Goal: Task Accomplishment & Management: Complete application form

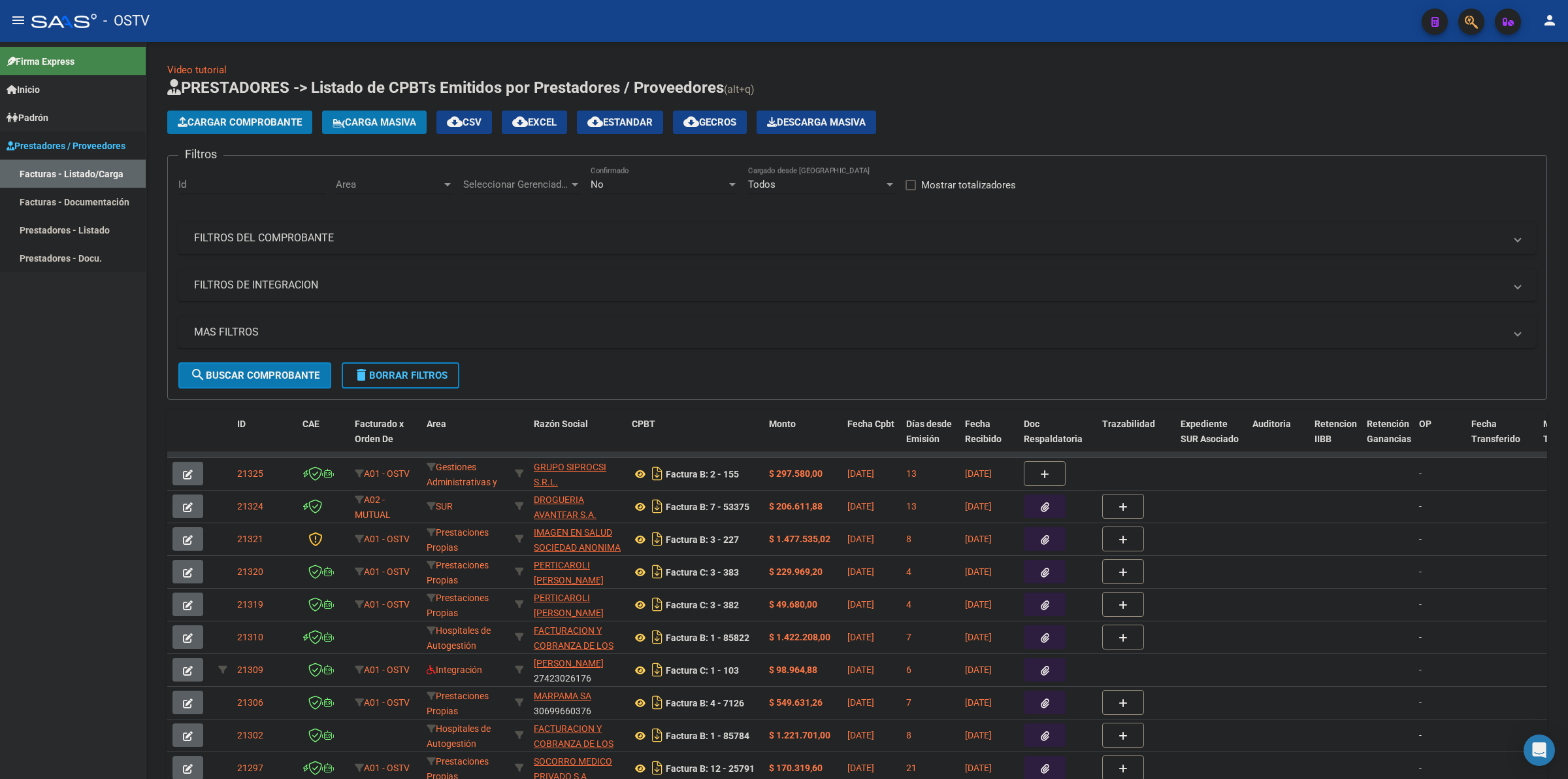
click at [68, 134] on link "Prestadores / Proveedores" at bounding box center [73, 145] width 145 height 28
click at [211, 117] on span "Cargar Comprobante" at bounding box center [240, 122] width 124 height 11
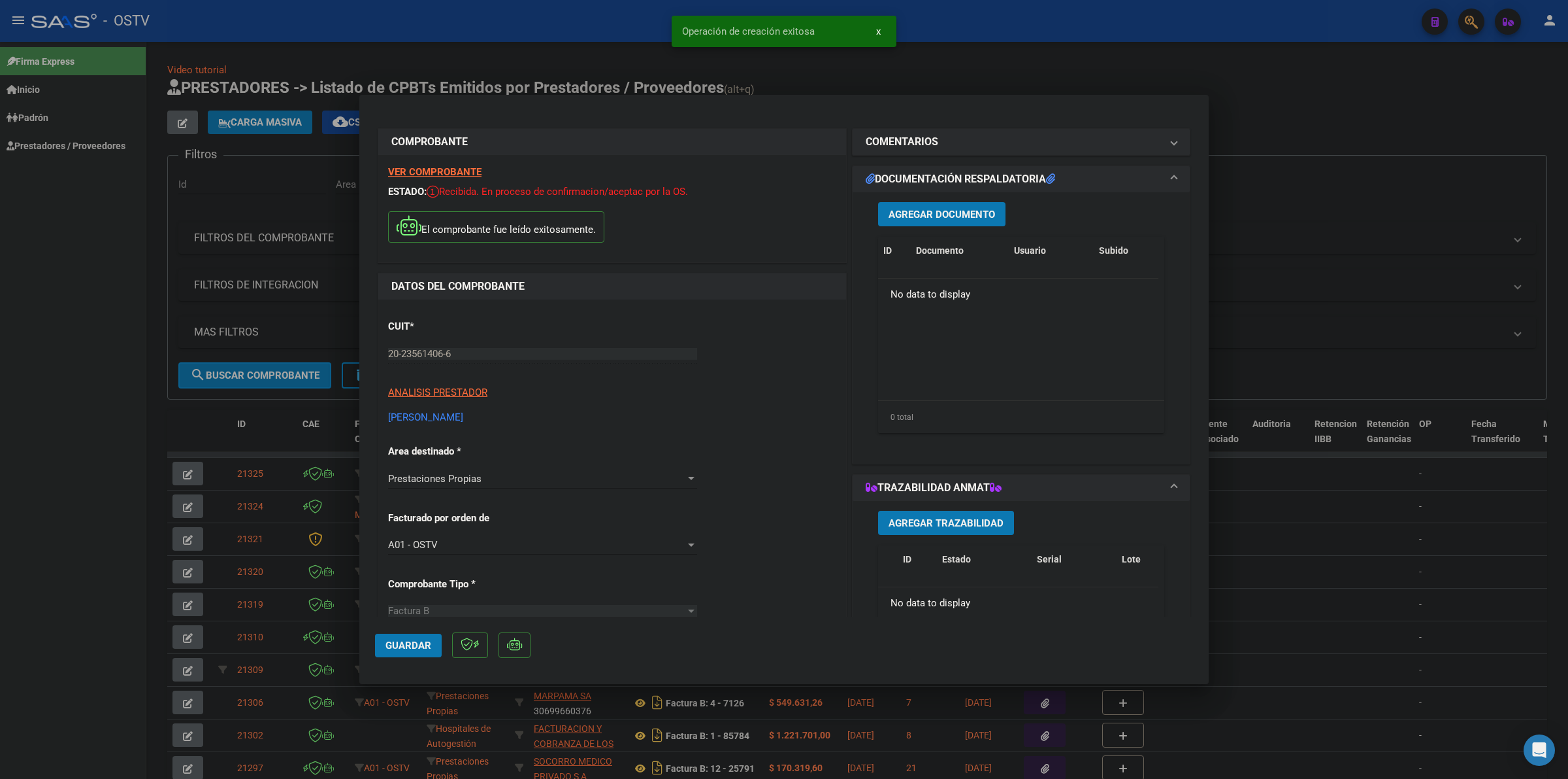
click at [963, 202] on button "Agregar Documento" at bounding box center [942, 215] width 127 height 25
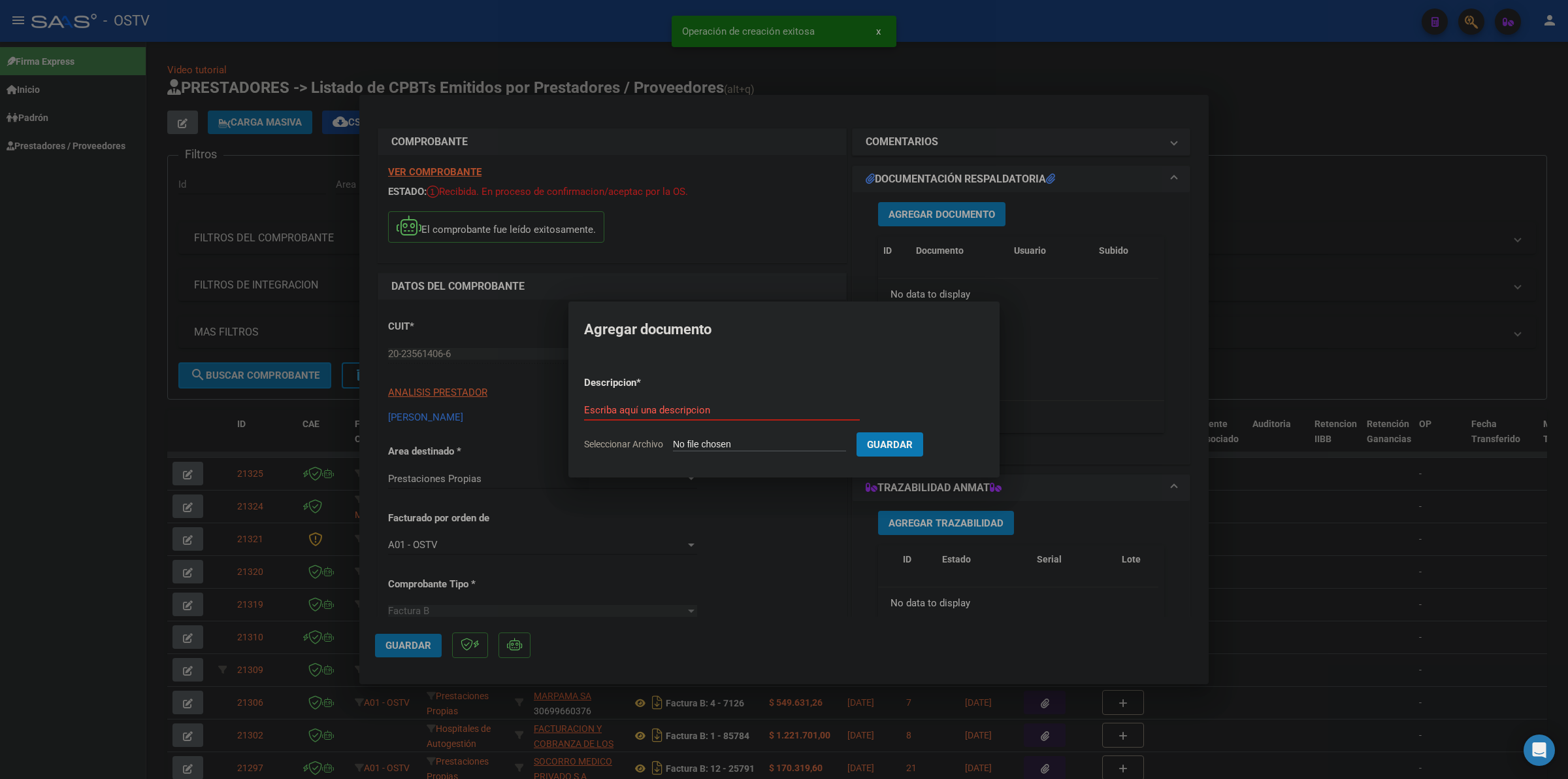
type input "C:\fakepath\FACTURA - 2 17 - [PERSON_NAME].pdf"
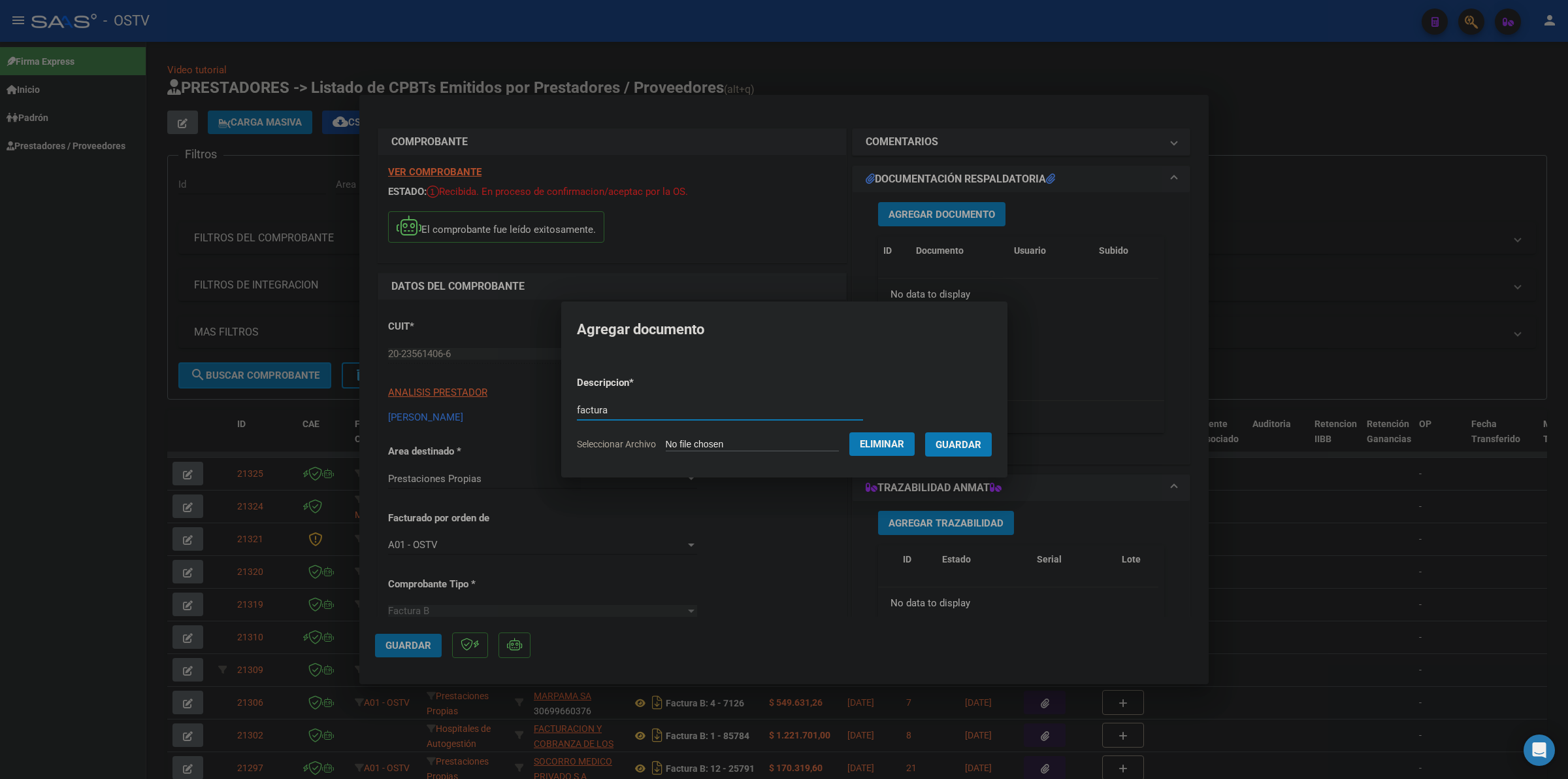
type input "factura"
click at [925, 432] on button "Guardar" at bounding box center [958, 444] width 67 height 25
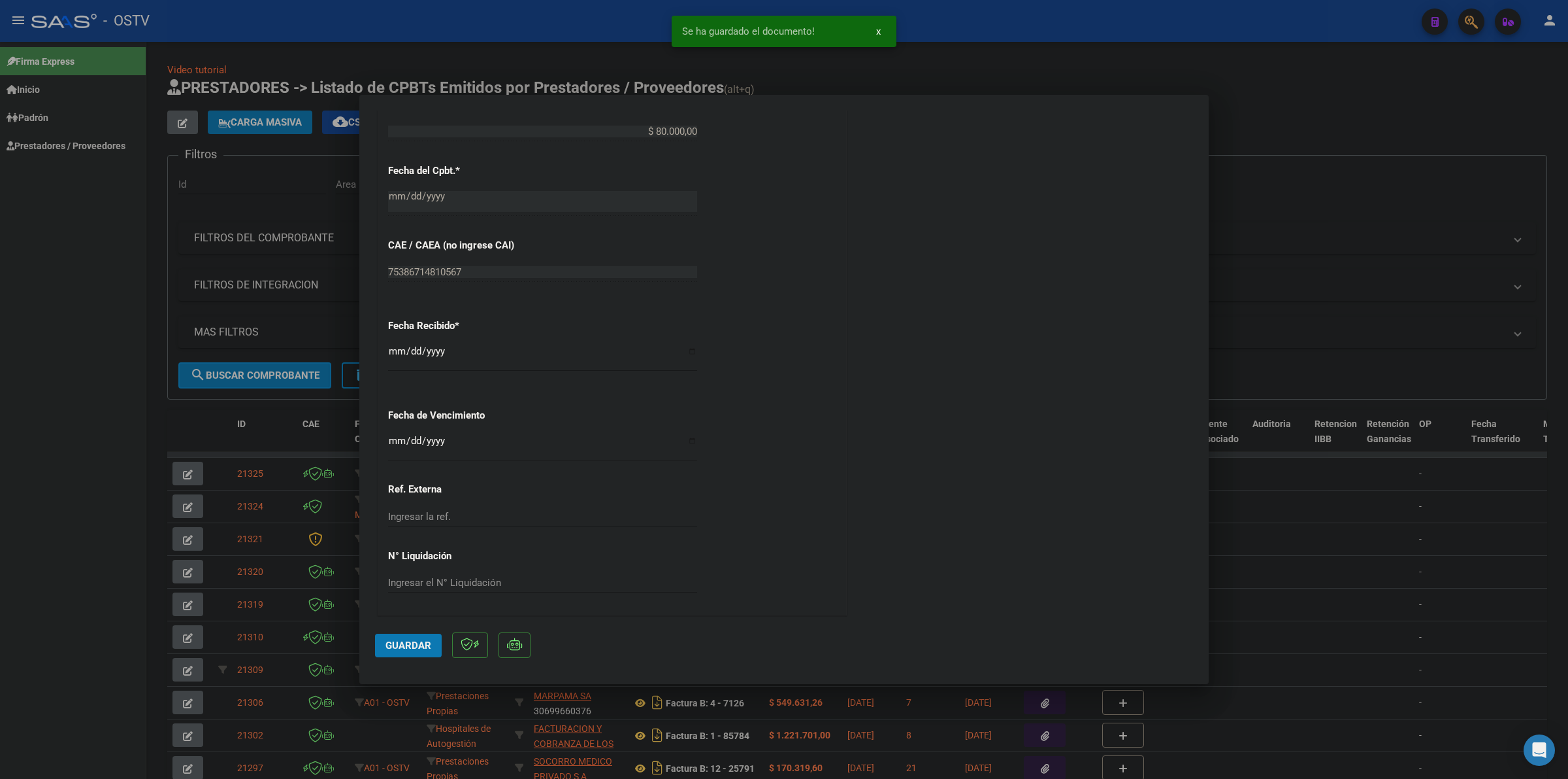
scroll to position [678, 0]
click at [392, 444] on input "Ingresar la fecha" at bounding box center [542, 445] width 309 height 21
type input "[DATE]"
click at [396, 350] on input "[DATE]" at bounding box center [542, 356] width 309 height 21
type input "[DATE]"
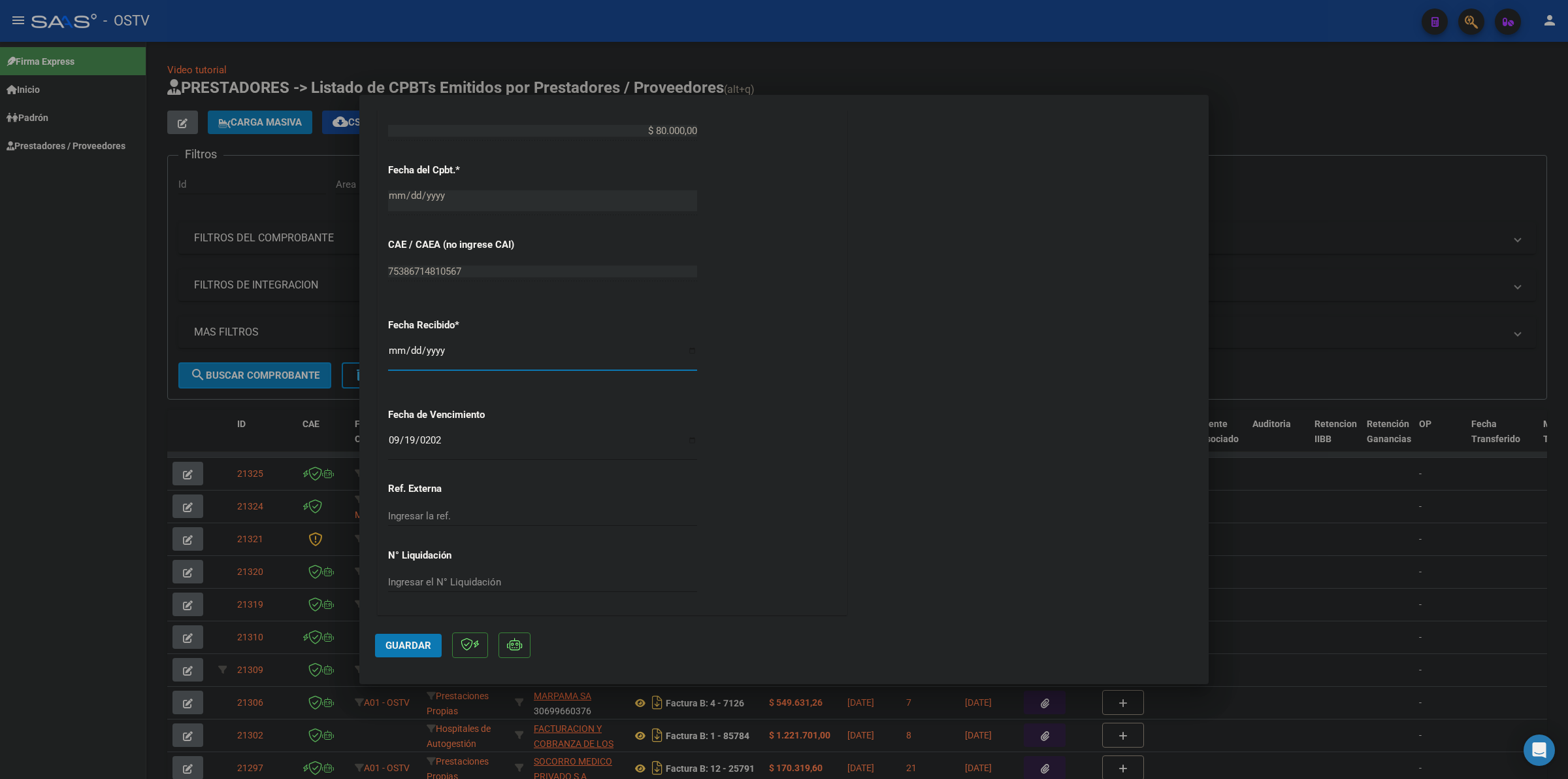
click at [431, 657] on mat-dialog-actions "Guardar" at bounding box center [784, 642] width 818 height 52
click at [426, 648] on span "Guardar" at bounding box center [408, 645] width 46 height 11
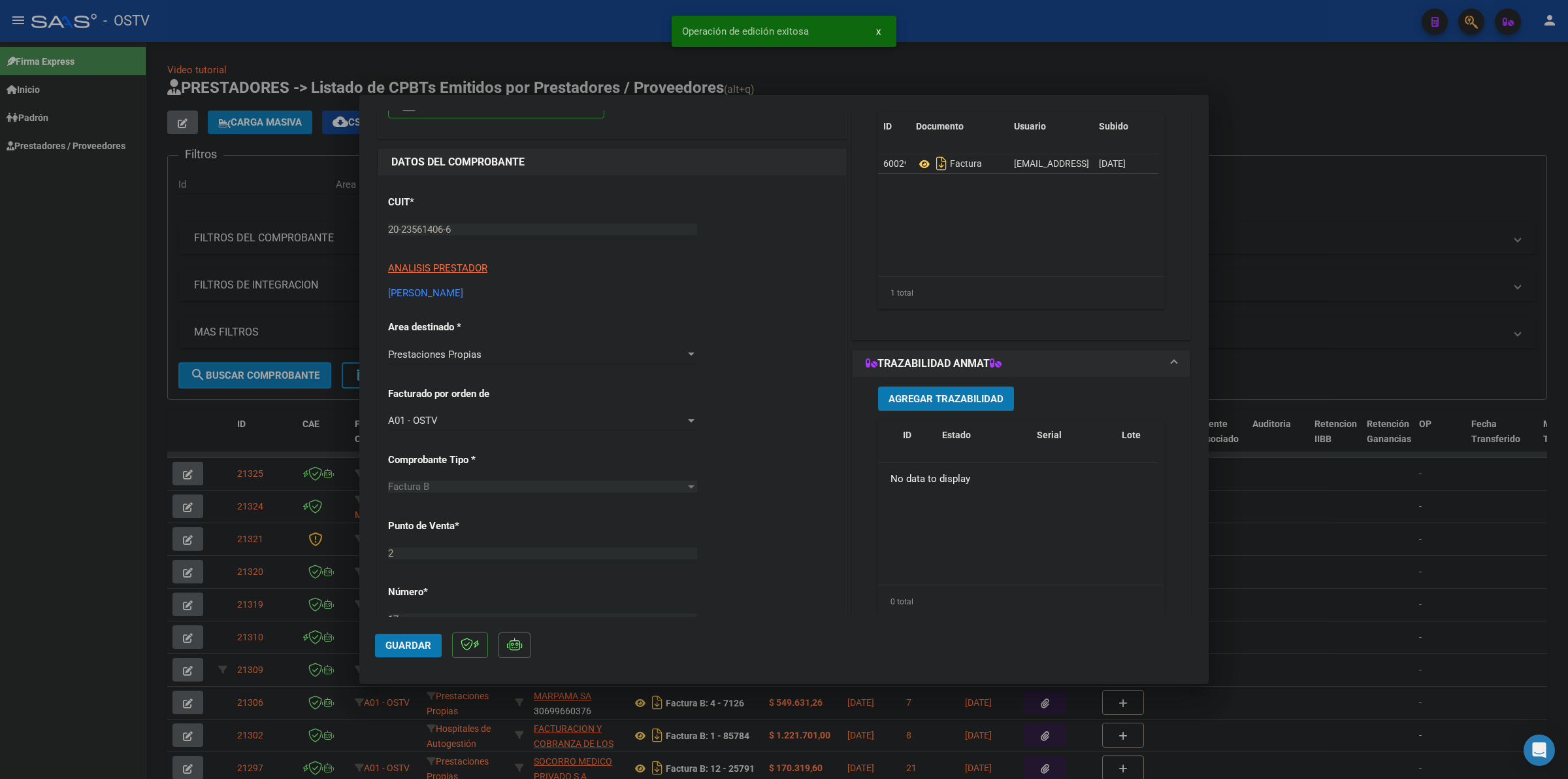
scroll to position [0, 0]
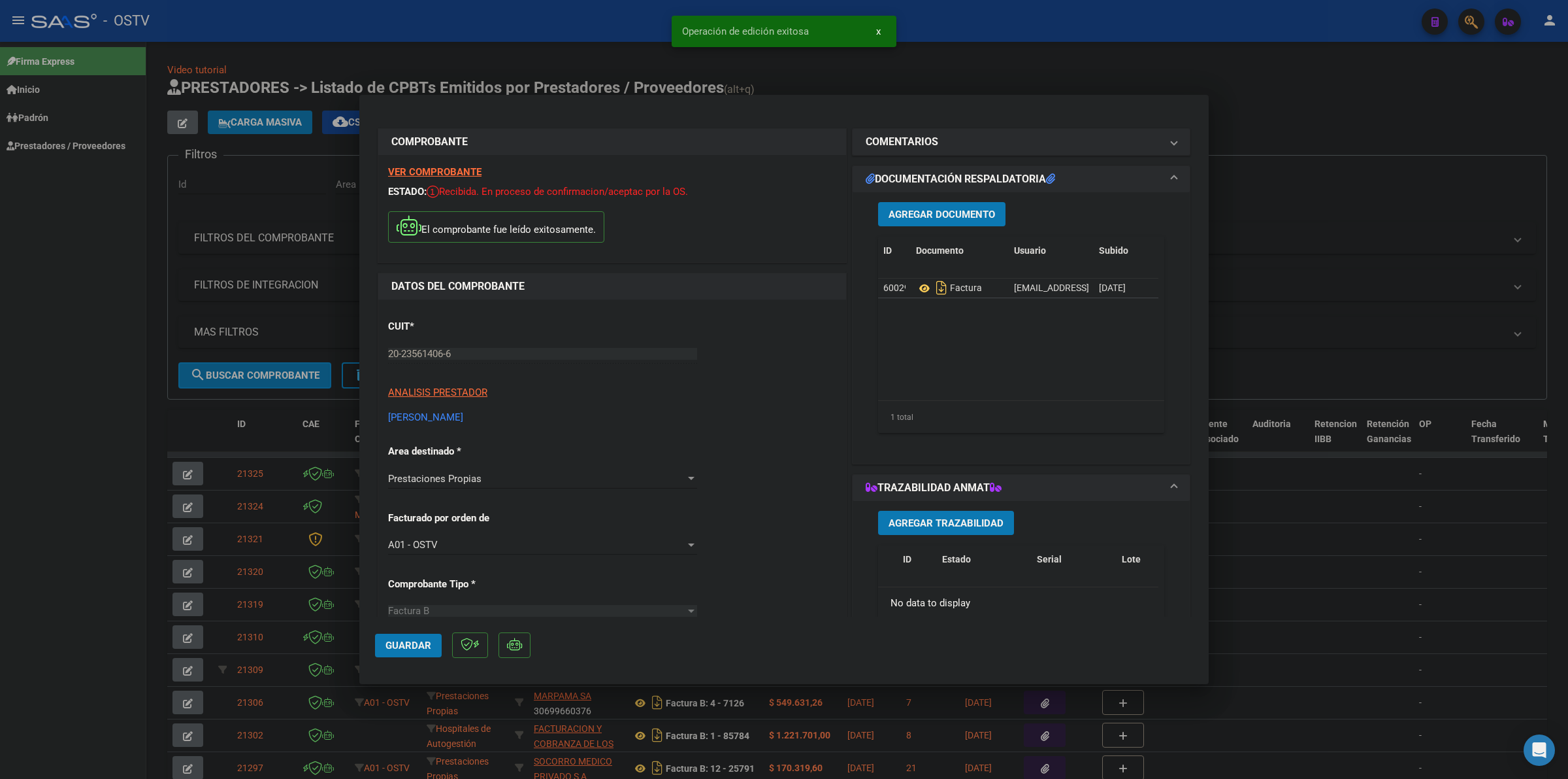
click at [385, 655] on button "Guardar" at bounding box center [408, 645] width 67 height 24
click at [923, 92] on div at bounding box center [784, 389] width 1568 height 779
type input "$ 0,00"
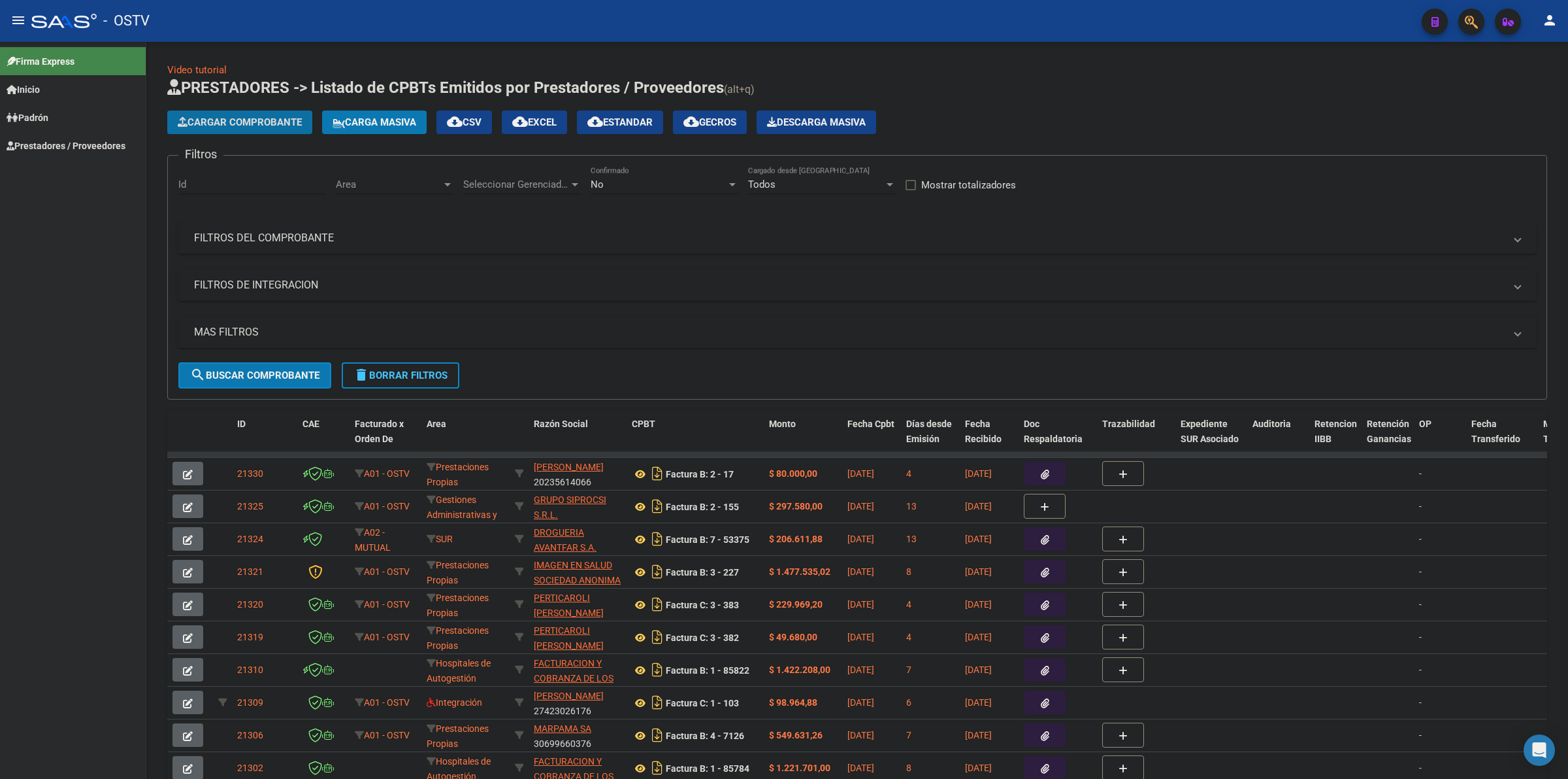
click at [228, 119] on span "Cargar Comprobante" at bounding box center [240, 122] width 124 height 11
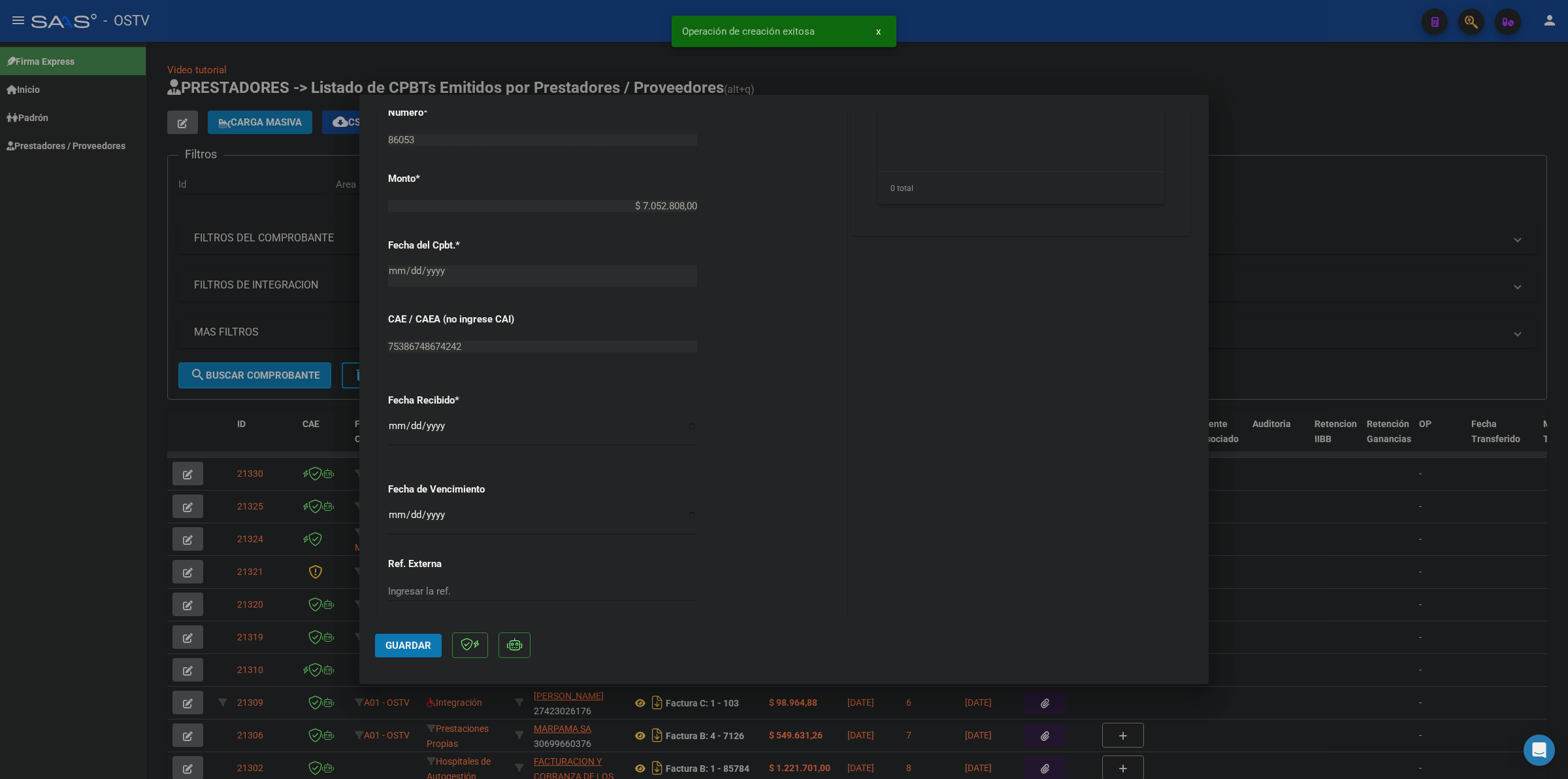
scroll to position [544, 0]
click at [398, 518] on input "Ingresar la fecha" at bounding box center [542, 513] width 309 height 21
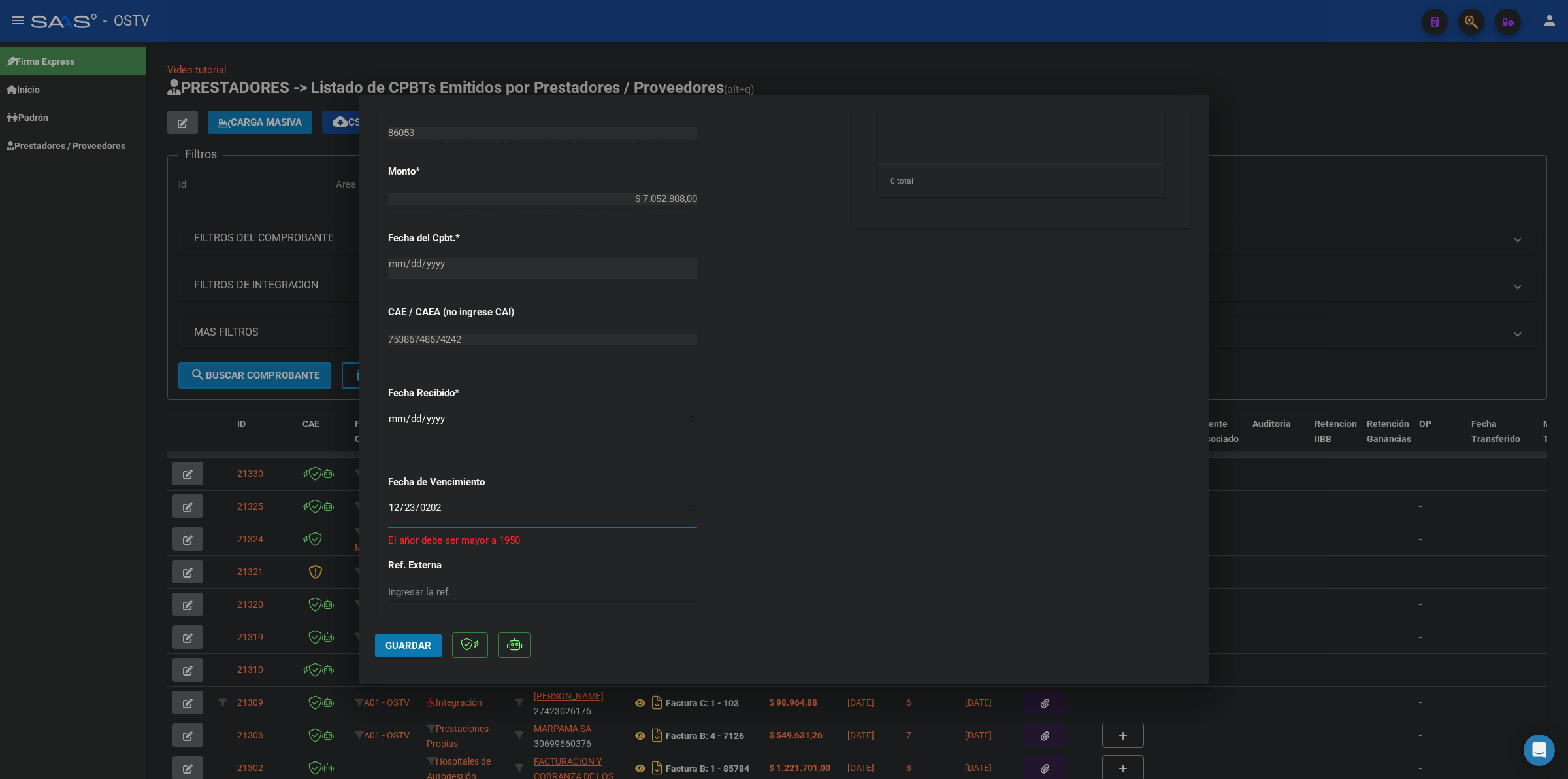
type input "[DATE]"
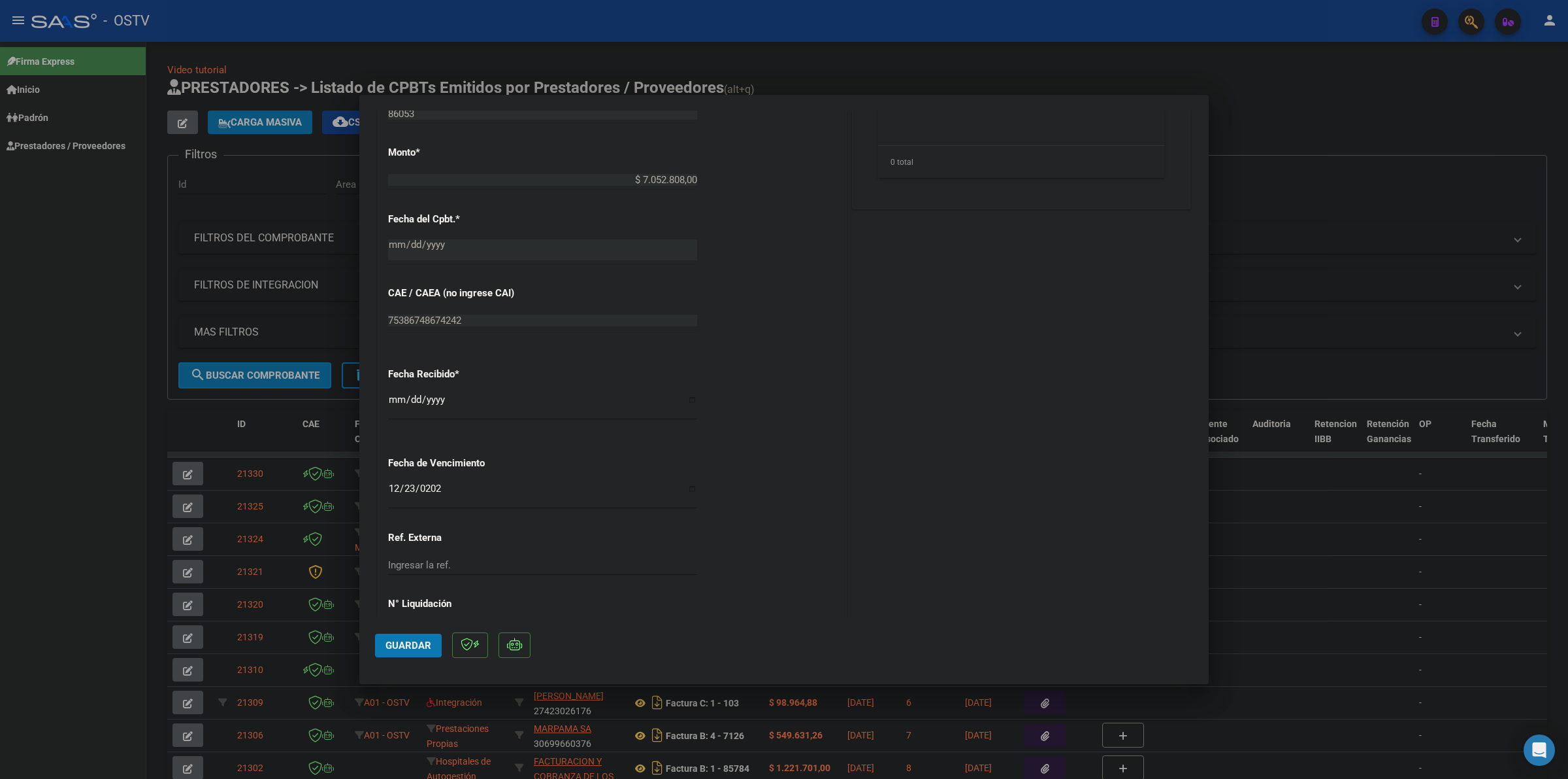
scroll to position [613, 0]
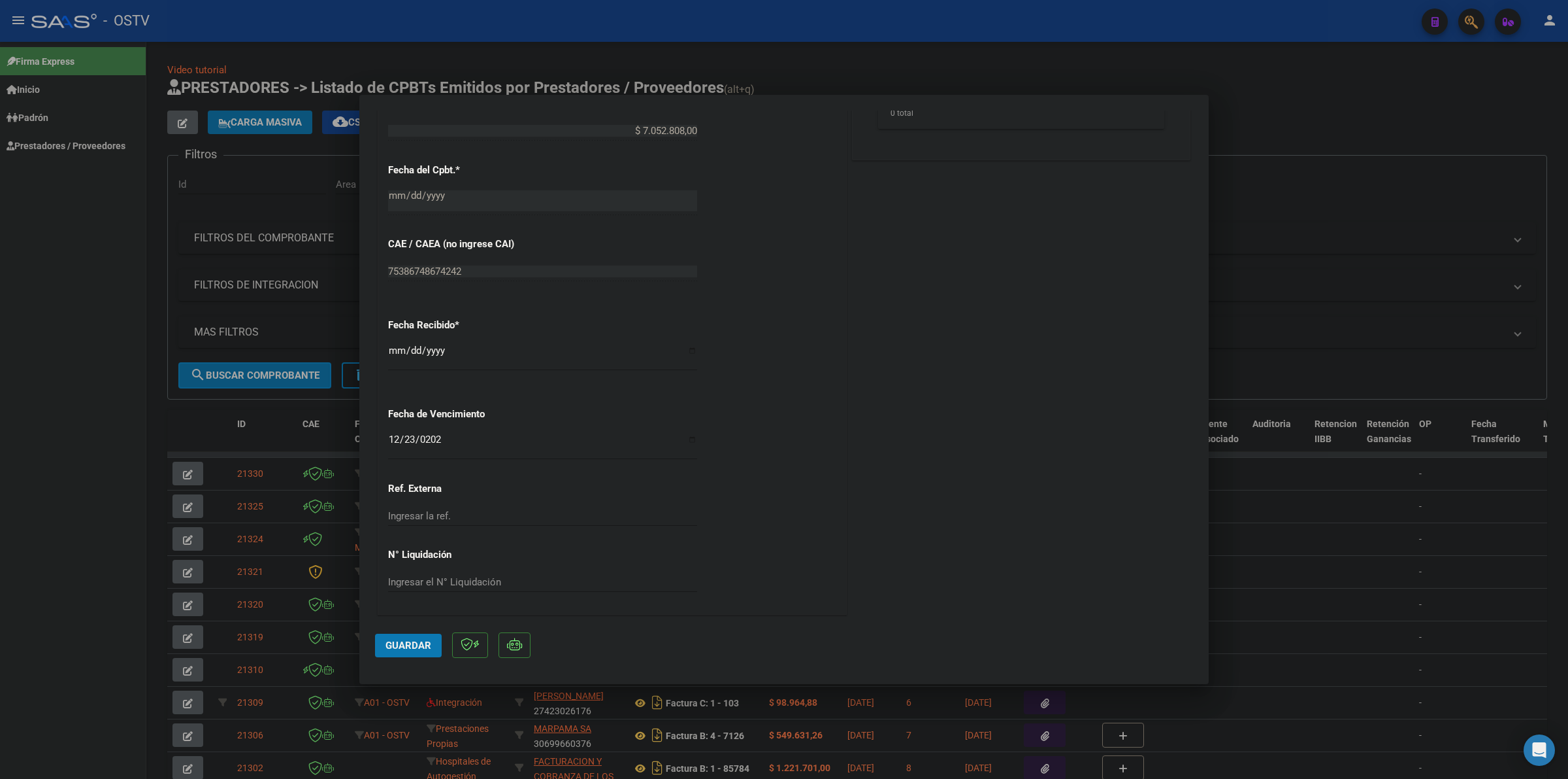
click at [419, 648] on span "Guardar" at bounding box center [408, 645] width 46 height 11
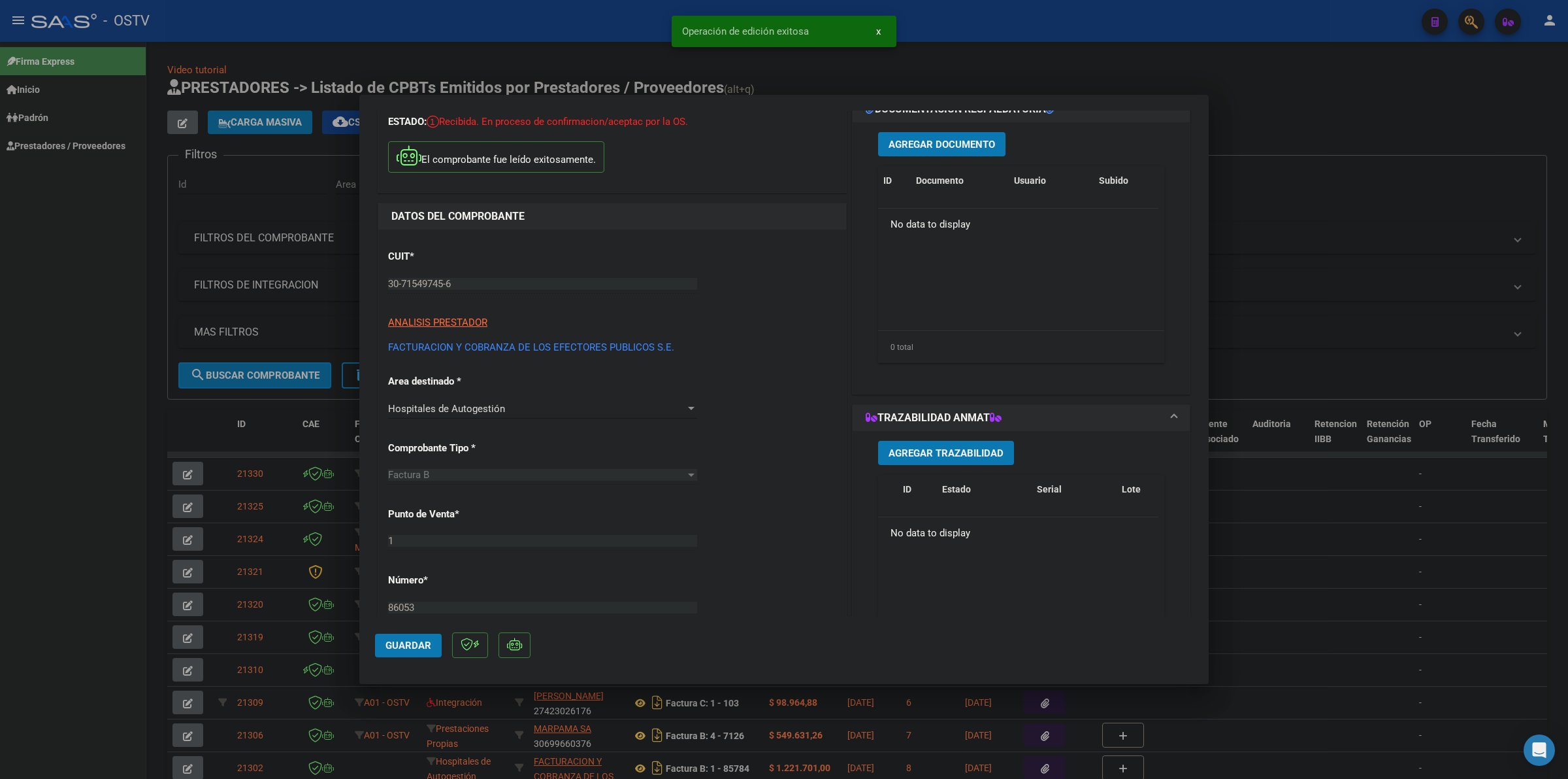
scroll to position [67, 0]
click at [974, 135] on button "Agregar Documento" at bounding box center [942, 147] width 127 height 25
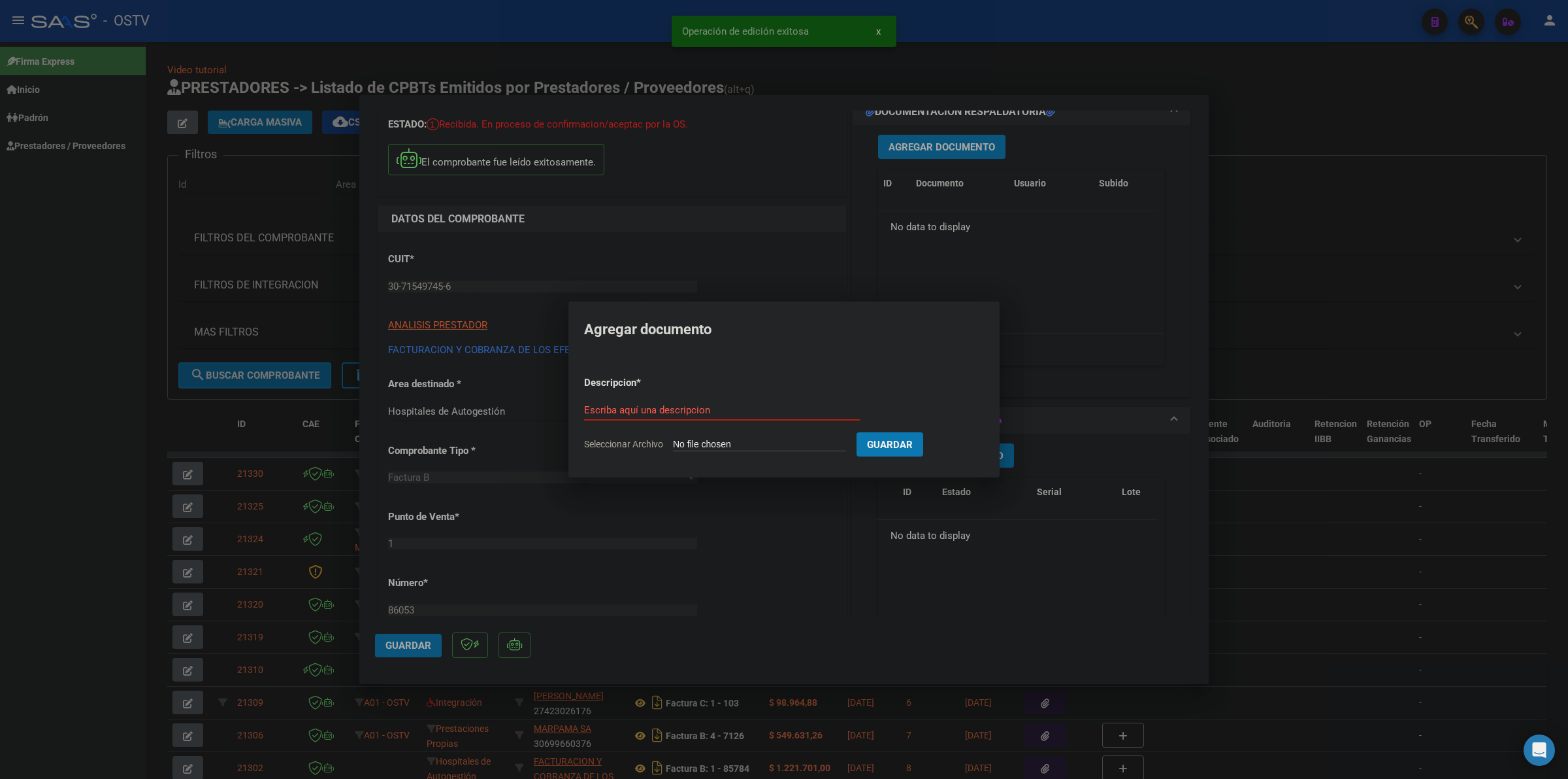
type input "C:\fakepath\FACTURA - 1 86053 - FACOEP.pdf"
type input "factura"
click at [925, 432] on button "Guardar" at bounding box center [958, 444] width 67 height 25
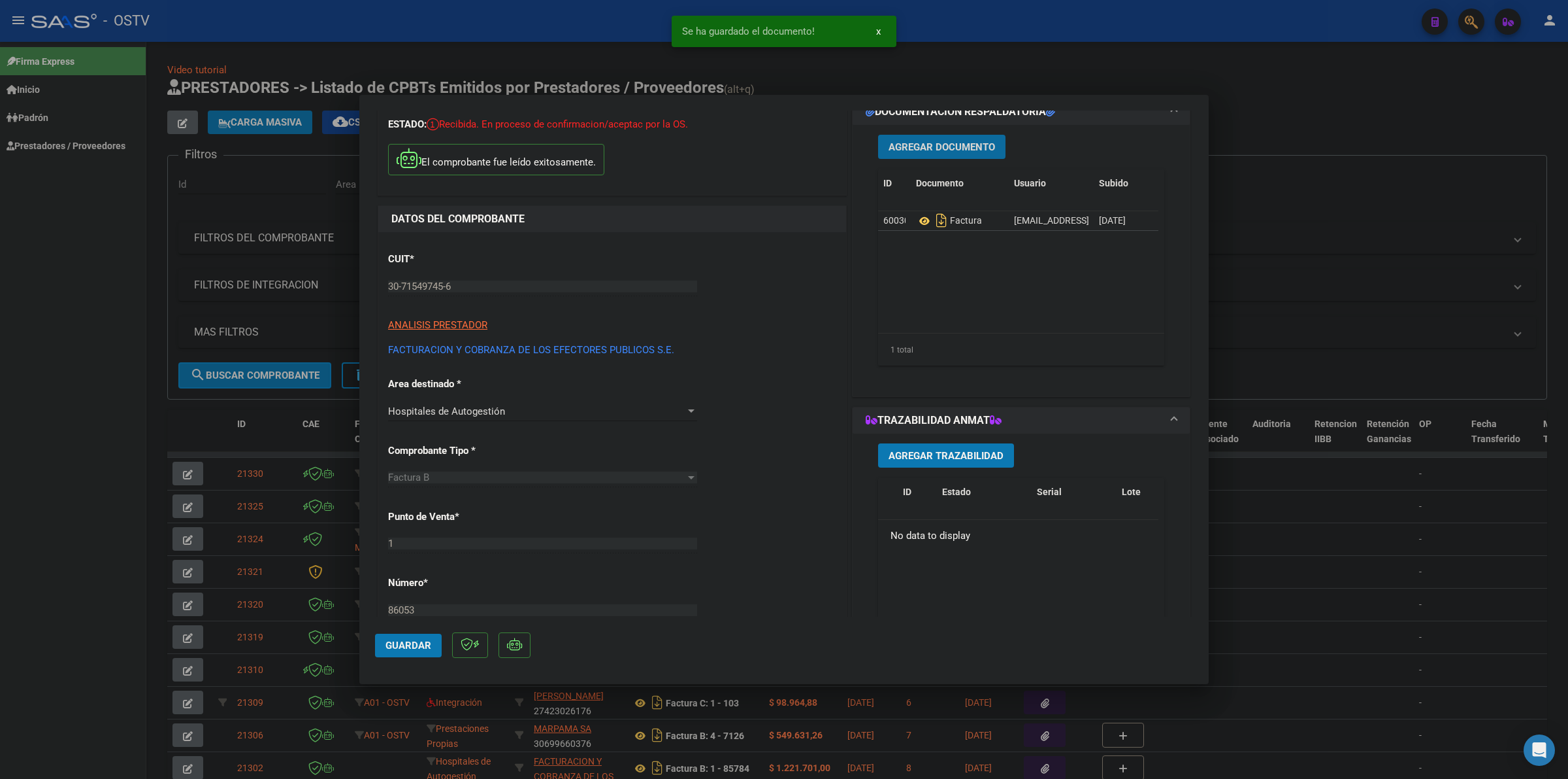
click at [943, 141] on span "Agregar Documento" at bounding box center [943, 146] width 107 height 11
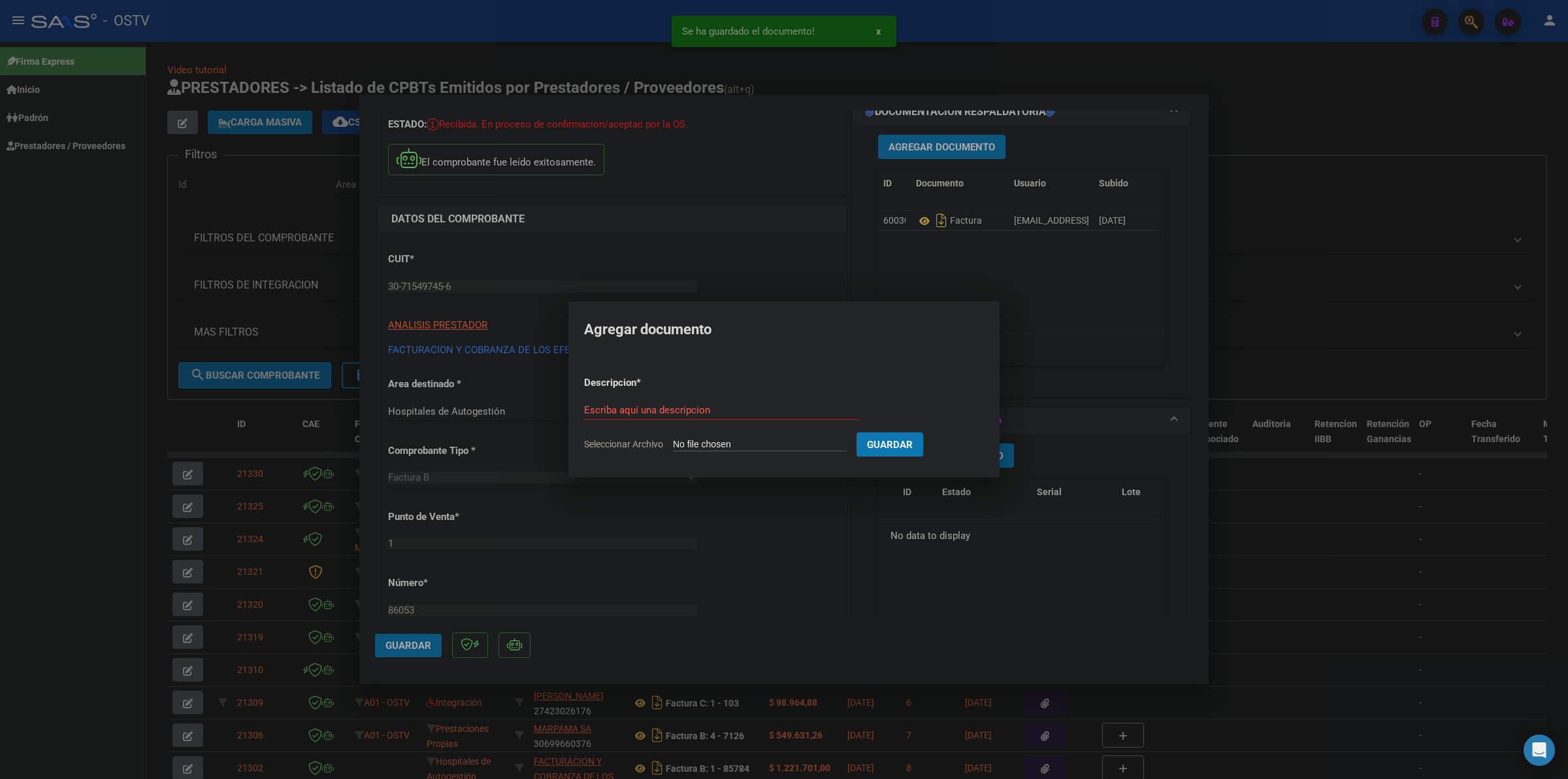
type input "C:\fakepath\ANEXO - 1 86053 - FACOEP.pdf"
type input "anexo"
click at [925, 432] on button "Guardar" at bounding box center [958, 444] width 67 height 25
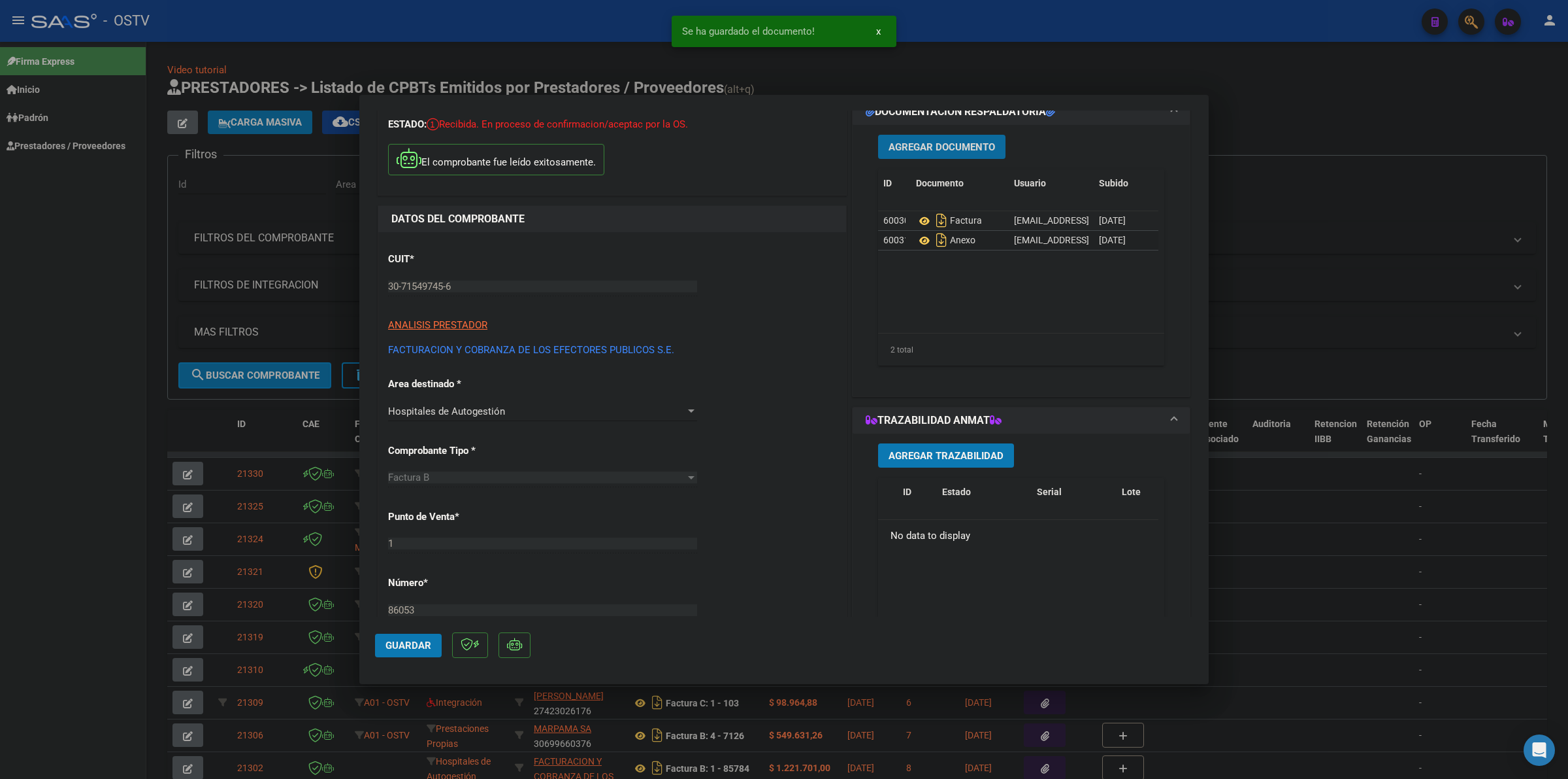
click at [422, 645] on span "Guardar" at bounding box center [408, 645] width 46 height 11
click at [1327, 111] on div at bounding box center [784, 389] width 1568 height 779
type input "$ 0,00"
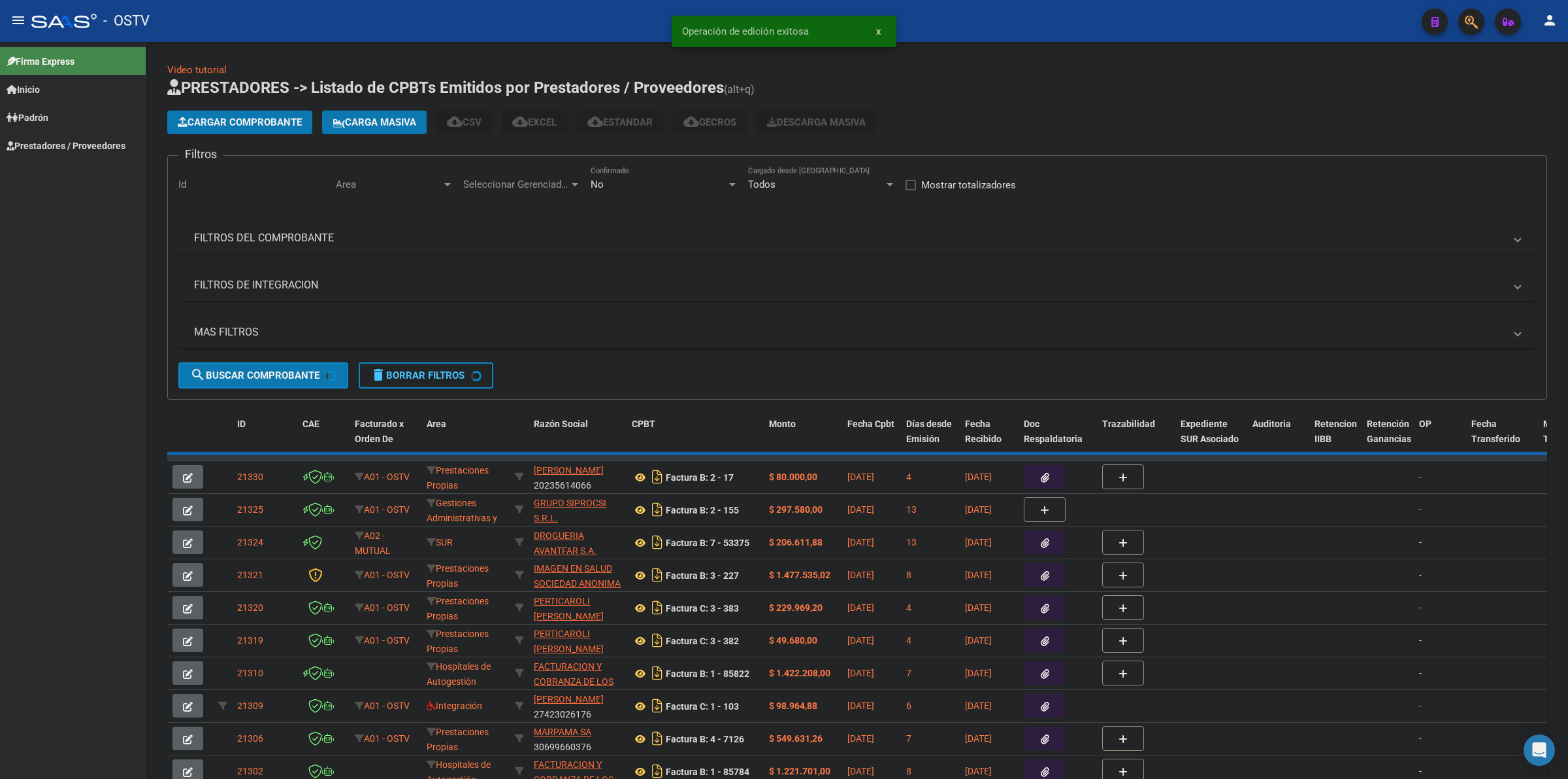
click at [194, 128] on button "Cargar Comprobante" at bounding box center [240, 122] width 145 height 24
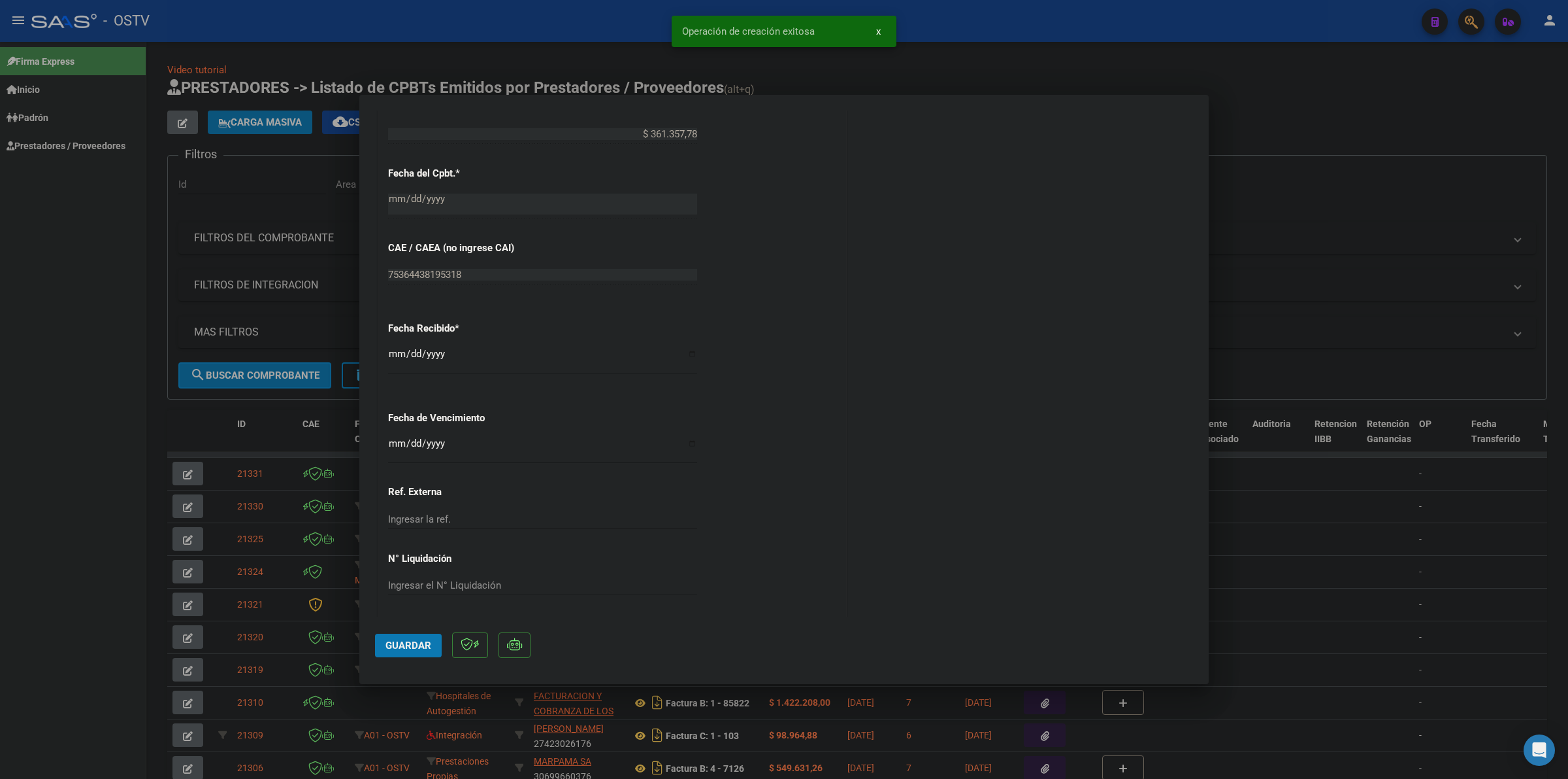
scroll to position [678, 0]
click at [392, 445] on input "Ingresar la fecha" at bounding box center [542, 445] width 309 height 21
type input "[DATE]"
drag, startPoint x: 406, startPoint y: 653, endPoint x: 426, endPoint y: 641, distance: 23.3
click at [409, 651] on button "Guardar" at bounding box center [408, 645] width 67 height 24
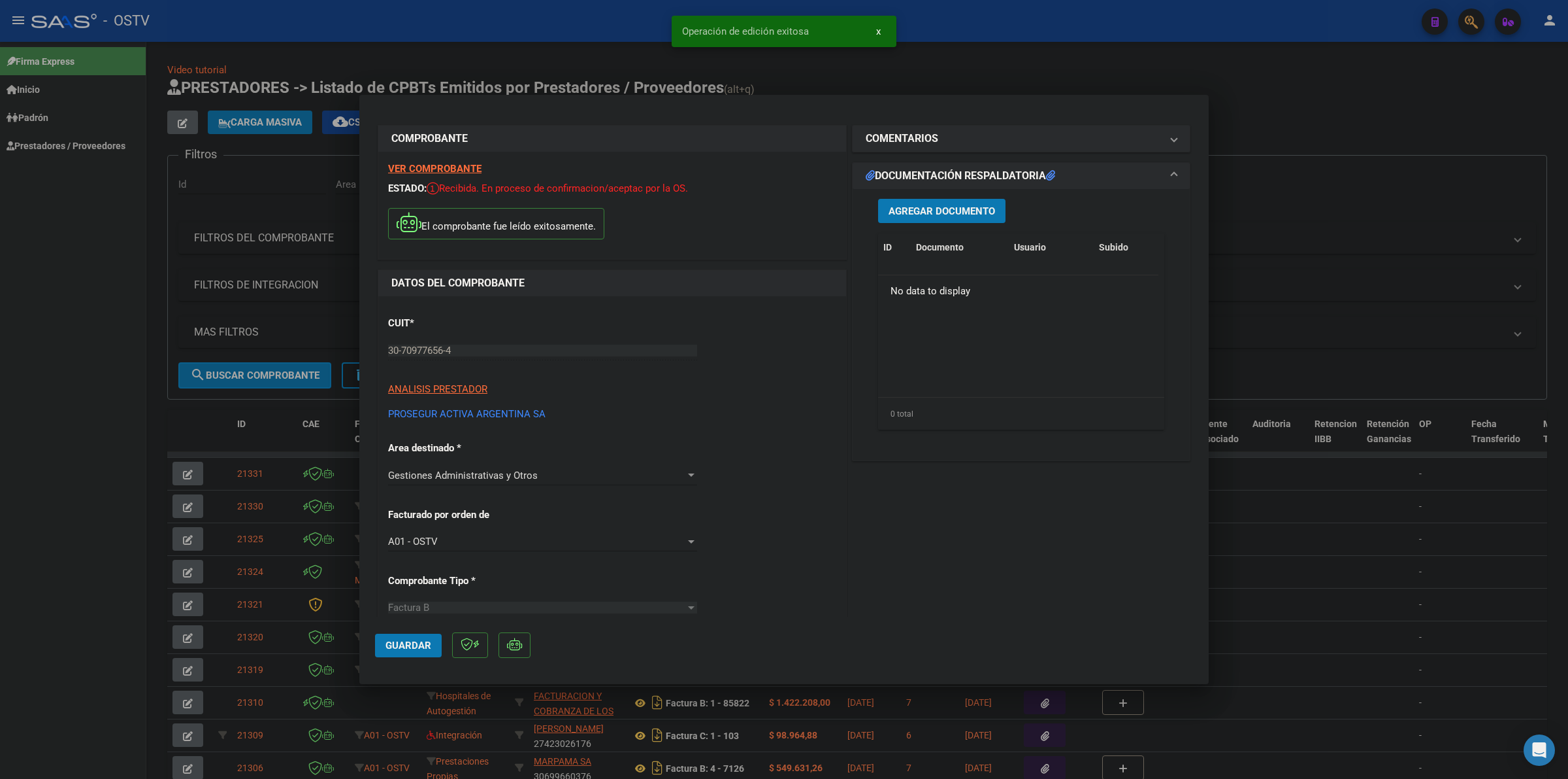
scroll to position [0, 0]
click at [943, 217] on span "Agregar Documento" at bounding box center [943, 214] width 107 height 11
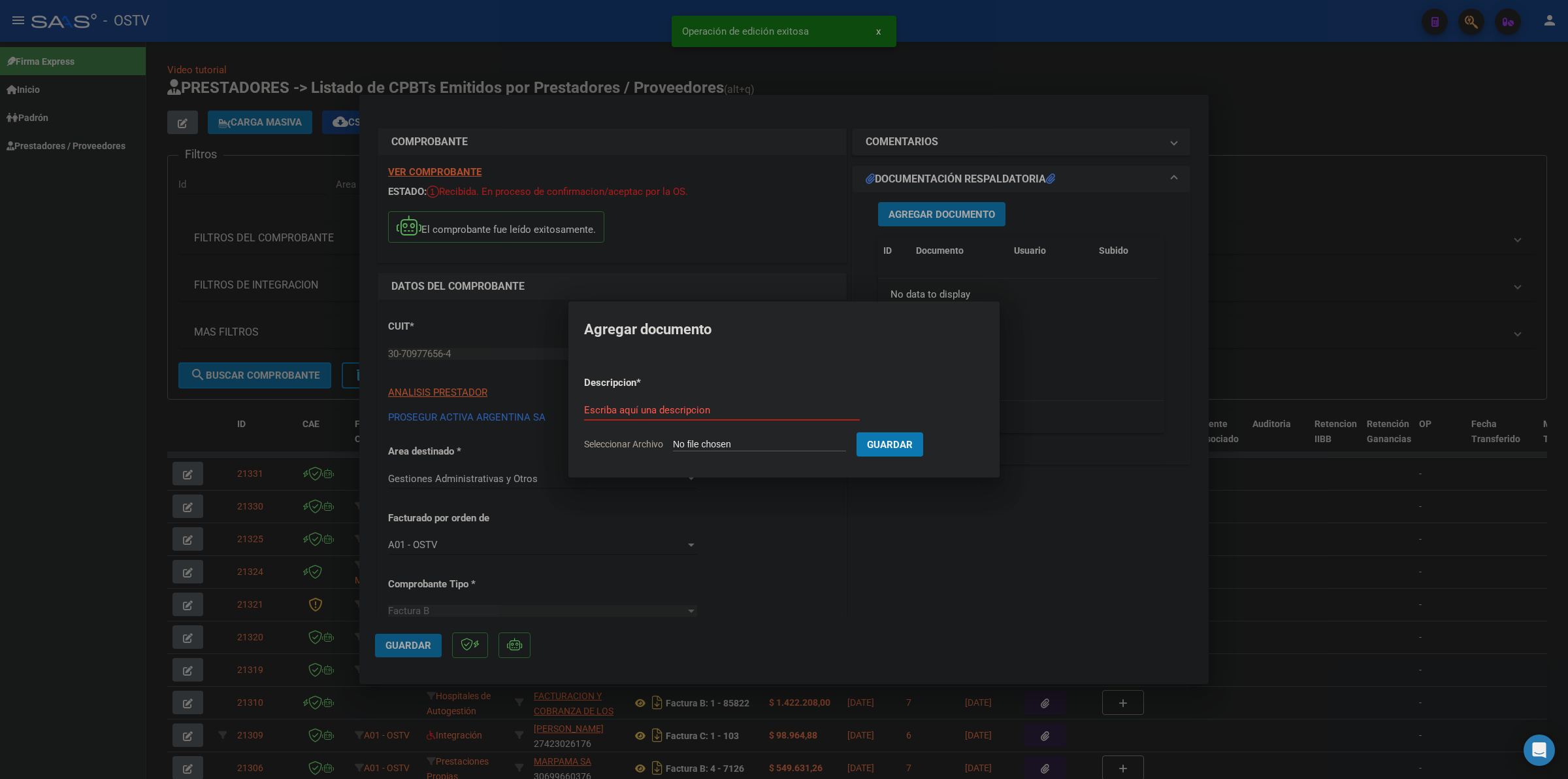
type input "C:\fakepath\FACTURA - 12 1773023 - PROSEGUR.pdf"
type input "factura"
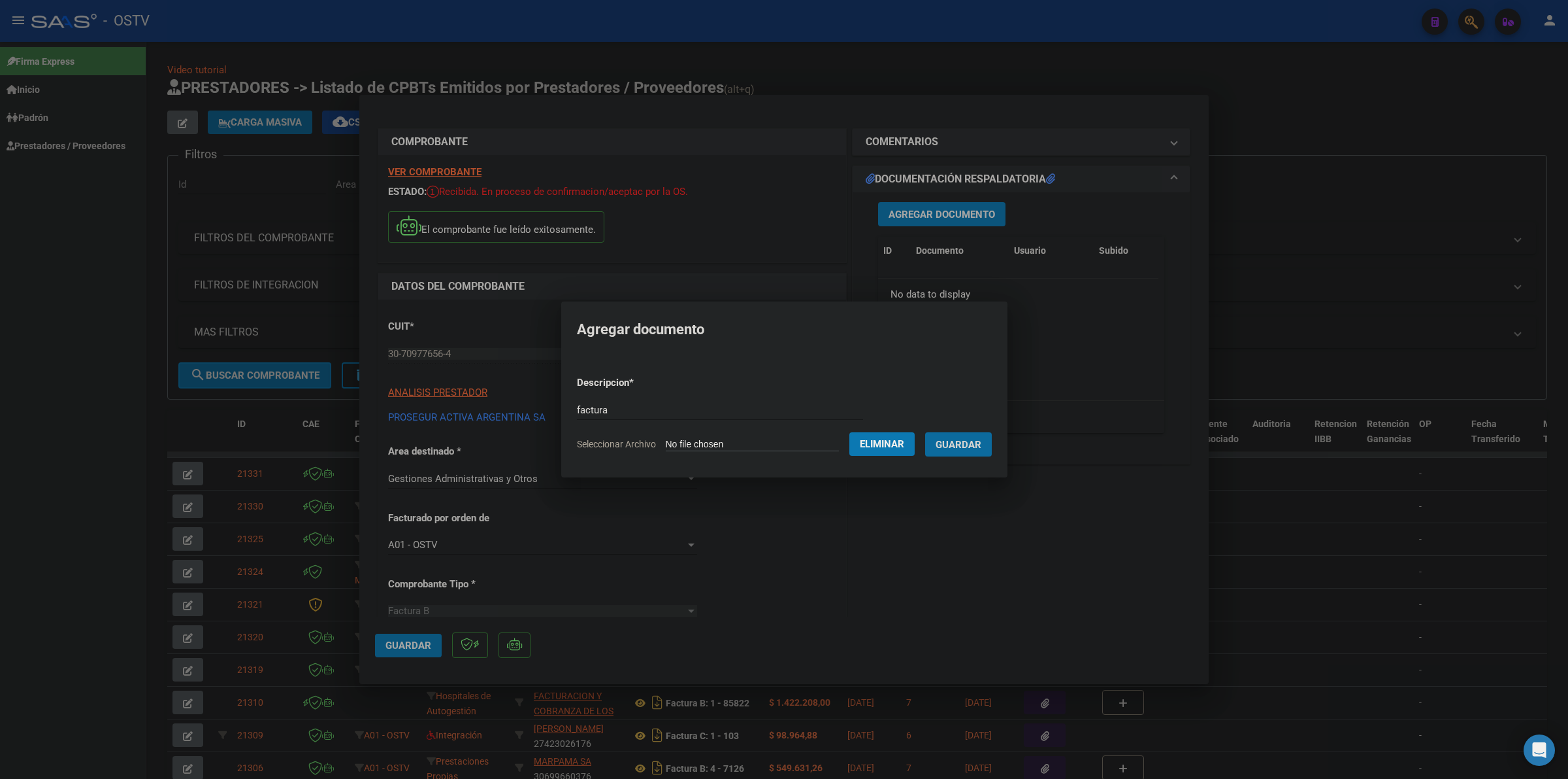
click at [925, 432] on button "Guardar" at bounding box center [958, 444] width 67 height 25
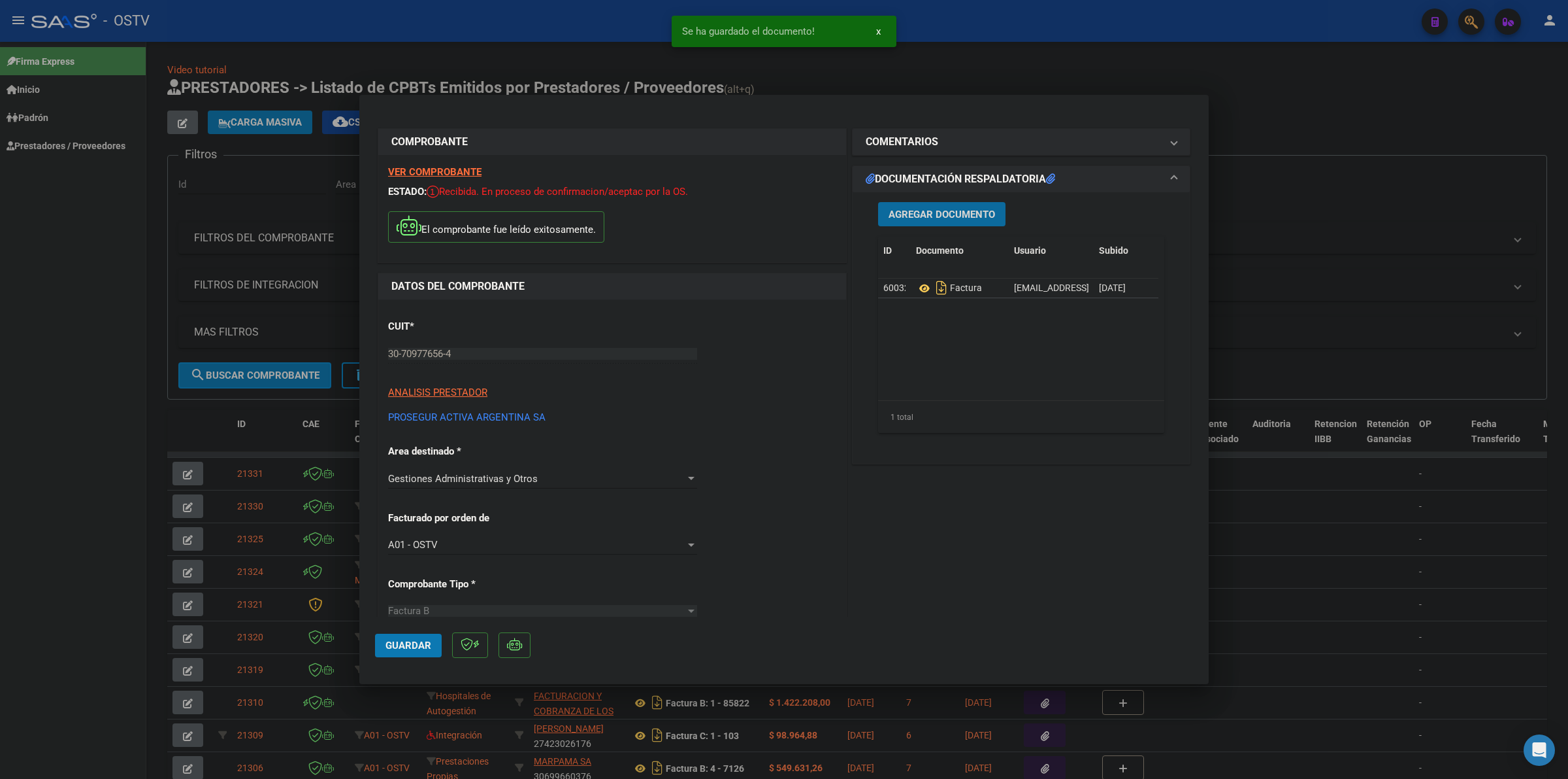
click at [407, 645] on span "Guardar" at bounding box center [408, 645] width 46 height 11
drag, startPoint x: 1374, startPoint y: 140, endPoint x: 866, endPoint y: 168, distance: 508.8
click at [1373, 140] on div at bounding box center [784, 389] width 1568 height 779
type input "$ 0,00"
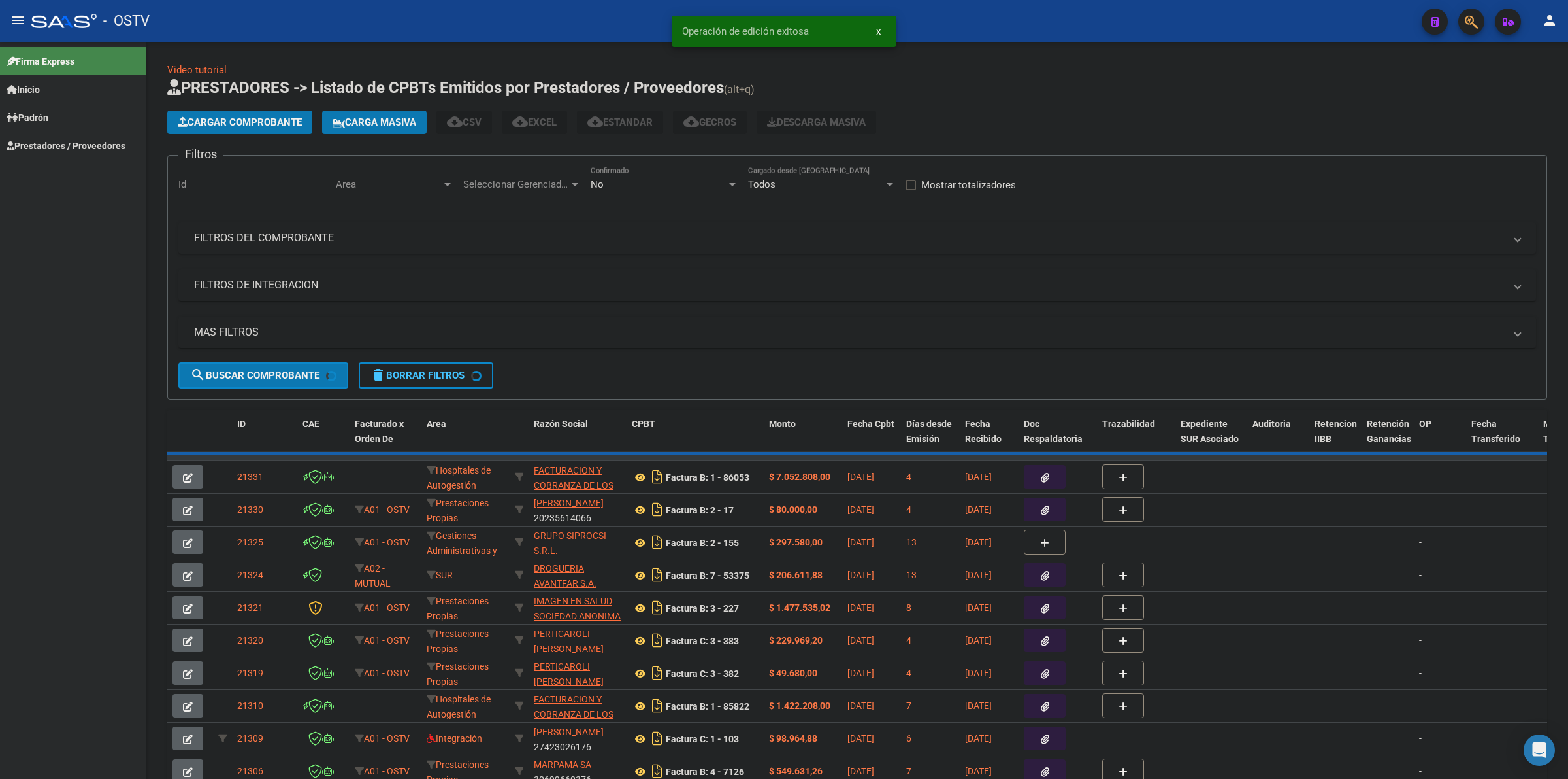
click at [257, 127] on button "Cargar Comprobante" at bounding box center [240, 122] width 145 height 24
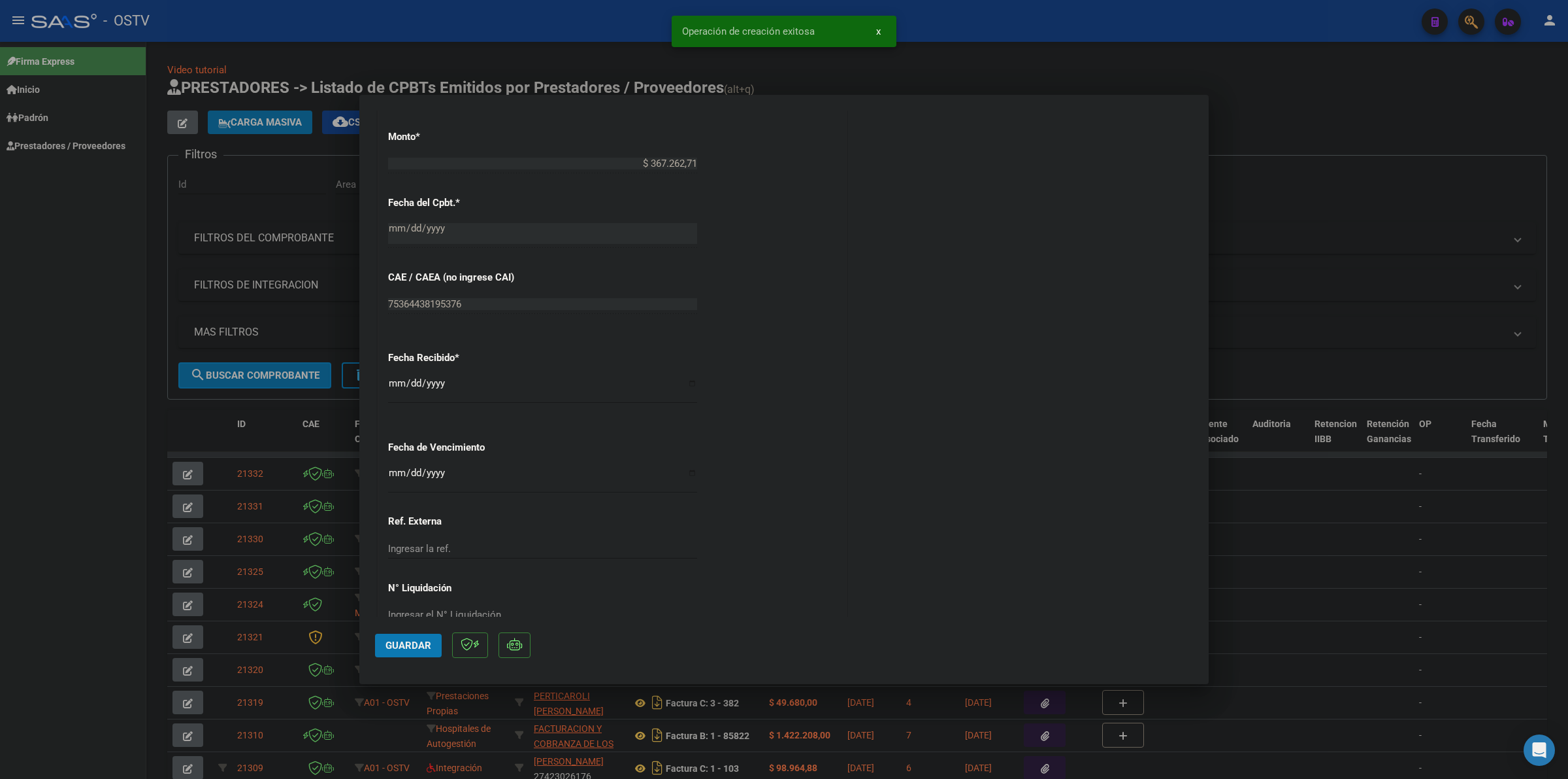
scroll to position [654, 0]
click at [395, 465] on input "Ingresar la fecha" at bounding box center [542, 470] width 309 height 21
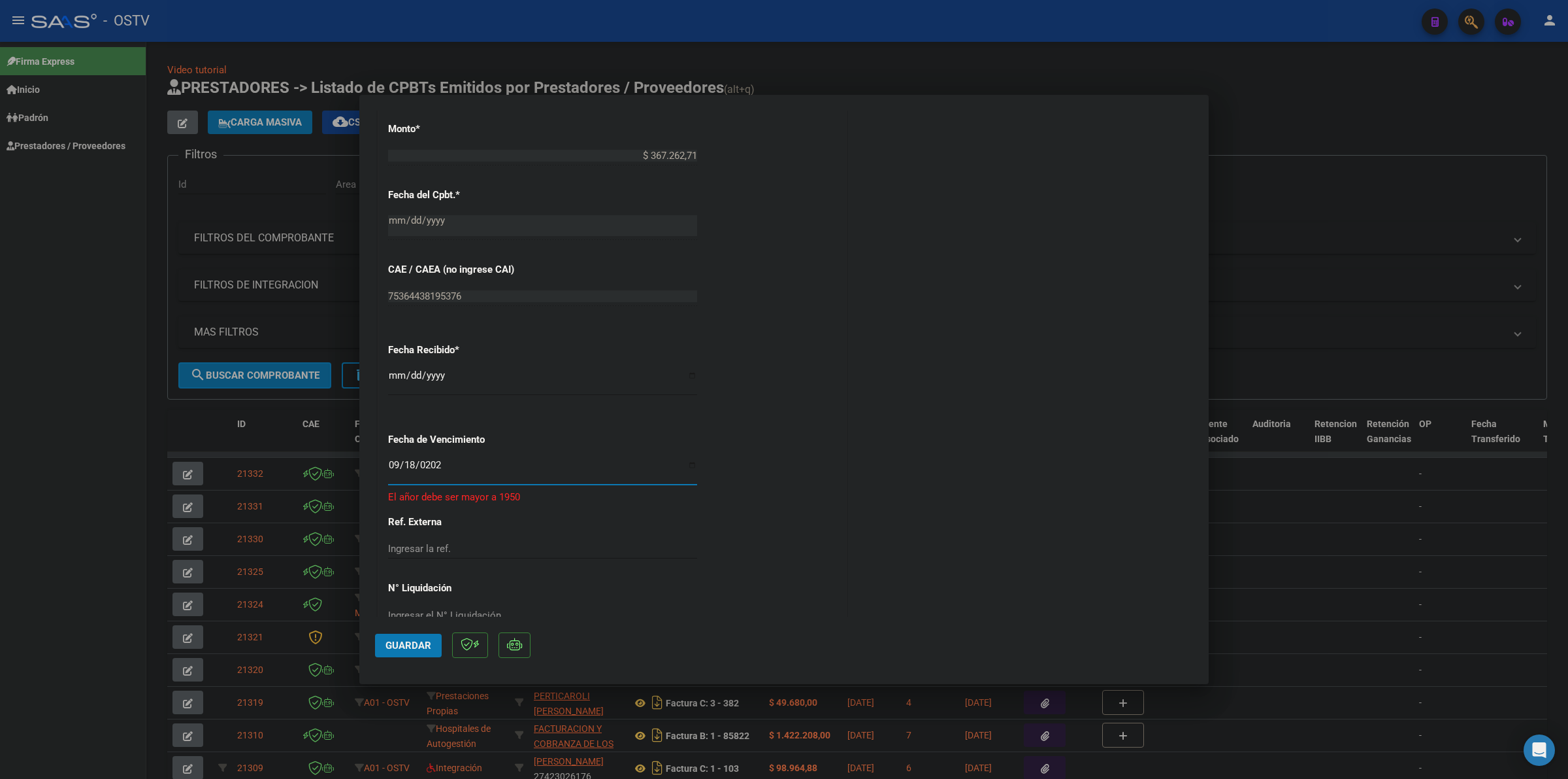
type input "[DATE]"
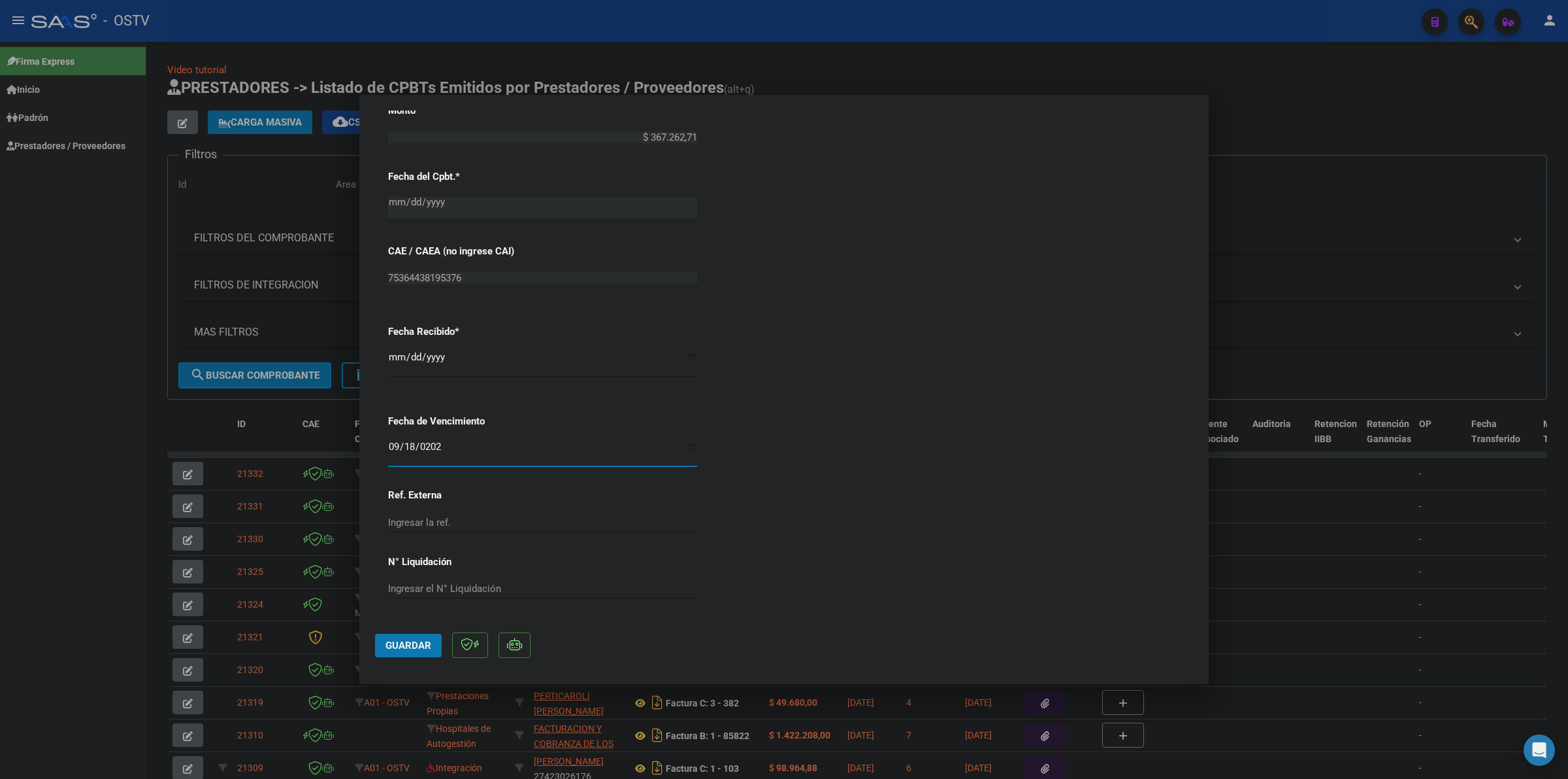
scroll to position [678, 0]
drag, startPoint x: 383, startPoint y: 652, endPoint x: 399, endPoint y: 645, distance: 17.5
click at [385, 650] on button "Guardar" at bounding box center [408, 645] width 67 height 24
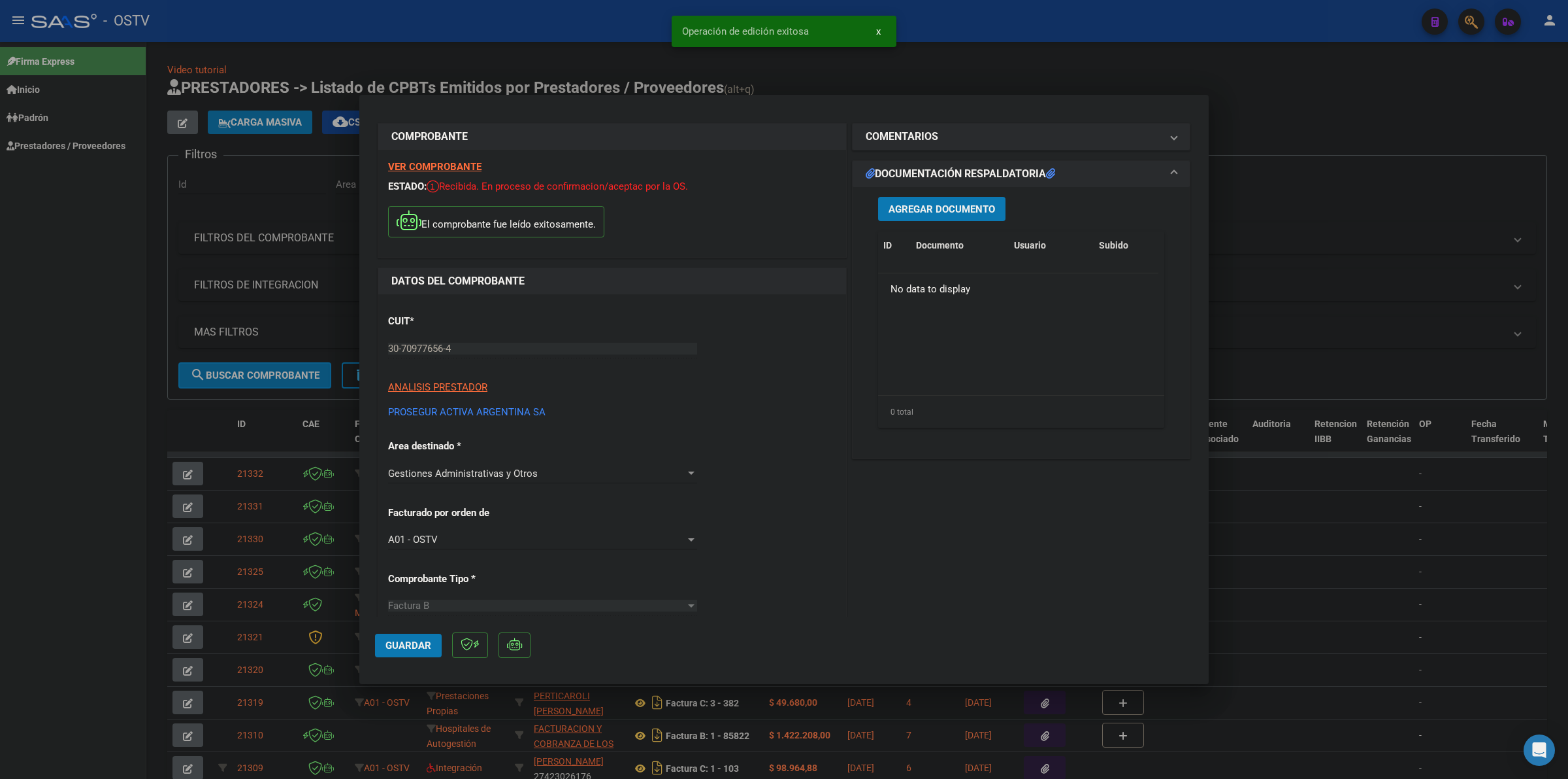
scroll to position [0, 0]
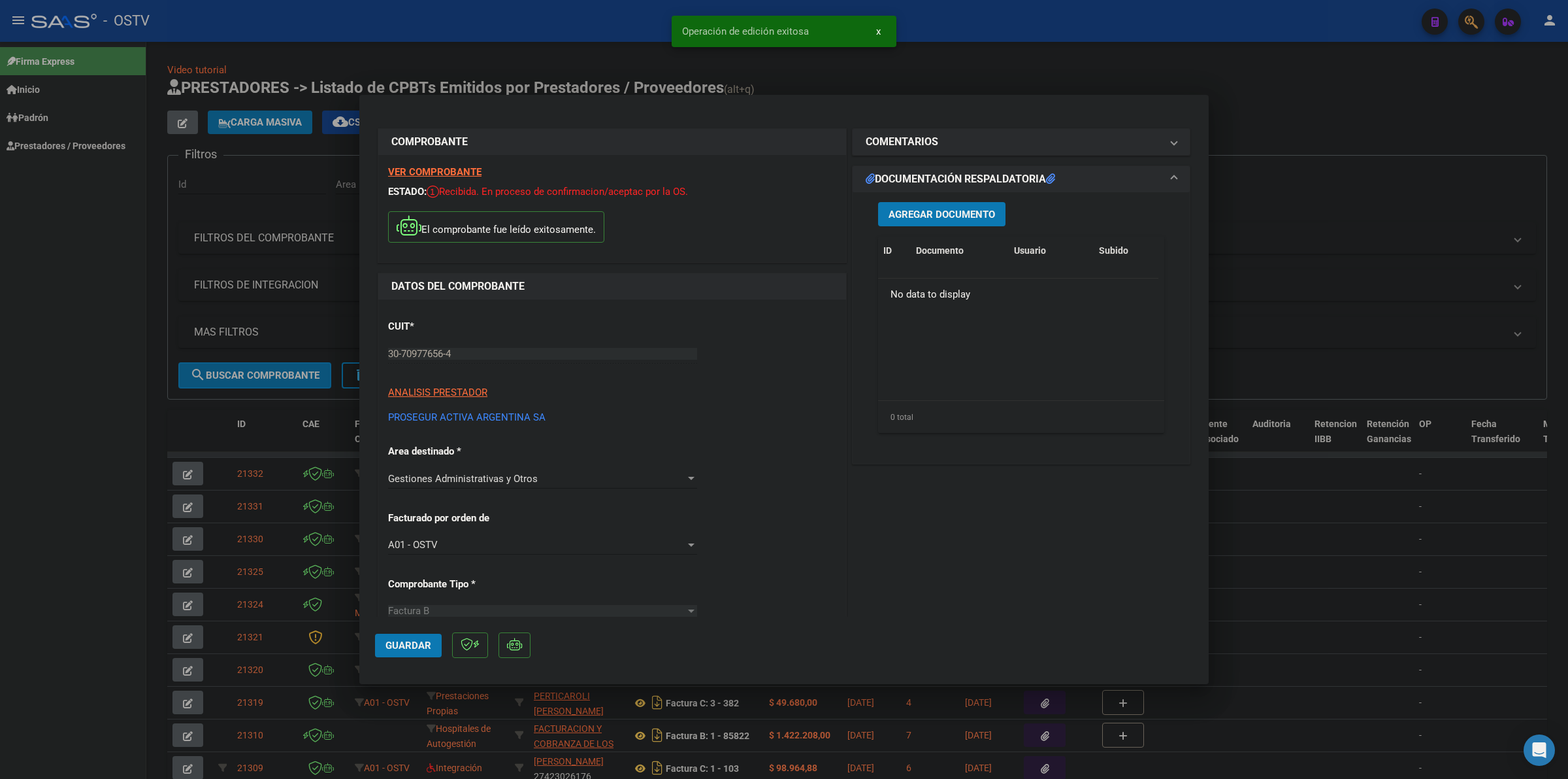
click at [943, 220] on button "Agregar Documento" at bounding box center [942, 215] width 127 height 25
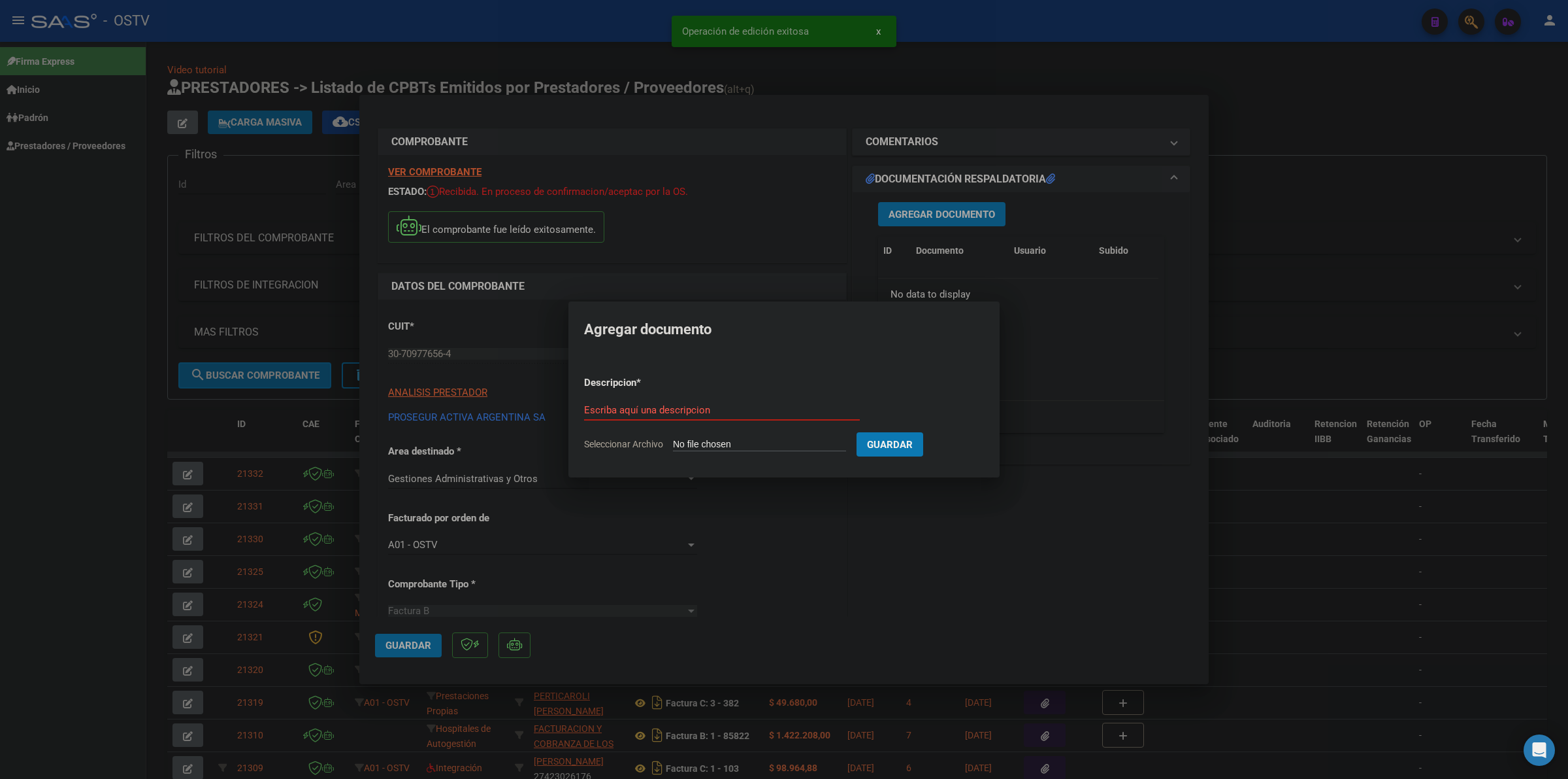
type input "C:\fakepath\FACTURA - 12 1773024 - PROSEGUR.pdf"
type input "factura"
click at [925, 432] on button "Guardar" at bounding box center [958, 444] width 67 height 25
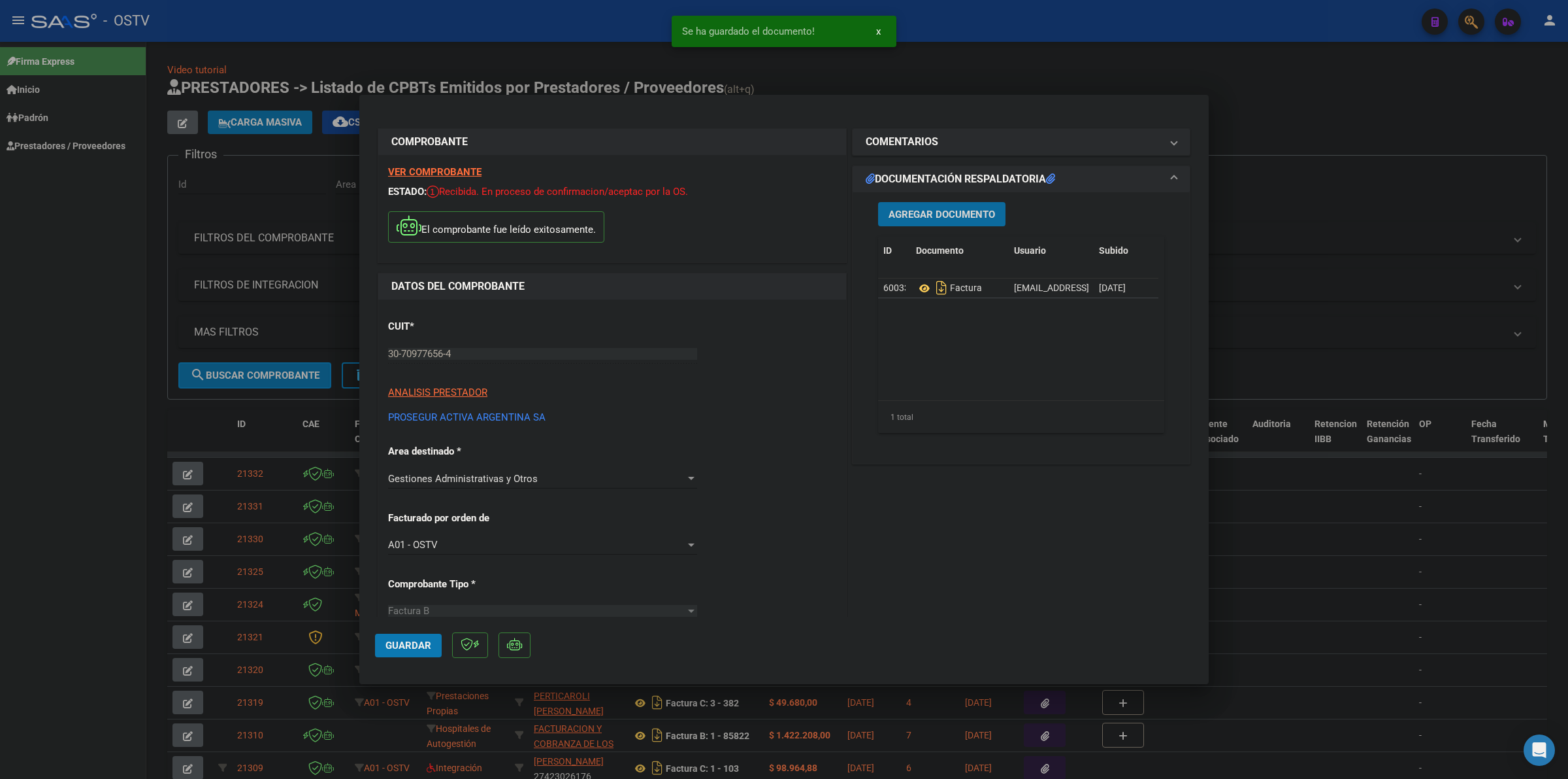
drag, startPoint x: 387, startPoint y: 641, endPoint x: 809, endPoint y: 513, distance: 441.0
click at [387, 641] on span "Guardar" at bounding box center [408, 645] width 46 height 11
click at [407, 648] on span "Guardar" at bounding box center [408, 645] width 46 height 11
click at [1327, 111] on div at bounding box center [784, 389] width 1568 height 779
type input "$ 0,00"
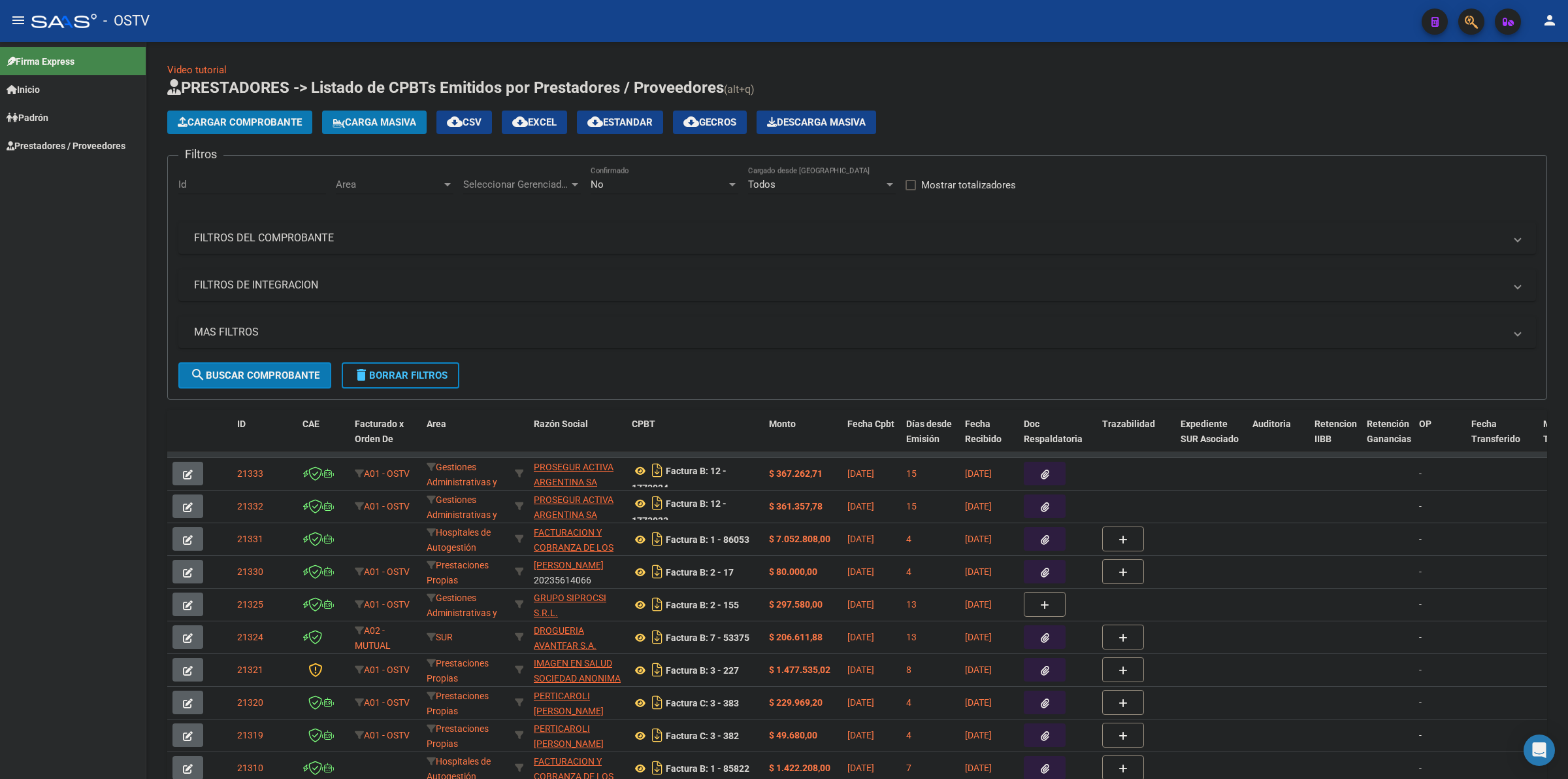
drag, startPoint x: 1046, startPoint y: 109, endPoint x: 397, endPoint y: 0, distance: 658.1
click at [1043, 109] on app-list-header "PRESTADORES -> Listado de CPBTs Emitidos por Prestadores / Proveedores (alt+q) …" at bounding box center [858, 238] width 1381 height 322
click at [279, 119] on span "Cargar Comprobante" at bounding box center [240, 122] width 124 height 11
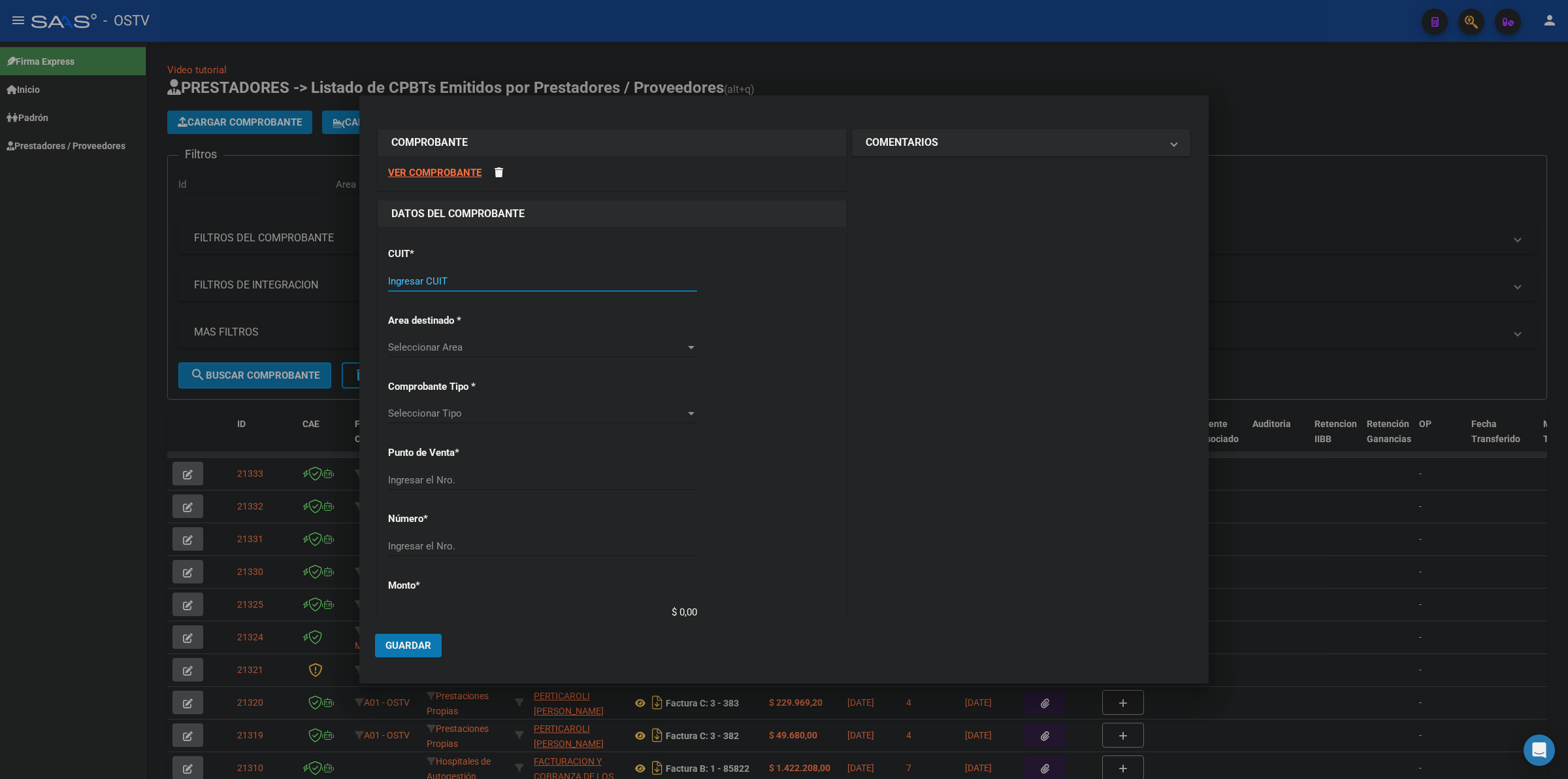
click at [425, 282] on input "Ingresar CUIT" at bounding box center [542, 280] width 309 height 11
type input "30-62698339-8"
type input "100"
type input "30-62698339-8"
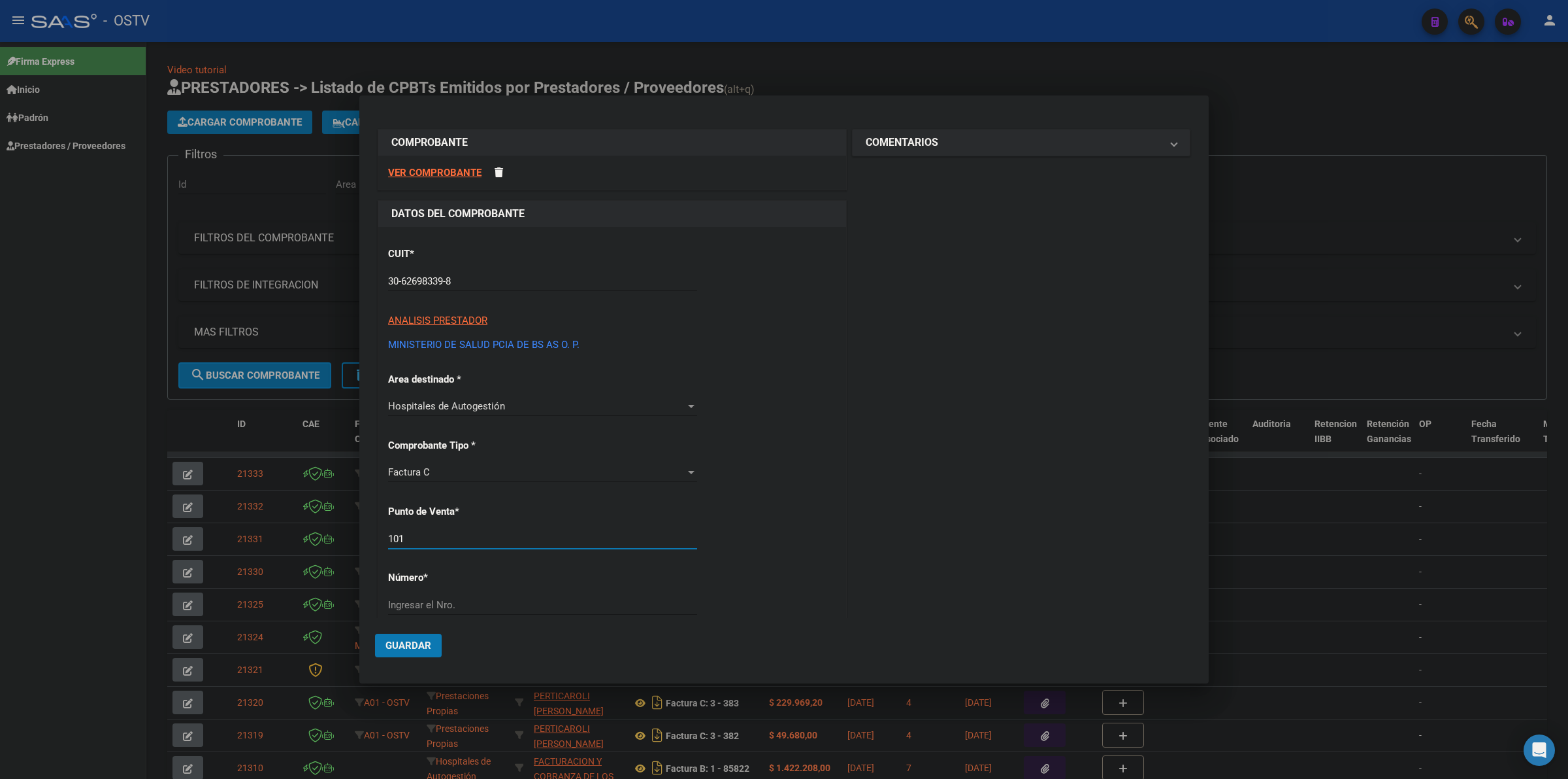
type input "101"
type input "13193"
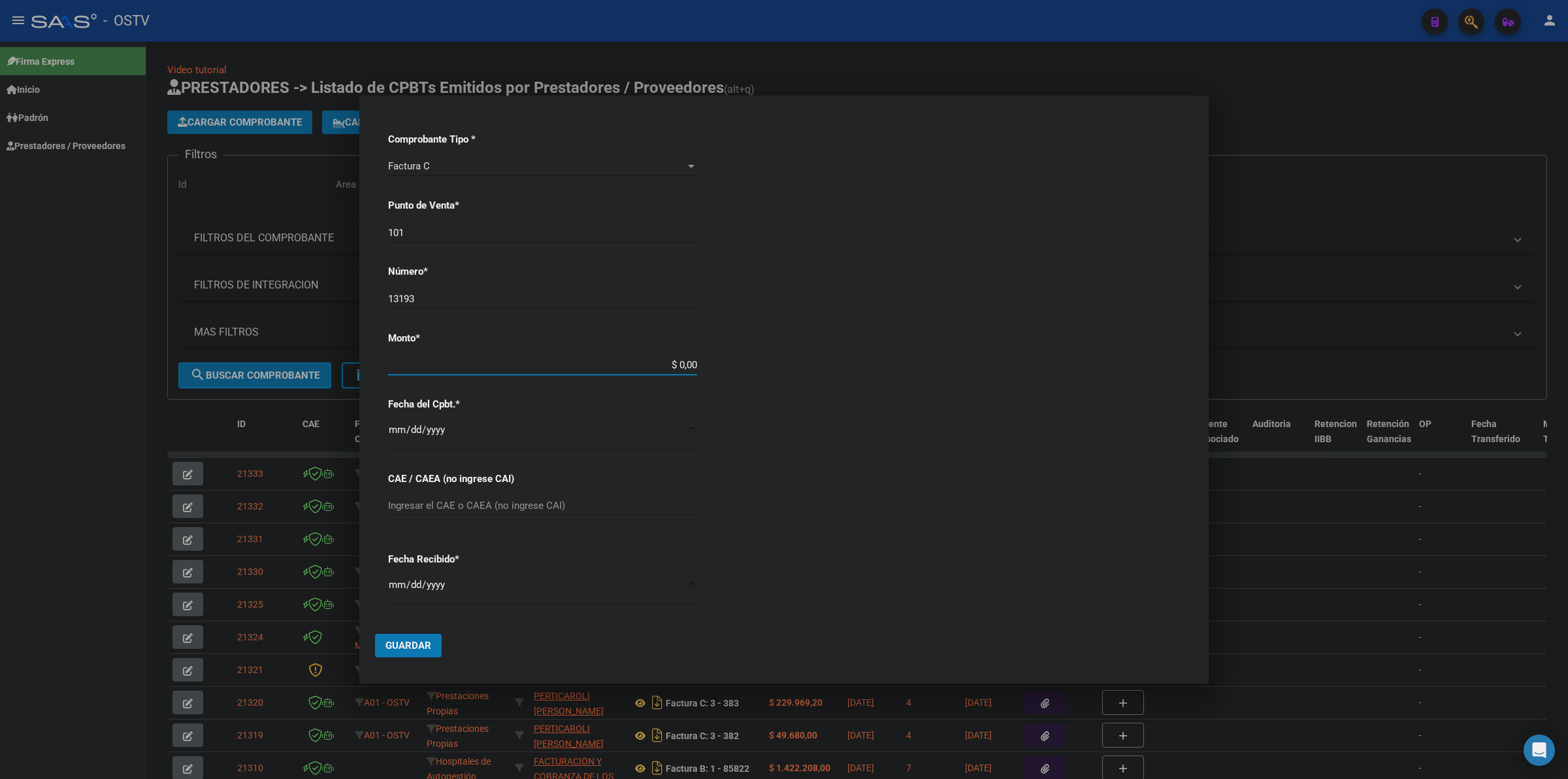
type input "$ 399.612,00"
type input "[DATE]"
type input "75328025010944"
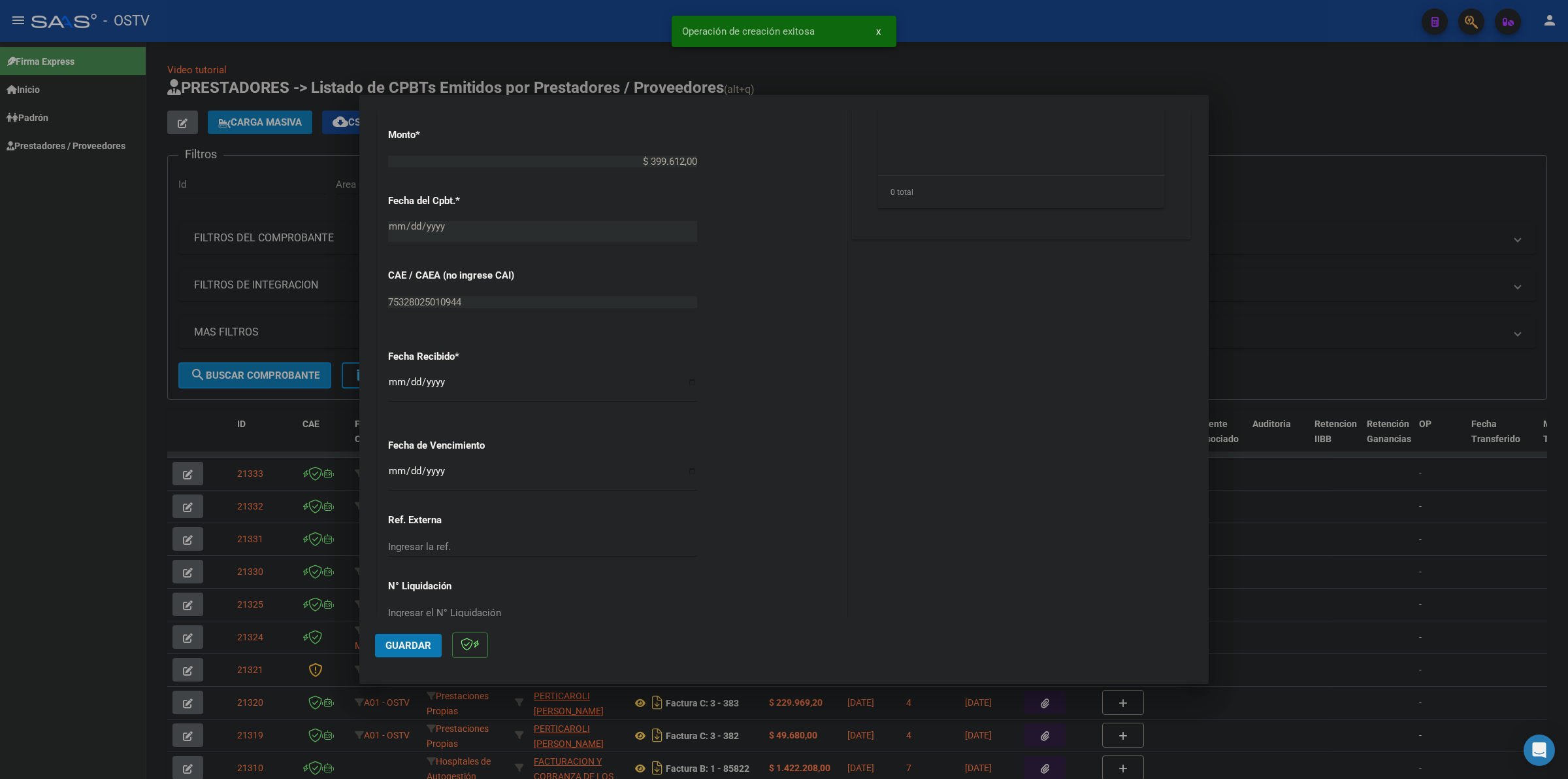
scroll to position [544, 0]
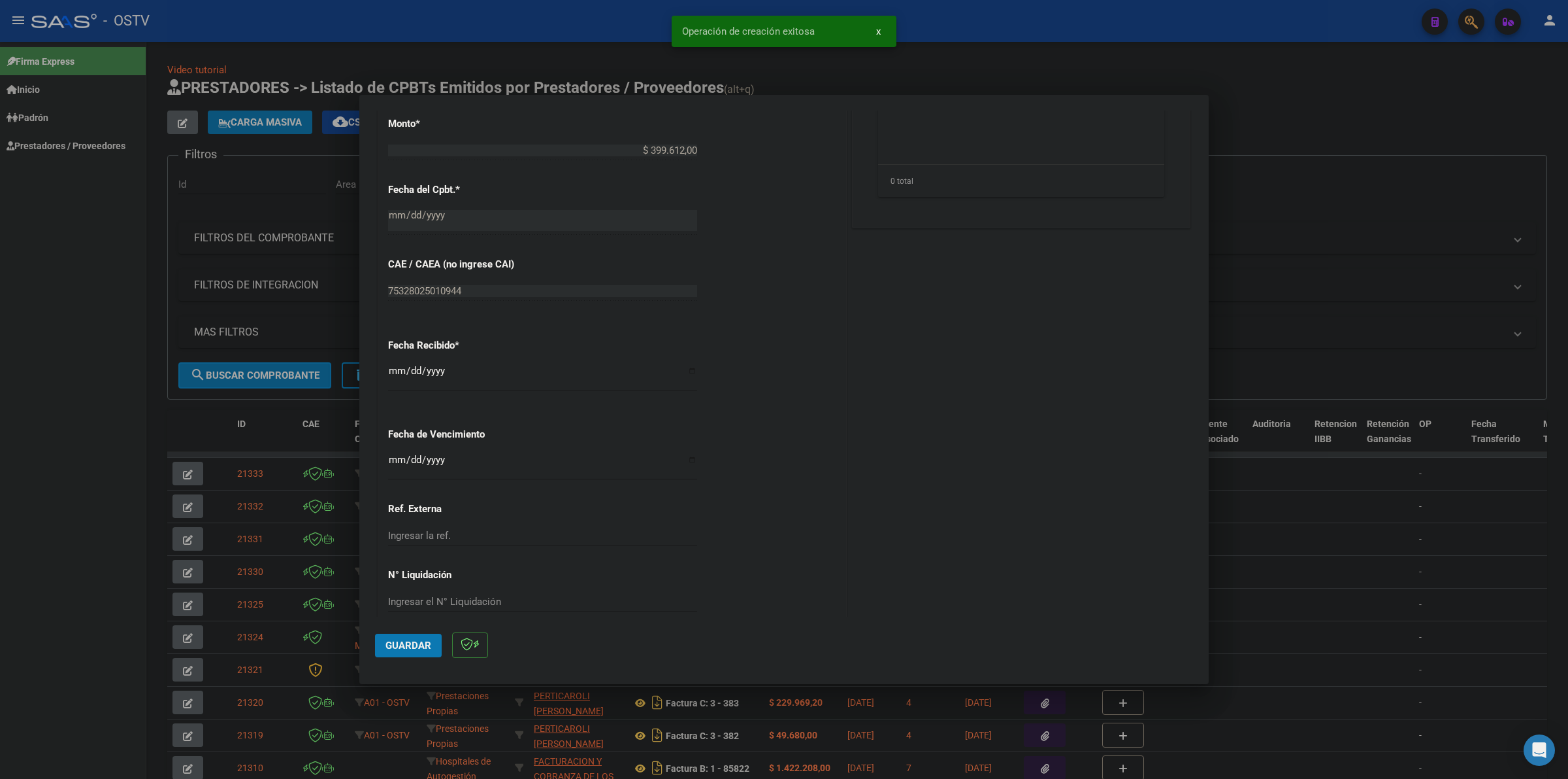
click at [398, 467] on input "Ingresar la fecha" at bounding box center [542, 464] width 309 height 21
type input "[DATE]"
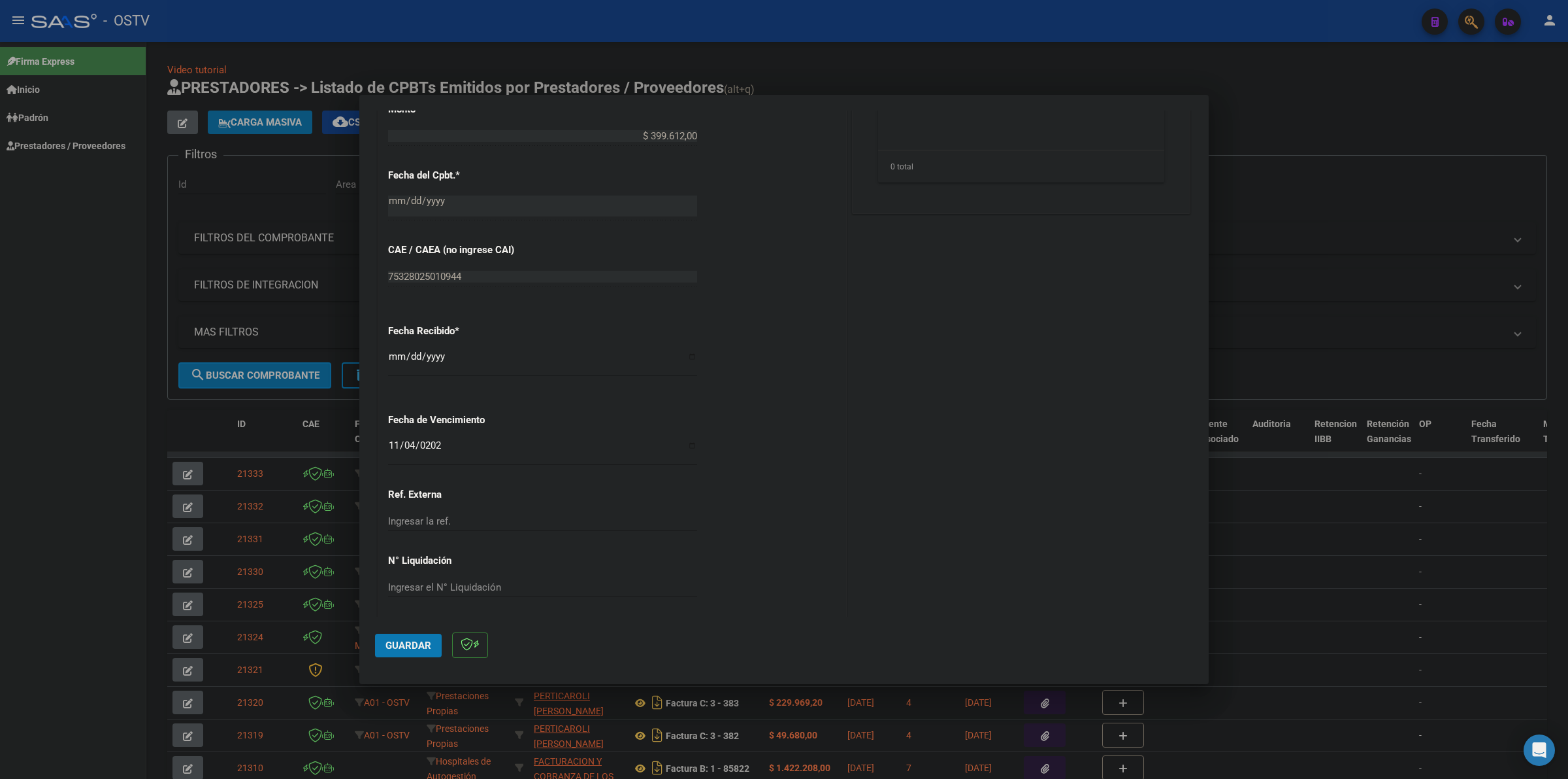
scroll to position [564, 0]
drag, startPoint x: 413, startPoint y: 636, endPoint x: 597, endPoint y: 527, distance: 213.9
click at [413, 635] on button "Guardar" at bounding box center [408, 645] width 67 height 24
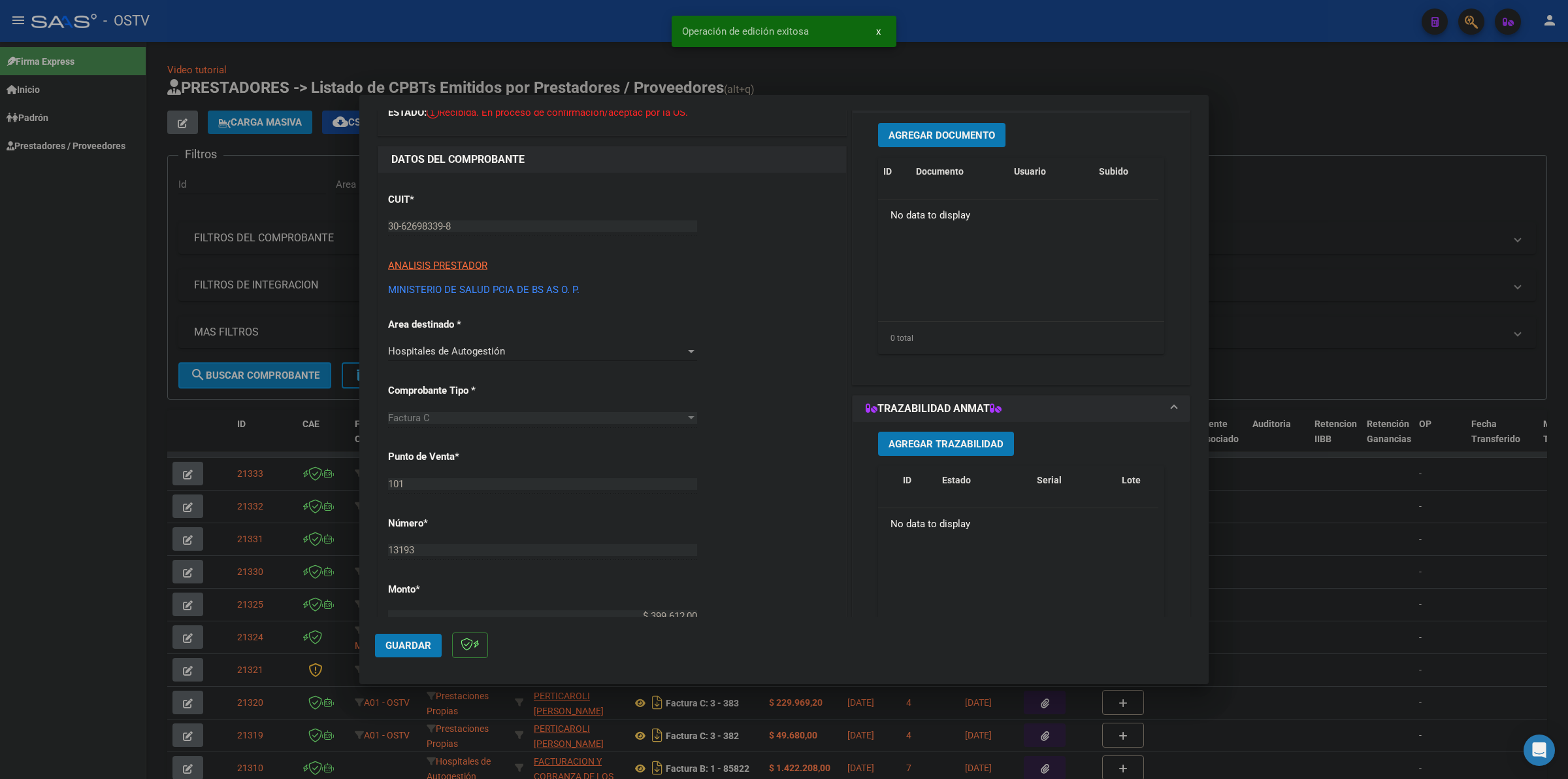
scroll to position [0, 0]
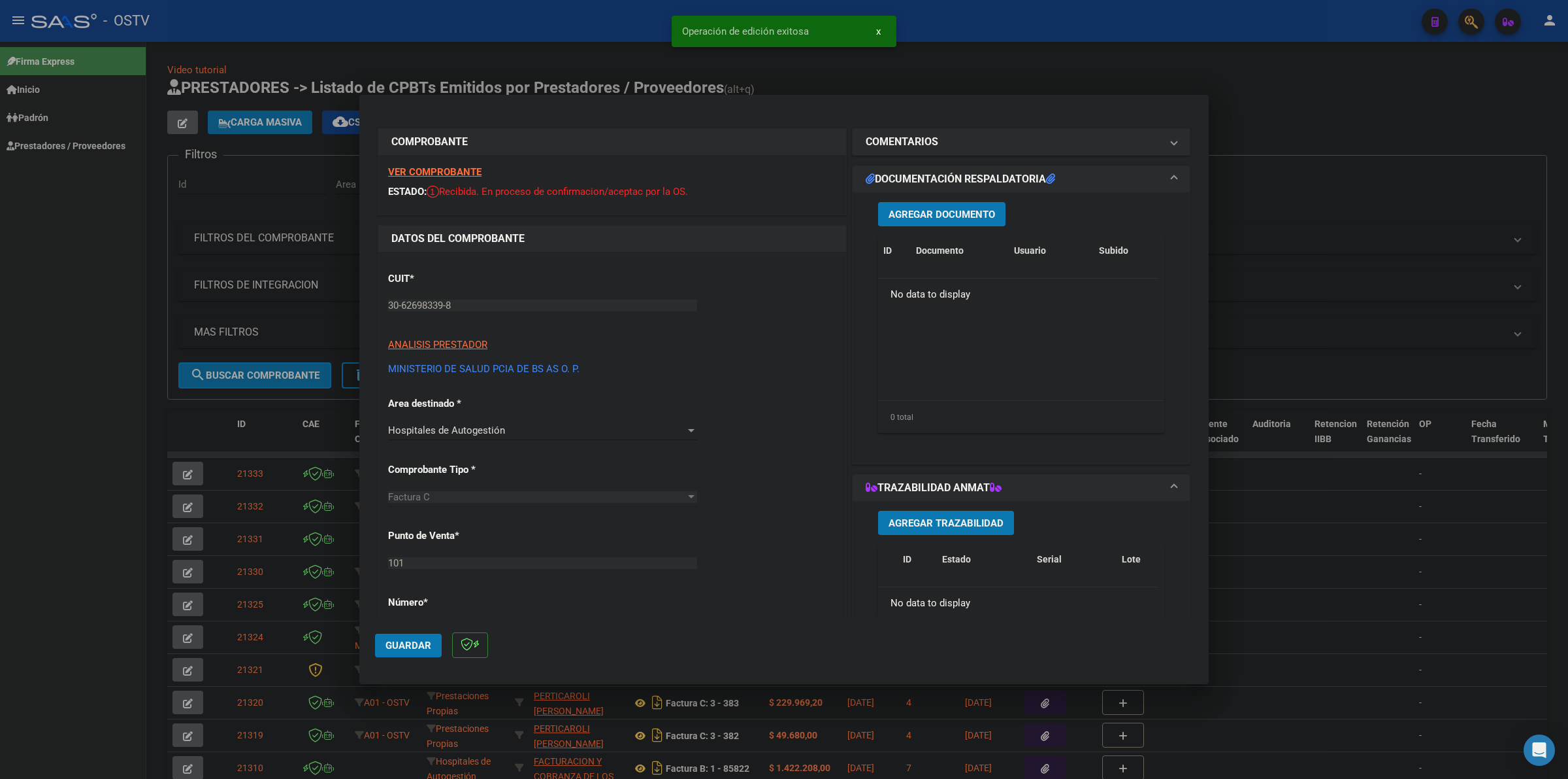
click at [936, 214] on span "Agregar Documento" at bounding box center [943, 214] width 107 height 11
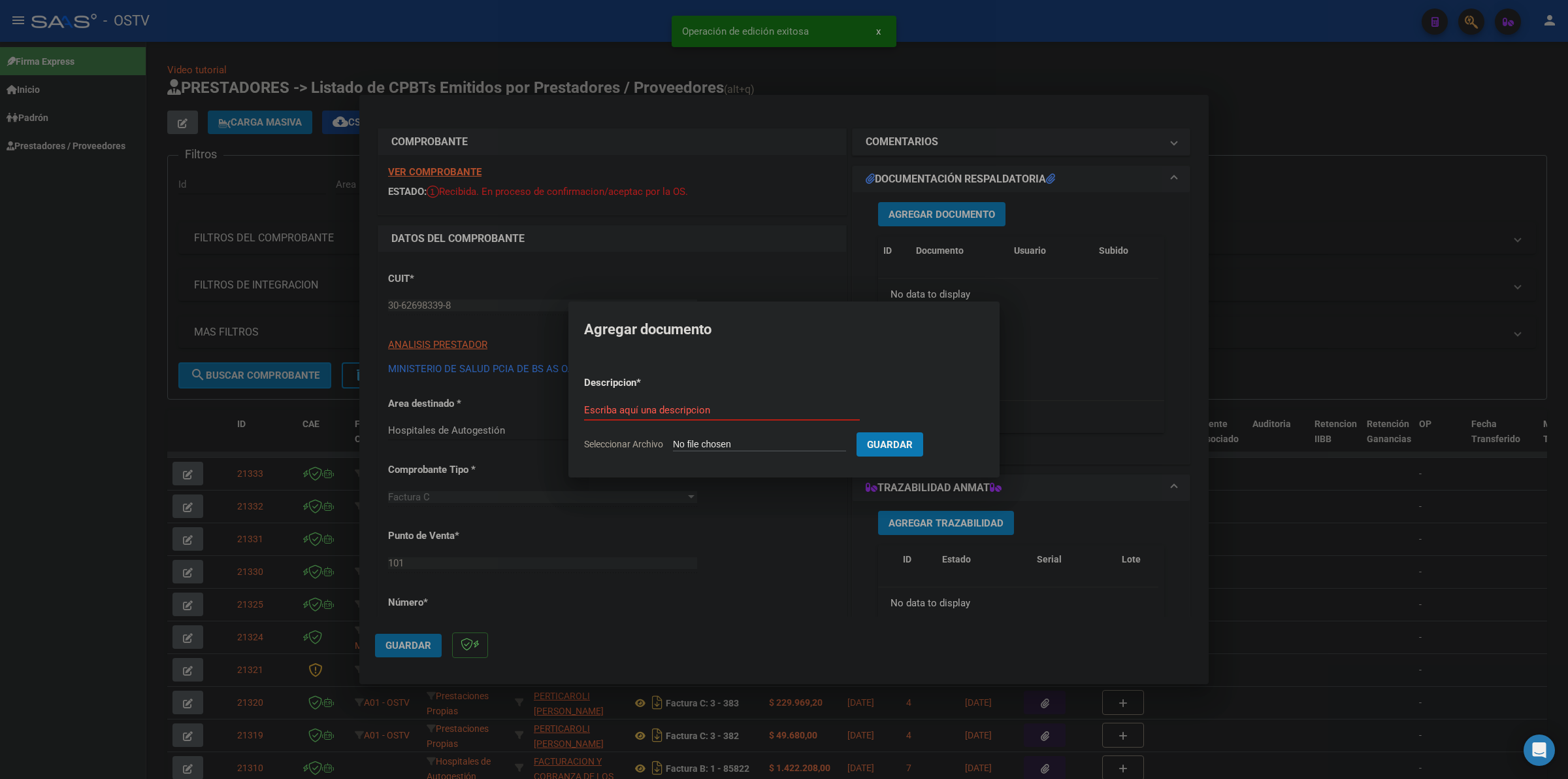
type input "C:\fakepath\FACTURA Y ANEXO - 101 13193 - HIGA PRESIDENTE [PERSON_NAME].pdf"
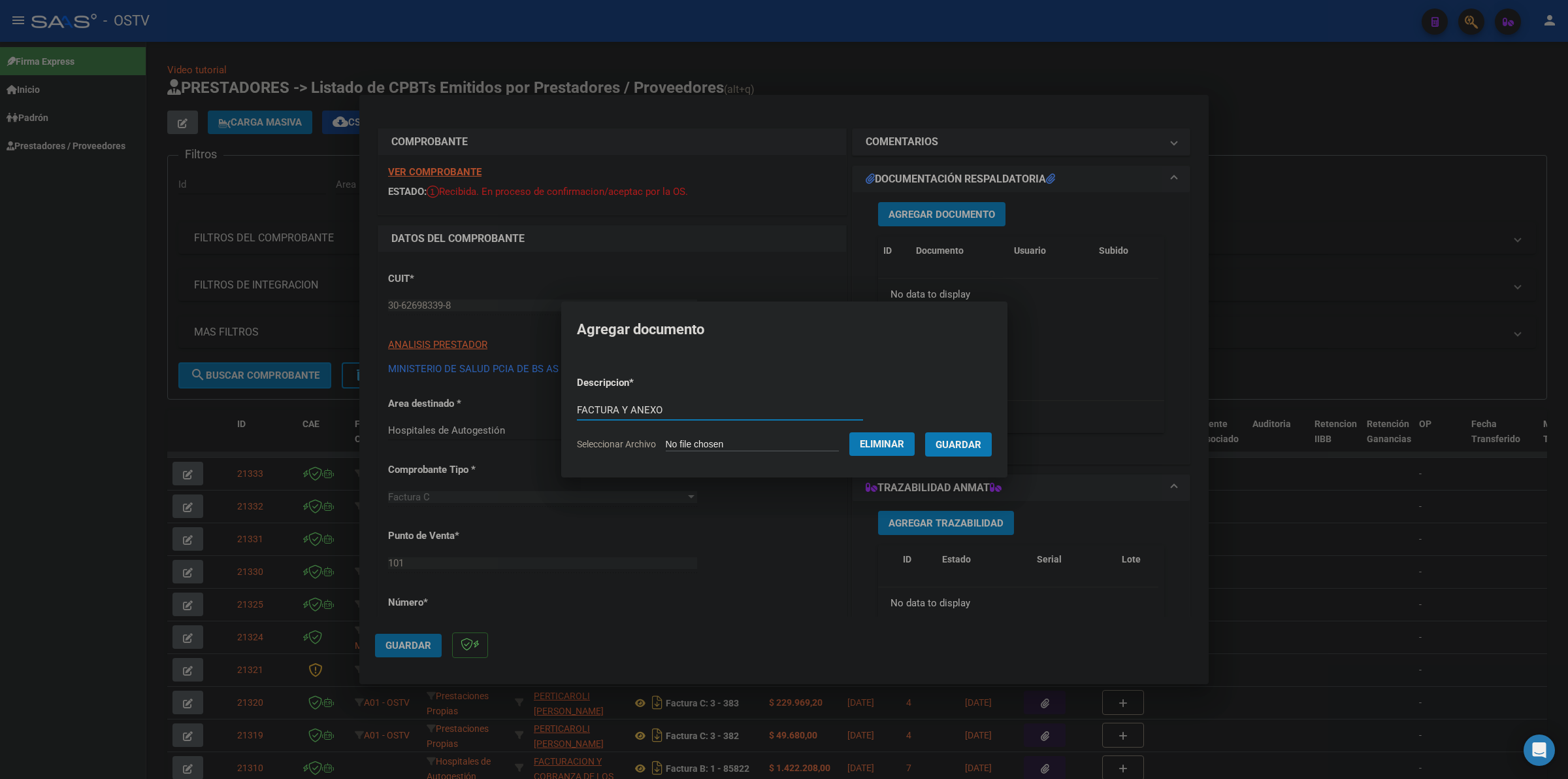
type input "FACTURA Y ANEXO"
click at [925, 432] on button "Guardar" at bounding box center [958, 444] width 67 height 25
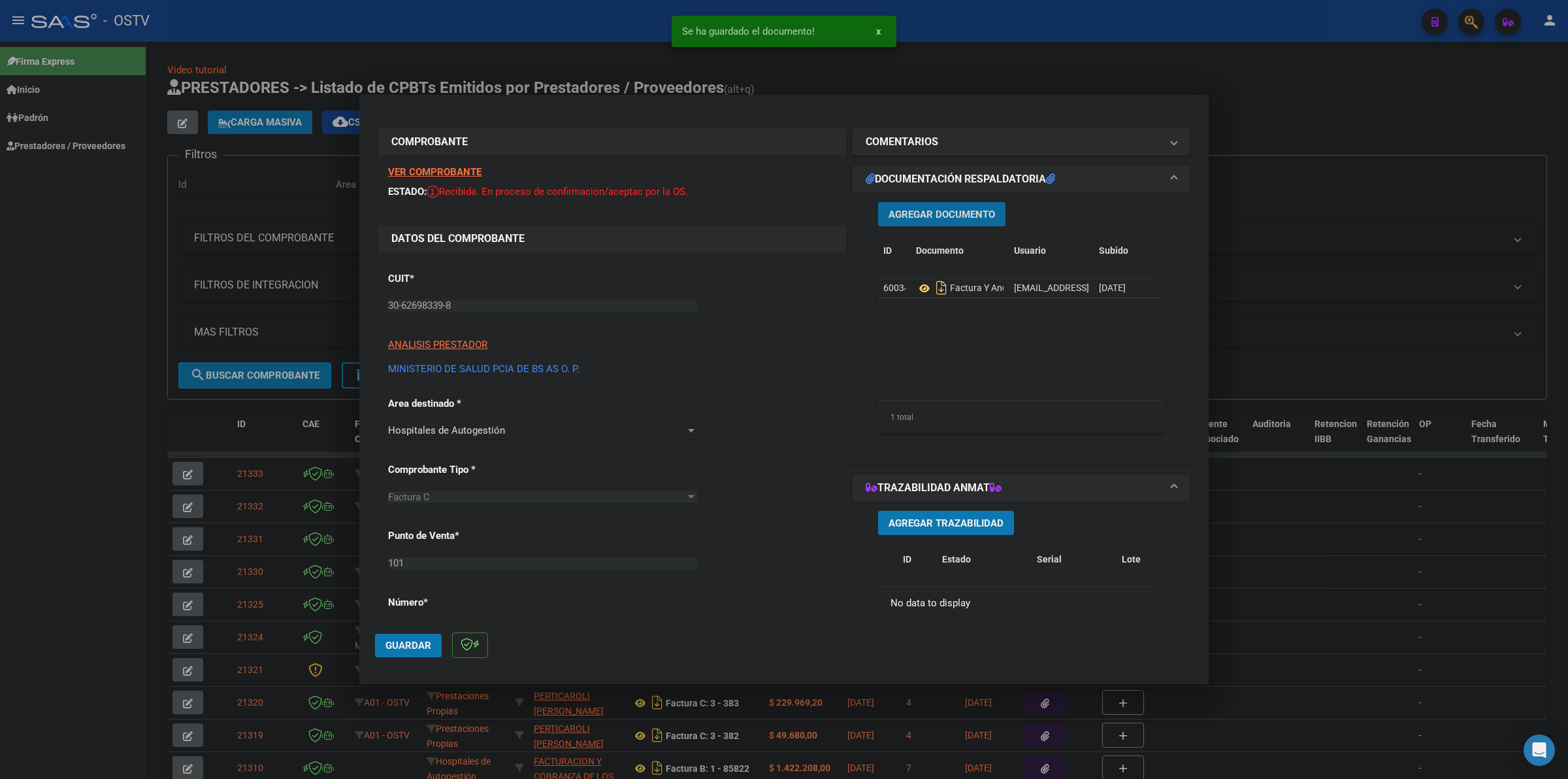
drag, startPoint x: 426, startPoint y: 655, endPoint x: 573, endPoint y: 590, distance: 160.7
click at [426, 655] on button "Guardar" at bounding box center [408, 645] width 67 height 24
click at [1292, 184] on div at bounding box center [784, 389] width 1568 height 779
type input "$ 0,00"
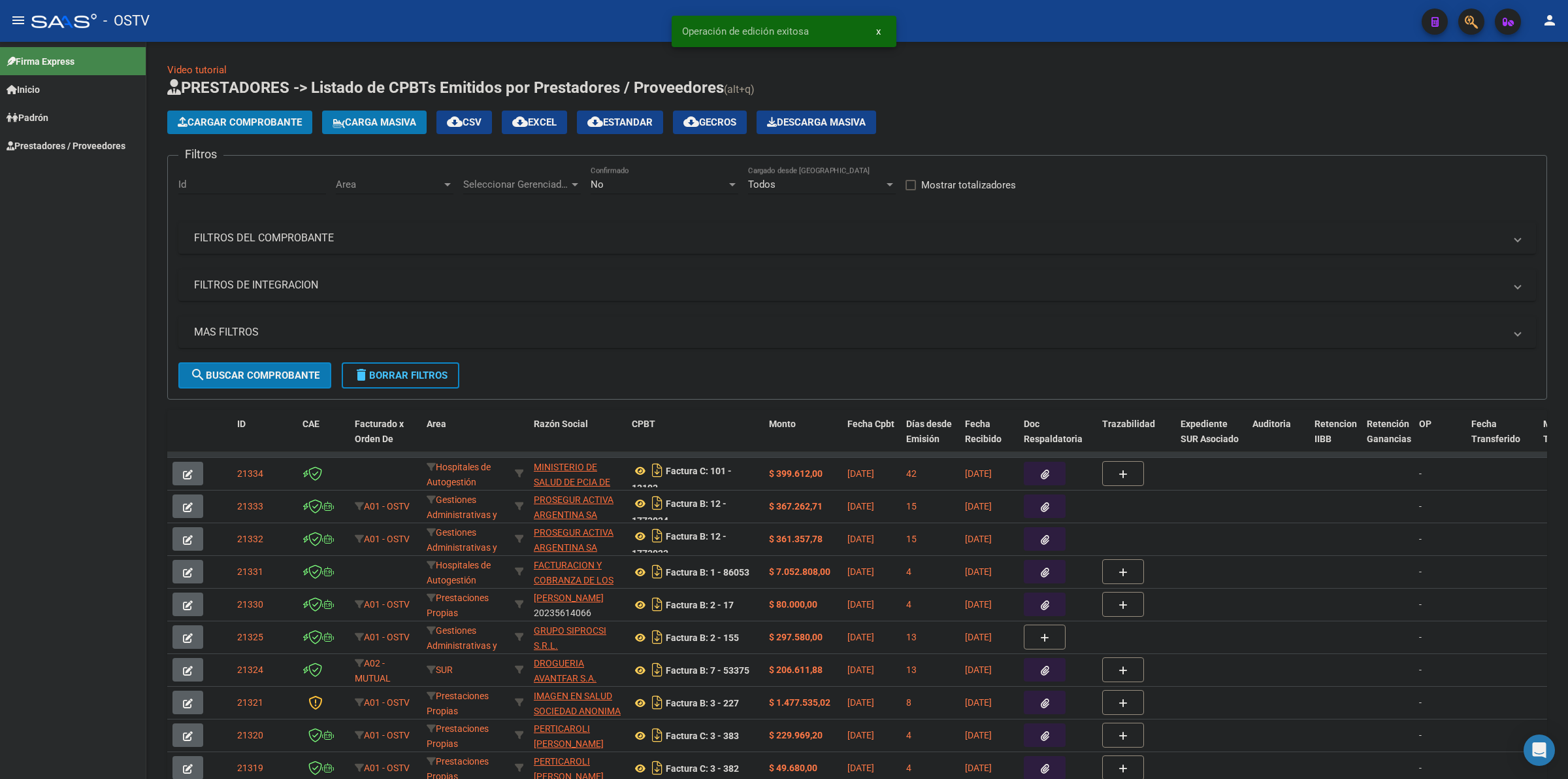
click at [246, 124] on span "Cargar Comprobante" at bounding box center [240, 122] width 124 height 11
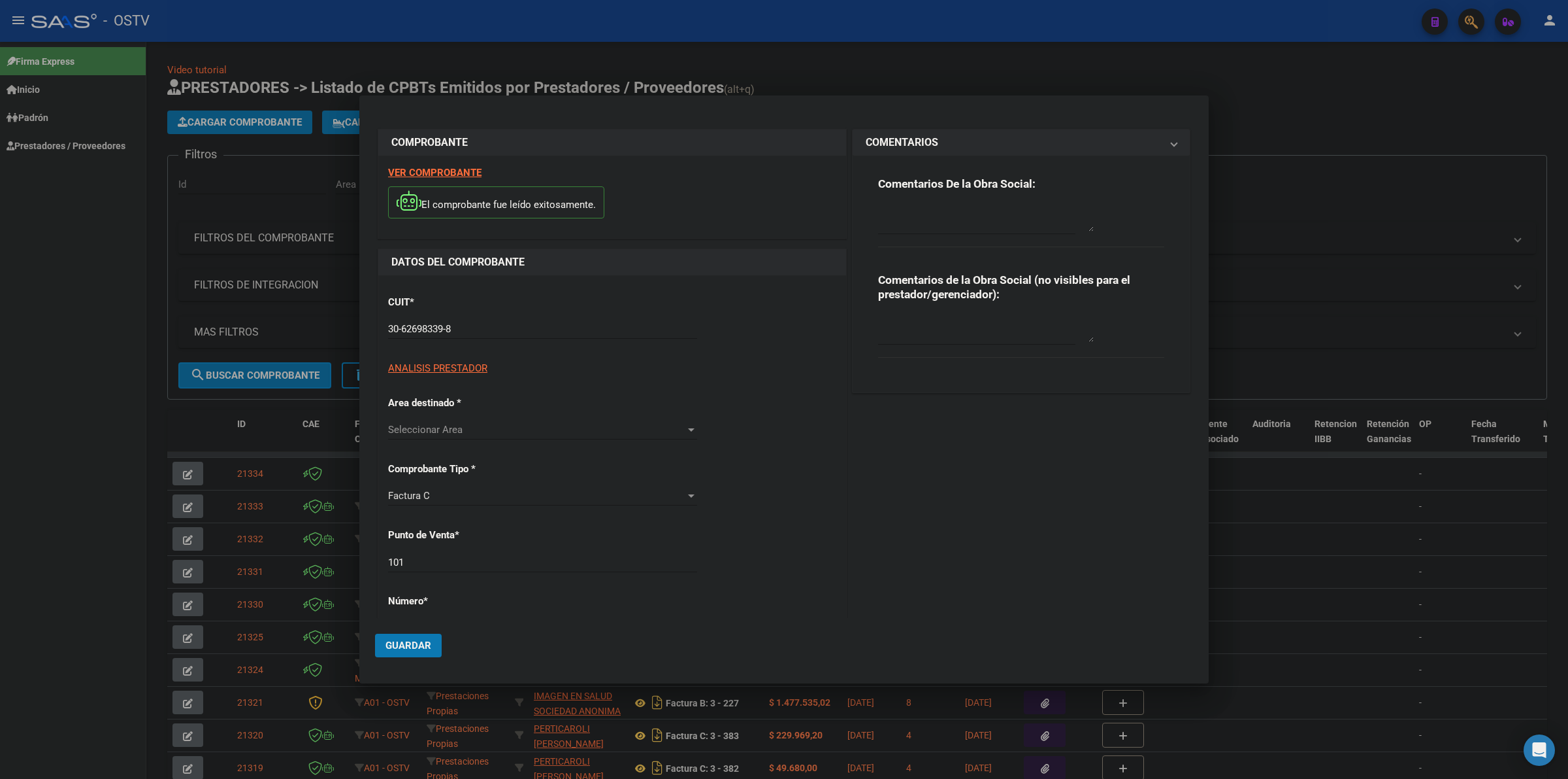
type input "13249"
type input "$ 168.405,00"
type input "[DATE]"
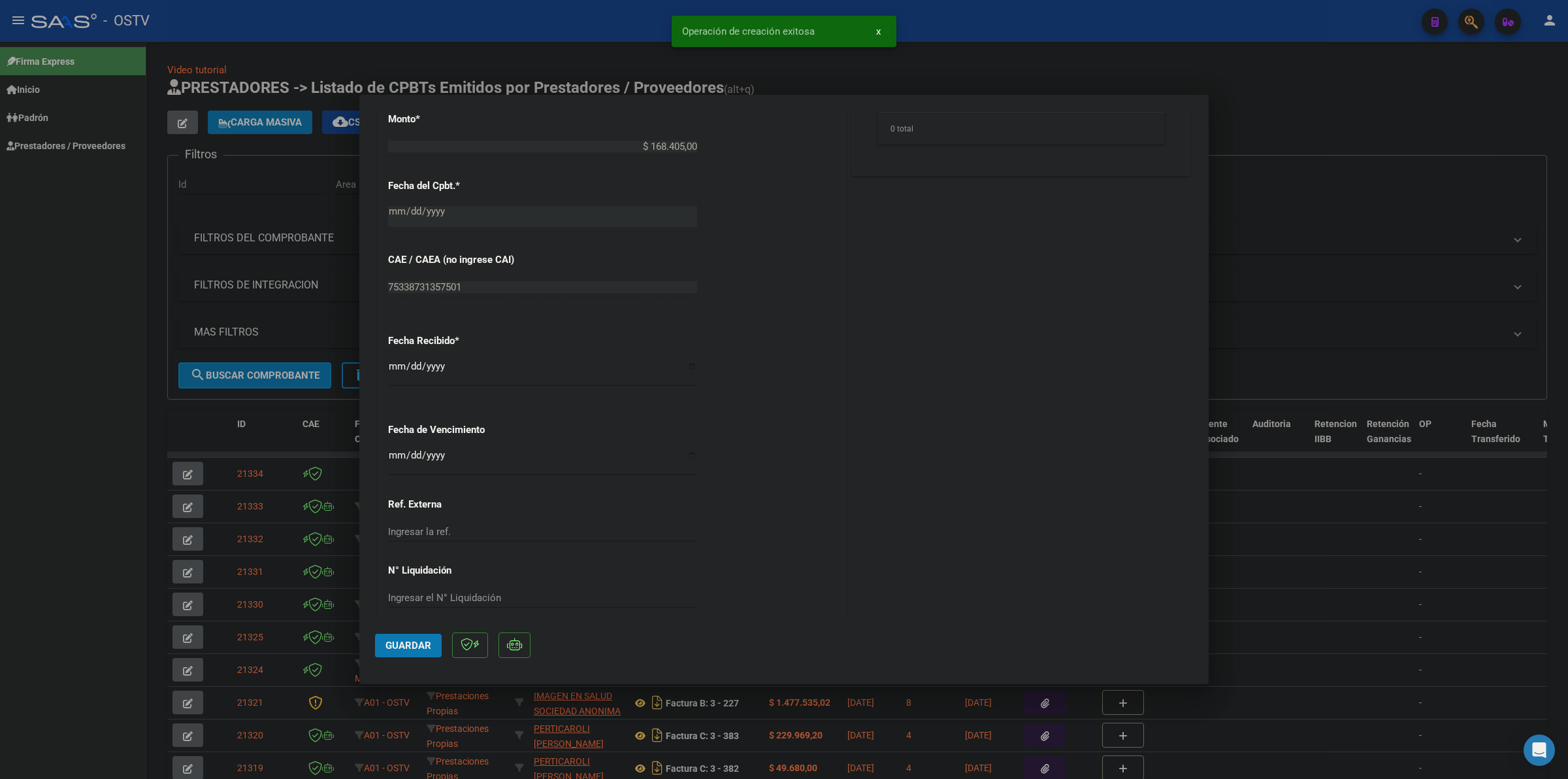
scroll to position [598, 0]
click at [391, 444] on div "CUIT * 30-62698339-8 Ingresar CUIT ANALISIS PRESTADOR MINISTERIO DE SALUD PCIA …" at bounding box center [612, 164] width 468 height 927
click at [391, 454] on input "Ingresar la fecha" at bounding box center [542, 458] width 309 height 21
type input "[DATE]"
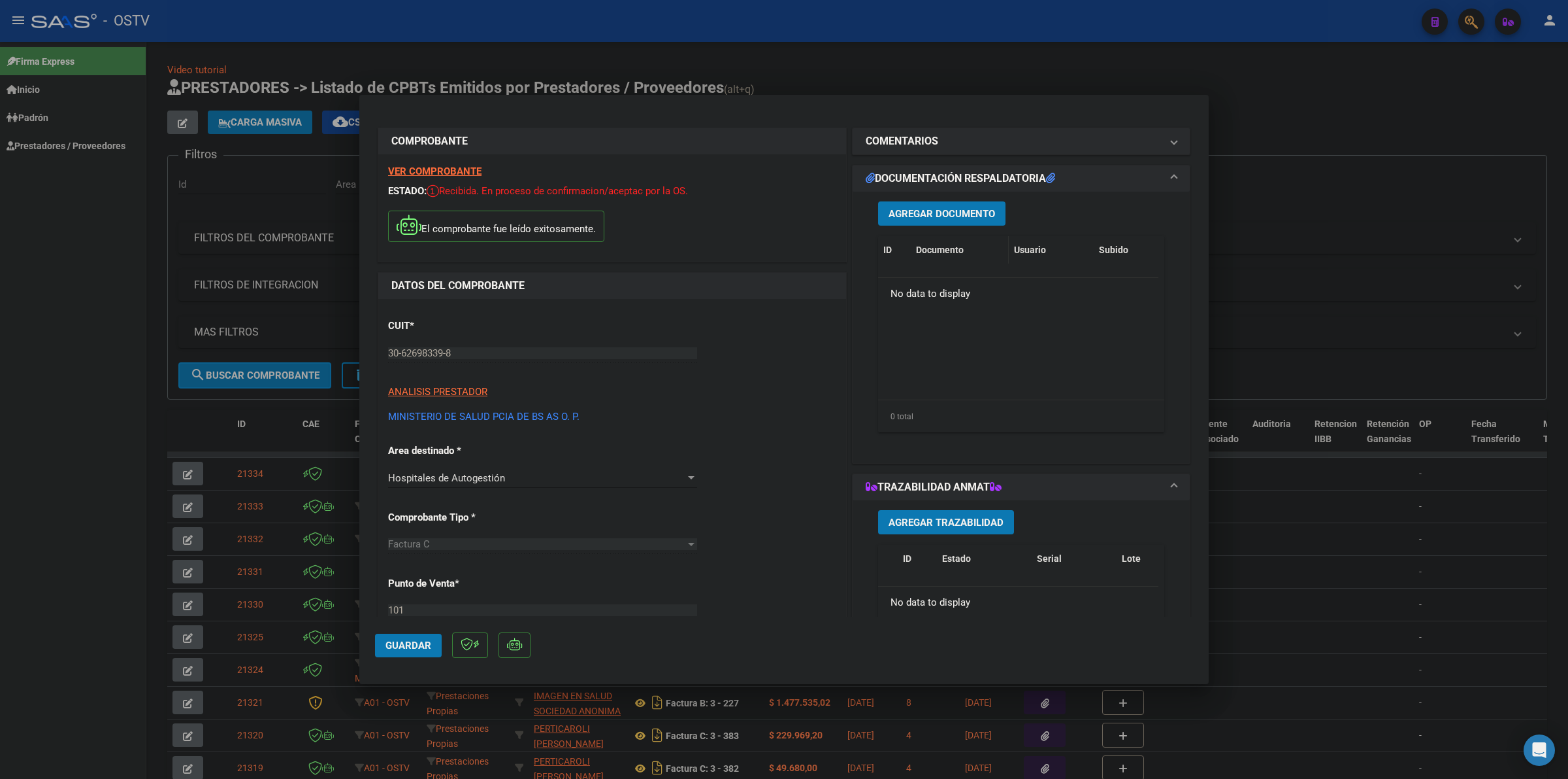
scroll to position [0, 0]
click at [943, 211] on span "Agregar Documento" at bounding box center [943, 214] width 107 height 11
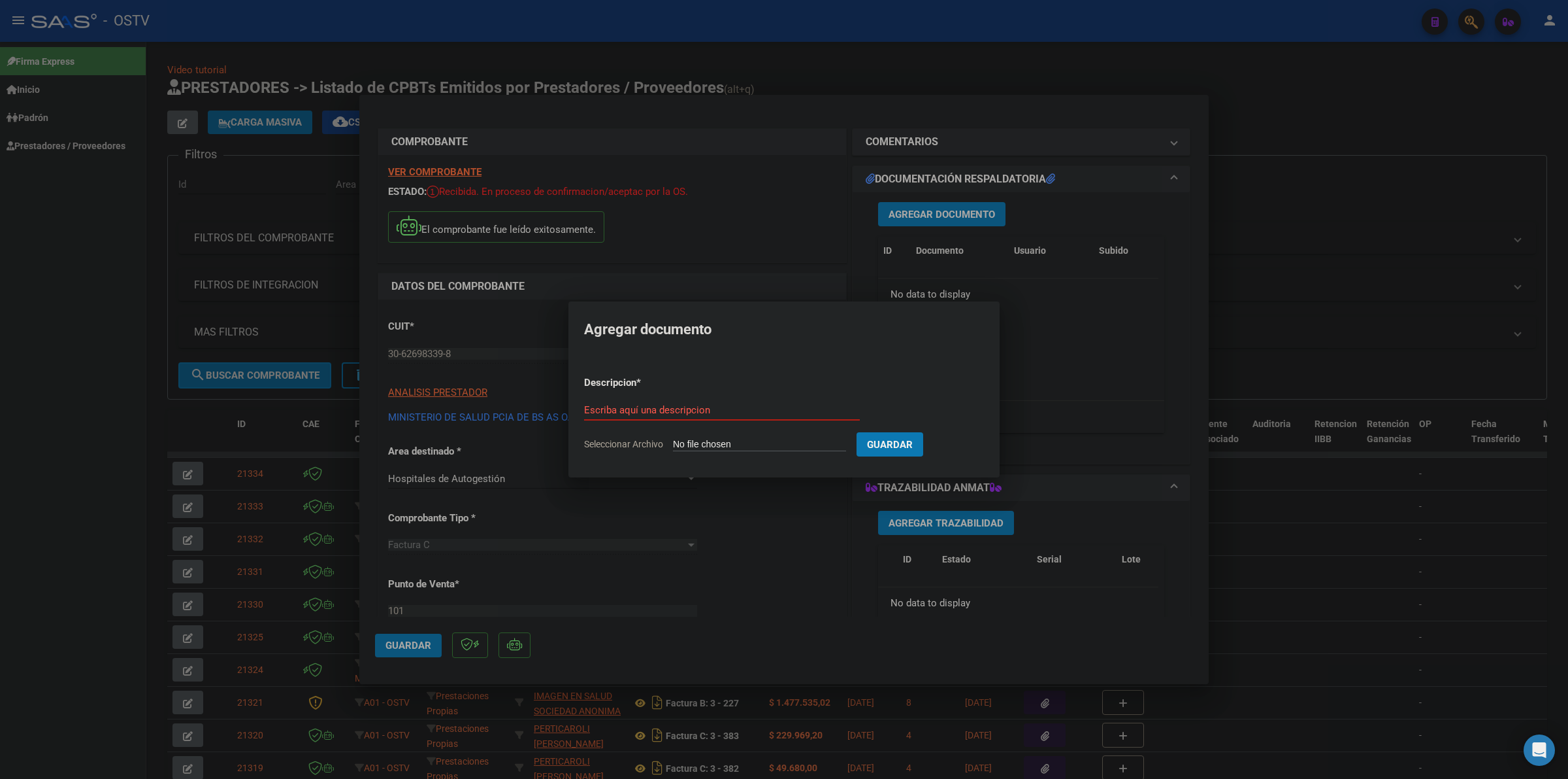
type input "C:\fakepath\FACTURA Y ANEXO - 101 13249 - HIGA PRESIDENTE [PERSON_NAME].pdf"
type input "FACTURA Y ANEXO"
click at [925, 432] on button "Guardar" at bounding box center [958, 444] width 67 height 25
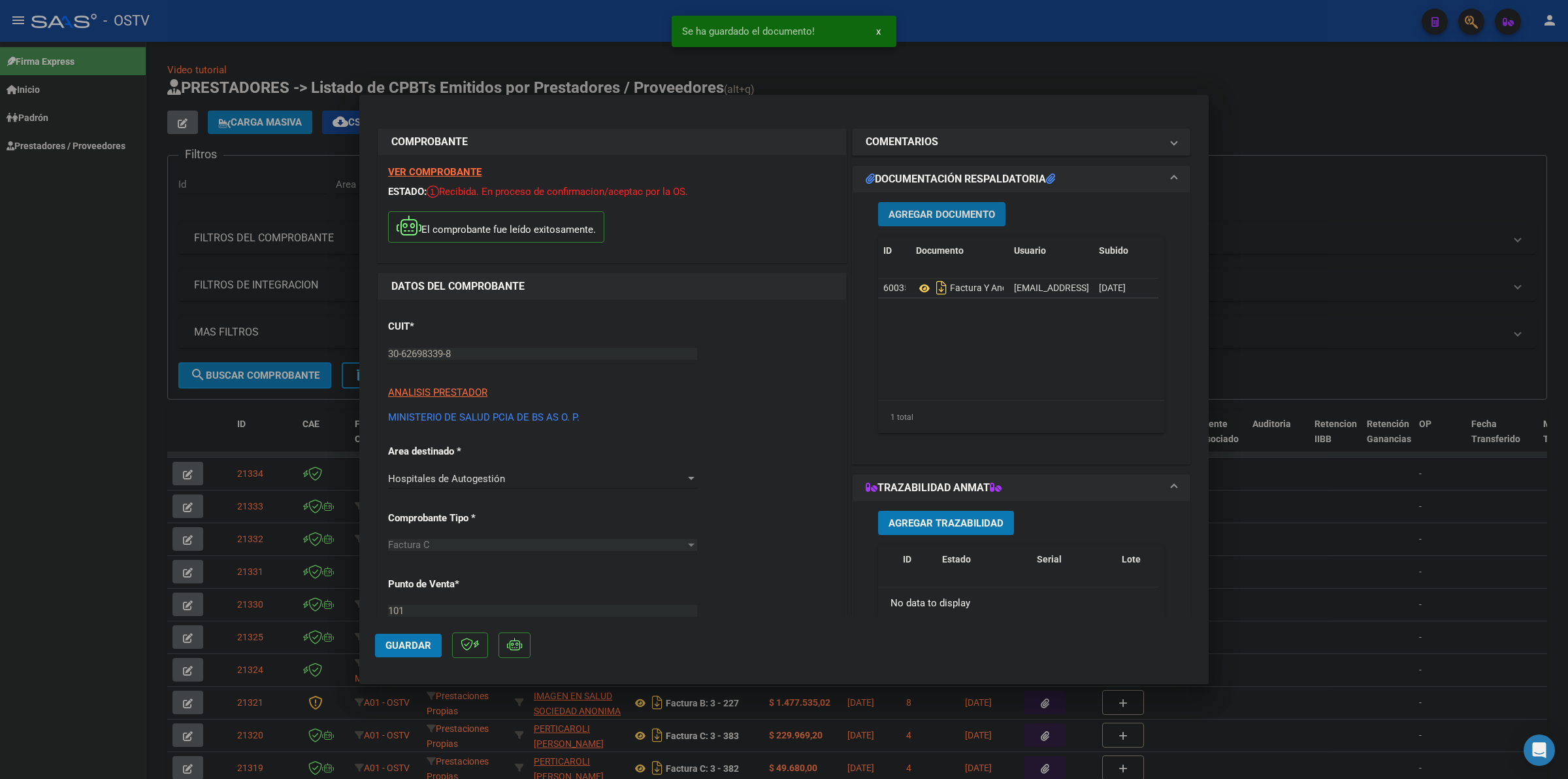
click at [411, 641] on span "Guardar" at bounding box center [408, 645] width 46 height 11
click at [415, 638] on button "Guardar" at bounding box center [408, 645] width 67 height 24
click at [963, 67] on div at bounding box center [784, 389] width 1568 height 779
type input "$ 0,00"
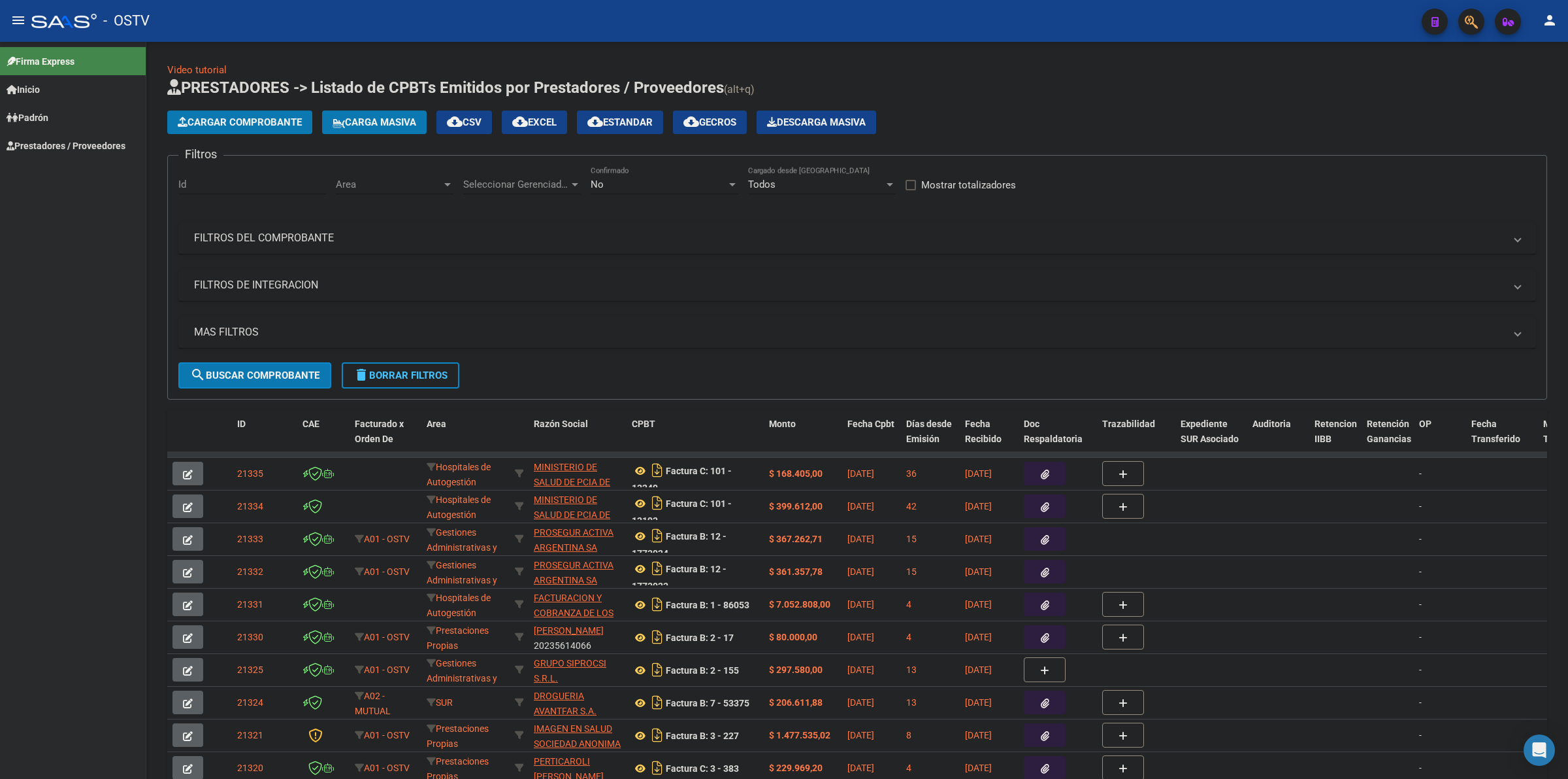
click at [962, 105] on body "menu - OSTV person Firma Express Inicio Calendario SSS Instructivos Contacto OS…" at bounding box center [784, 389] width 1568 height 779
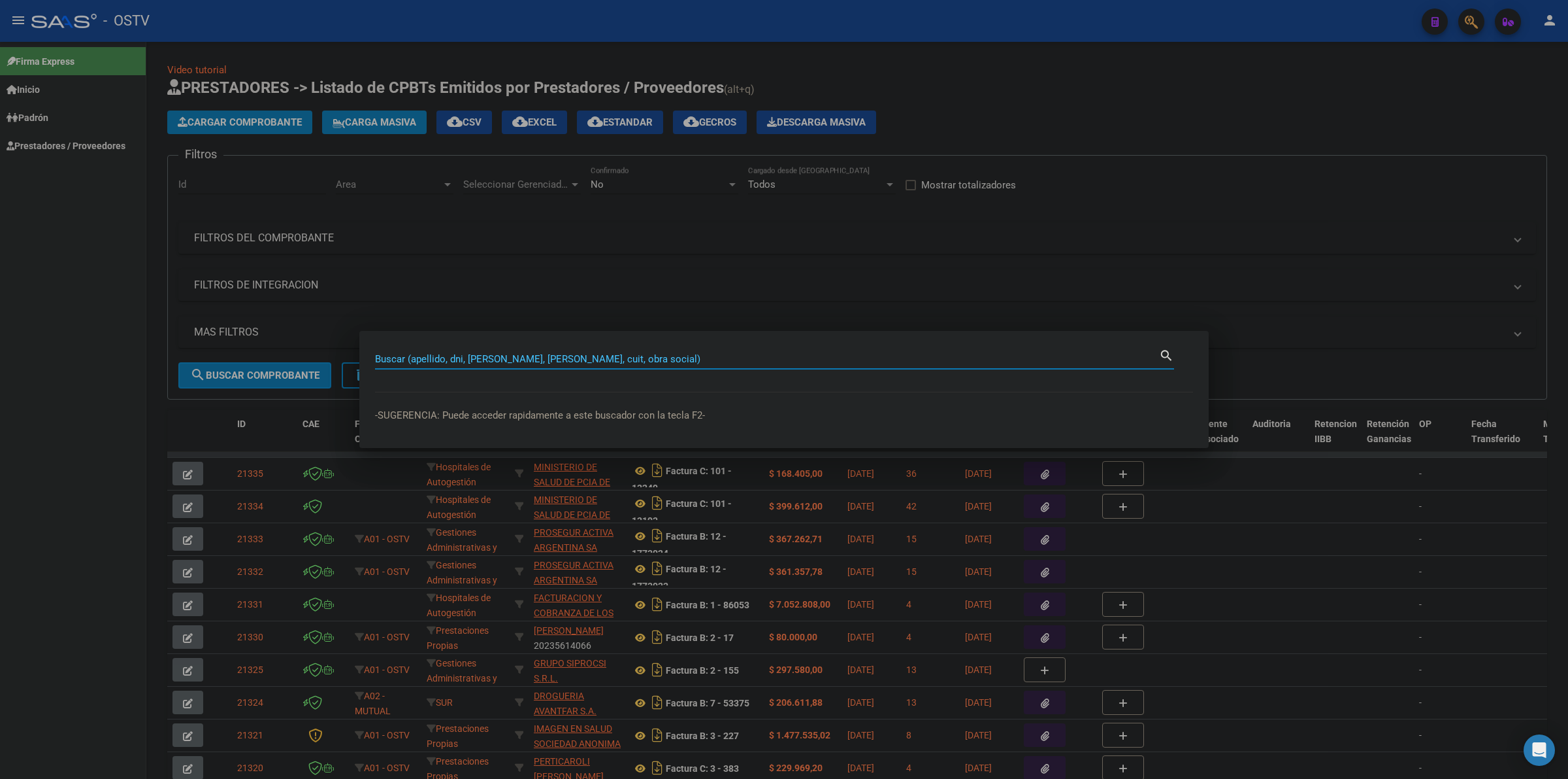
paste input "33980297"
type input "33980297"
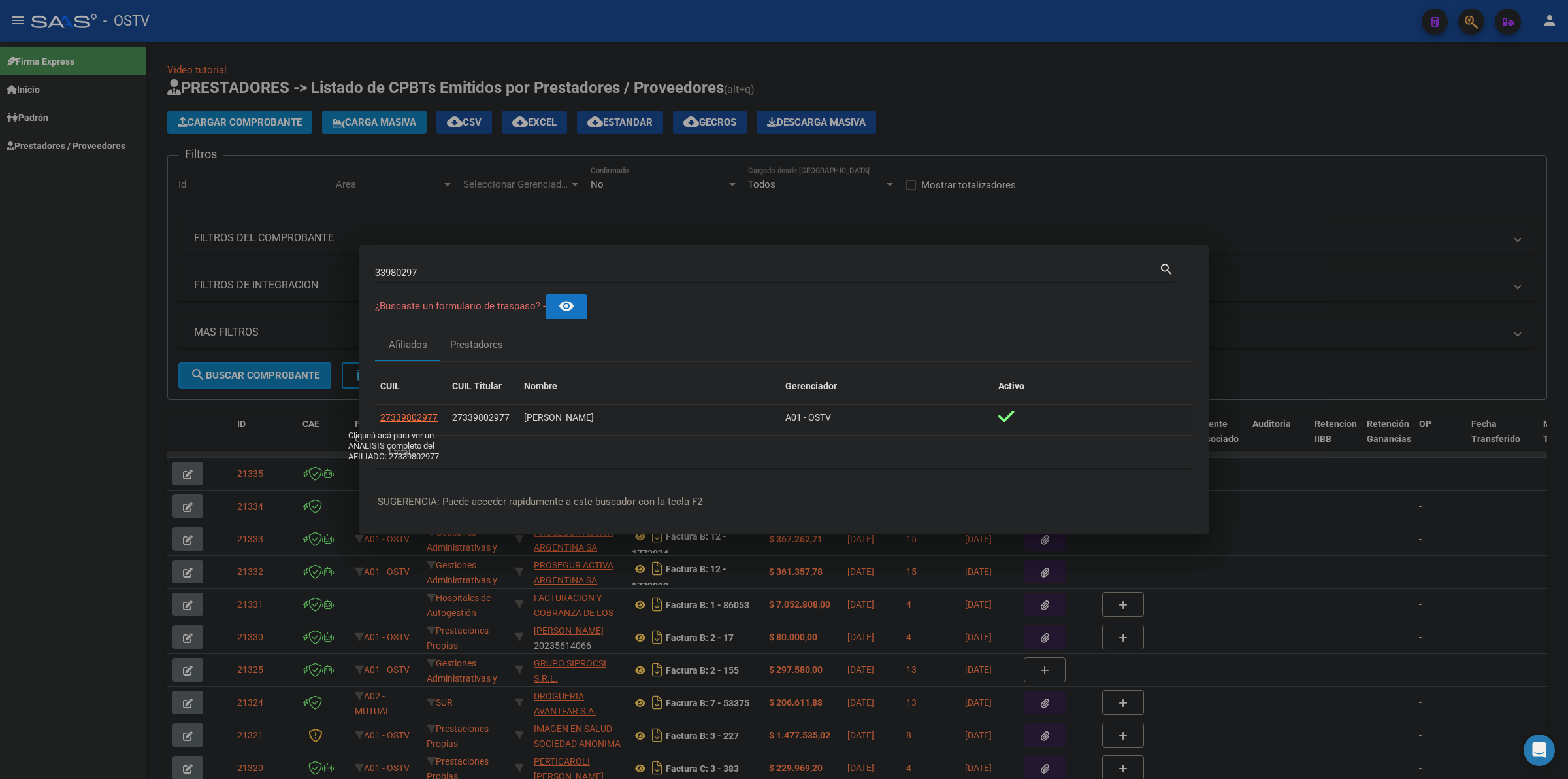
click at [415, 418] on span "27339802977" at bounding box center [409, 417] width 58 height 11
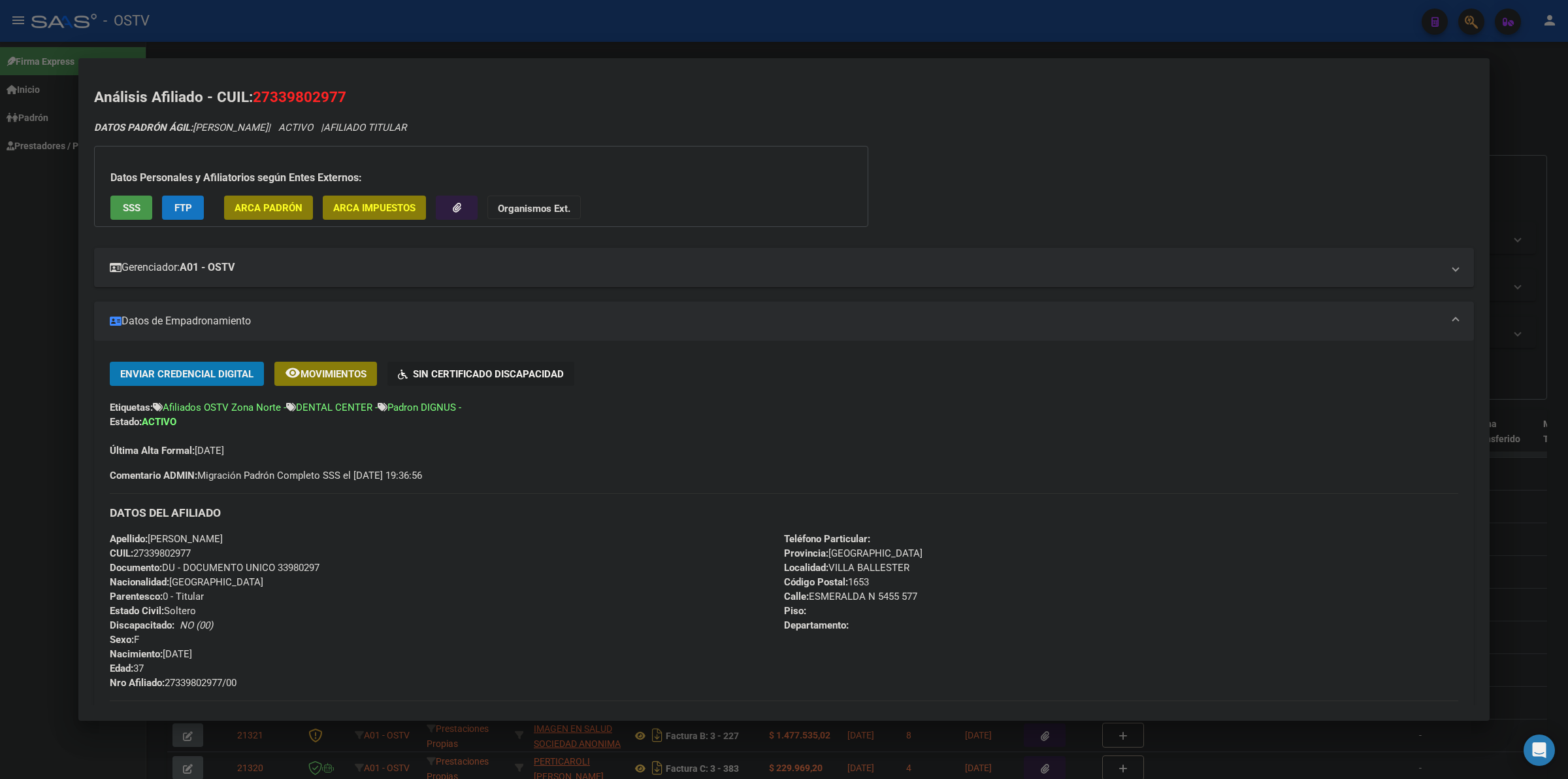
drag, startPoint x: 250, startPoint y: 677, endPoint x: 168, endPoint y: 682, distance: 82.2
click at [168, 682] on div "Apellido: [PERSON_NAME] ALEÑA CUIL: 27339802977 Documento: DU - DOCUMENTO UNICO…" at bounding box center [447, 611] width 675 height 159
copy span "27339802977/00"
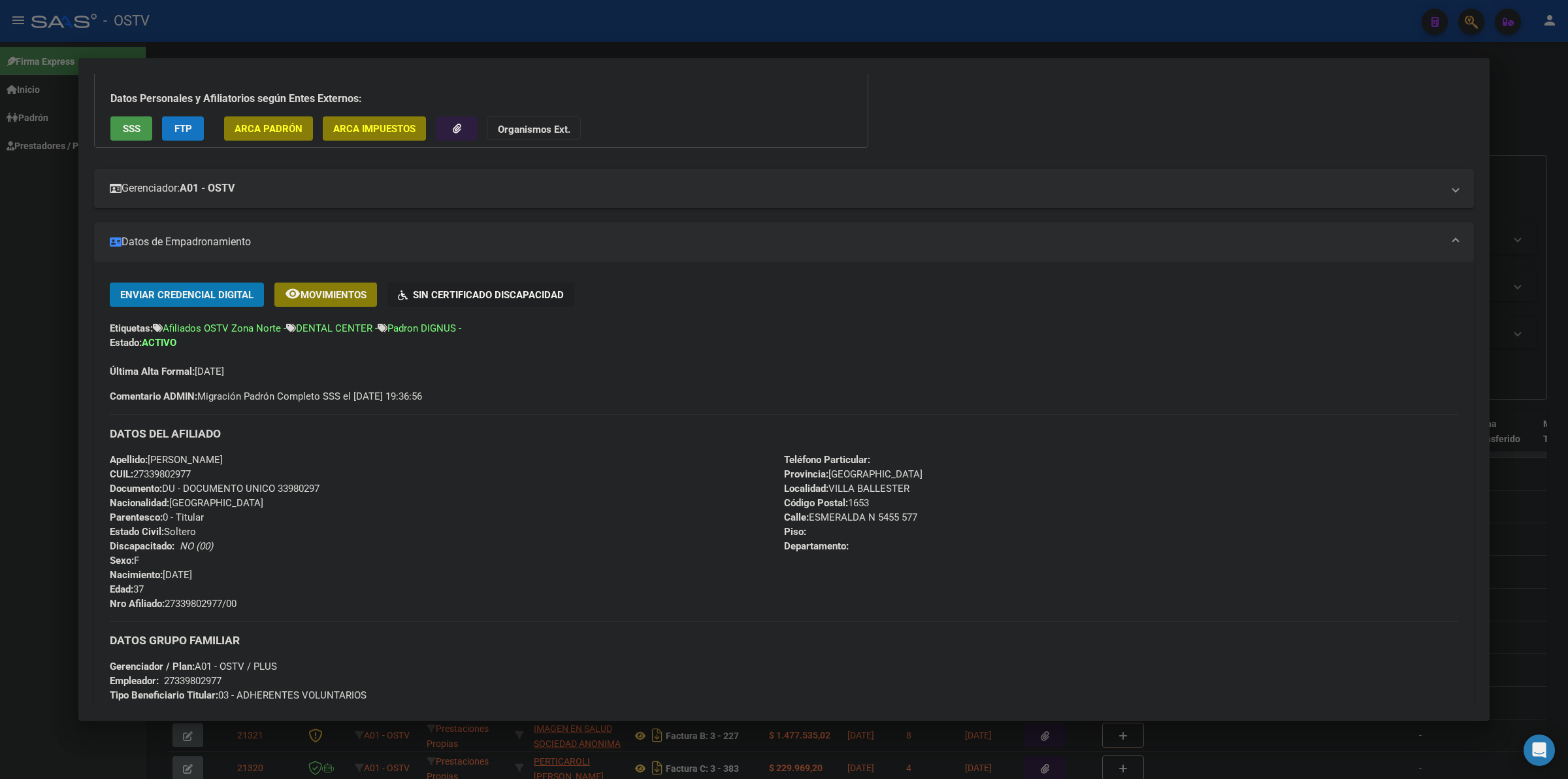
scroll to position [81, 0]
click at [33, 377] on div at bounding box center [784, 389] width 1568 height 779
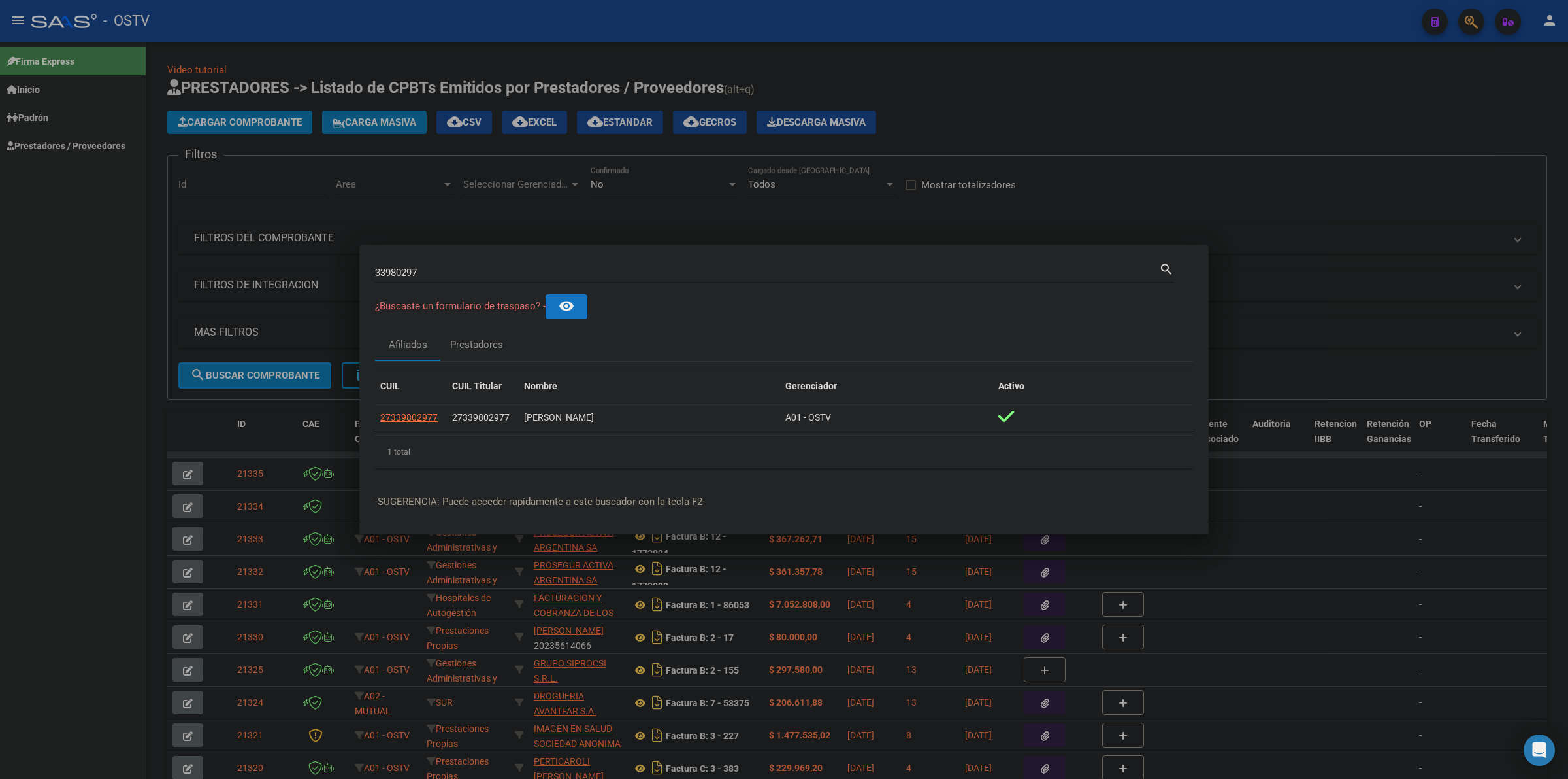
click at [109, 528] on div at bounding box center [784, 389] width 1568 height 779
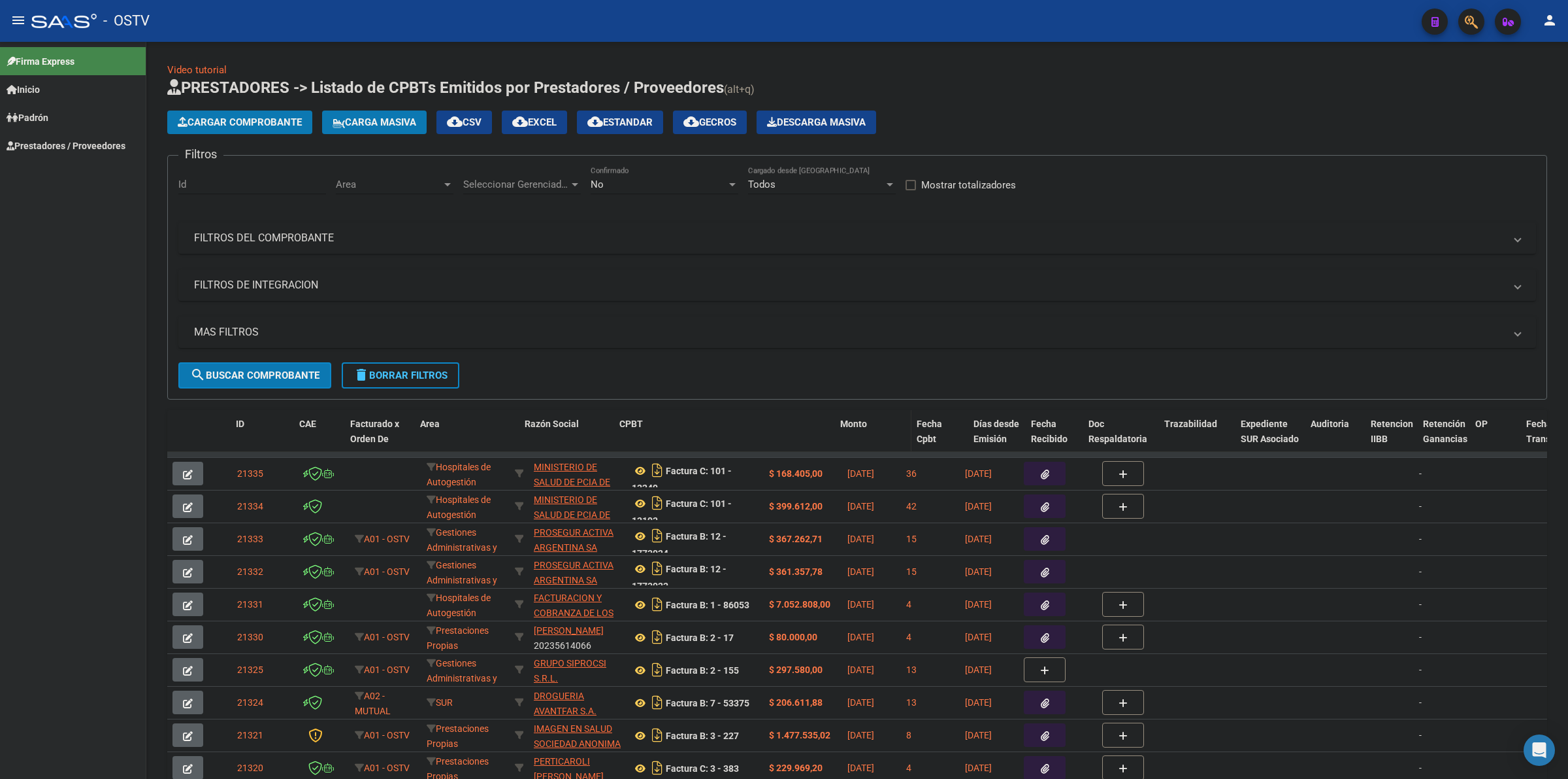
drag, startPoint x: 762, startPoint y: 428, endPoint x: 886, endPoint y: 428, distance: 124.0
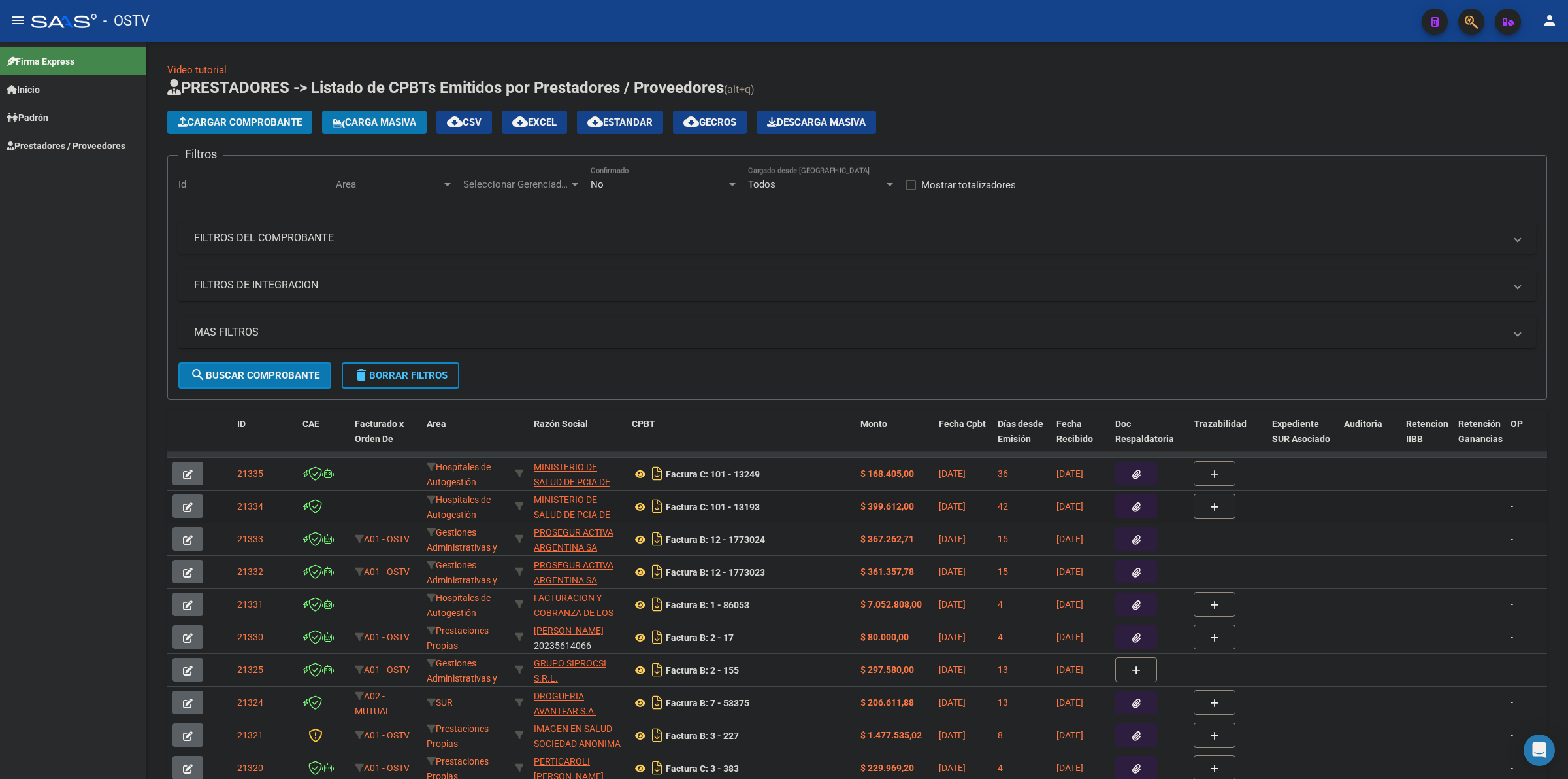
drag, startPoint x: 269, startPoint y: 505, endPoint x: 340, endPoint y: 351, distance: 169.6
click at [232, 506] on datatable-body-cell "21334" at bounding box center [265, 506] width 66 height 32
copy span "21334"
click at [22, 31] on button "menu" at bounding box center [18, 21] width 26 height 26
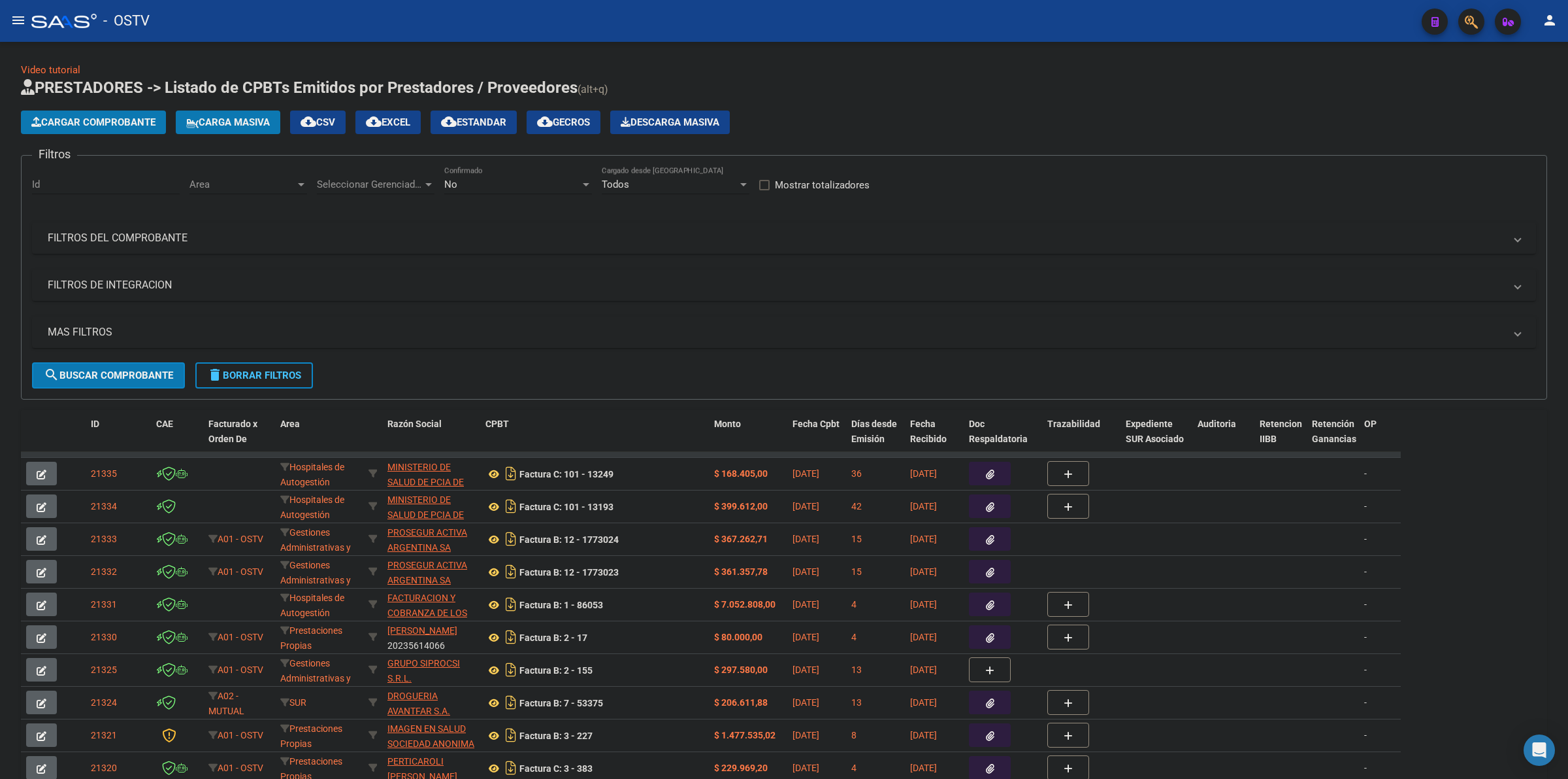
click at [21, 30] on button "menu" at bounding box center [18, 21] width 26 height 26
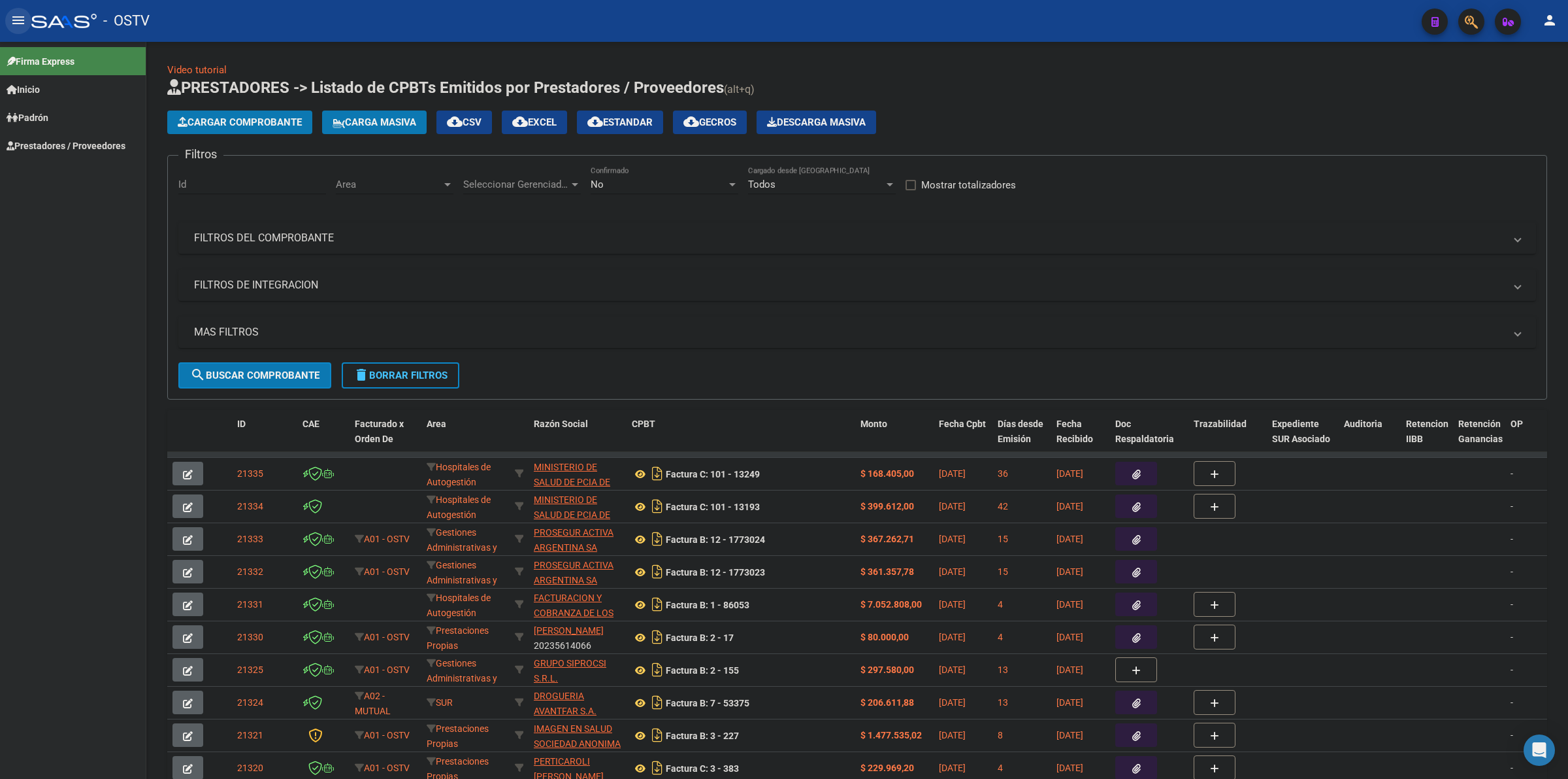
click at [21, 30] on button "menu" at bounding box center [18, 21] width 26 height 26
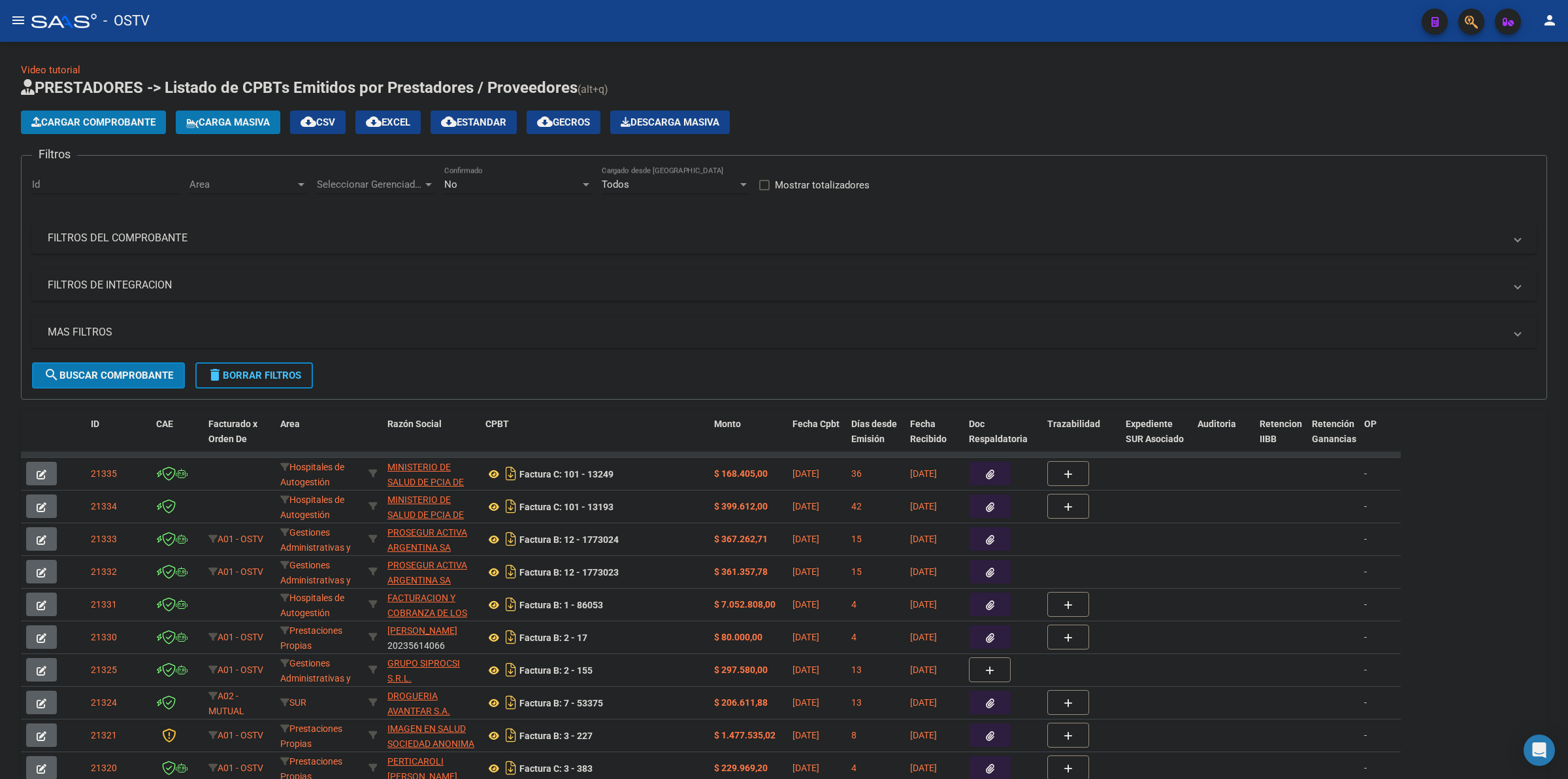
drag, startPoint x: 1043, startPoint y: 138, endPoint x: 645, endPoint y: 176, distance: 399.8
click at [1033, 138] on app-list-header "PRESTADORES -> Listado de CPBTs Emitidos por Prestadores / Proveedores (alt+q) …" at bounding box center [784, 238] width 1527 height 322
